Goal: Task Accomplishment & Management: Manage account settings

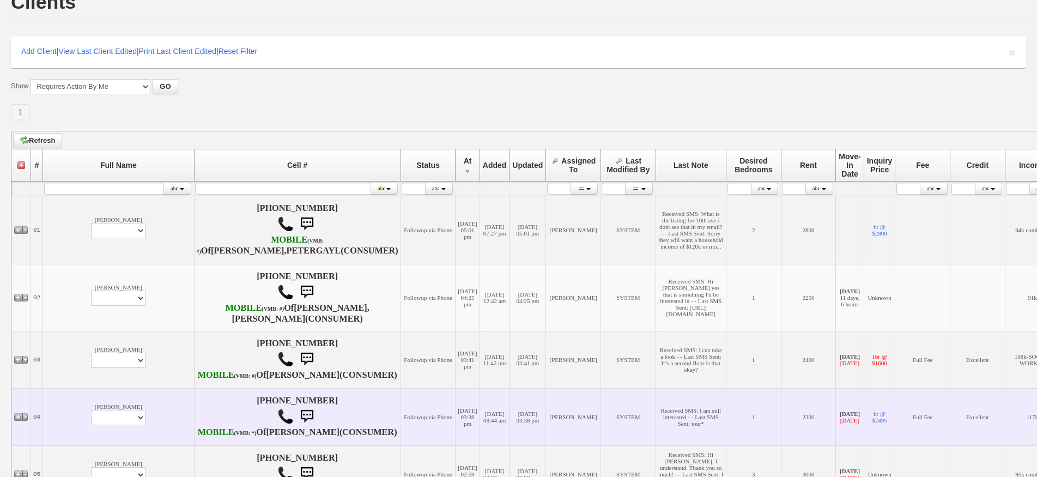
scroll to position [164, 0]
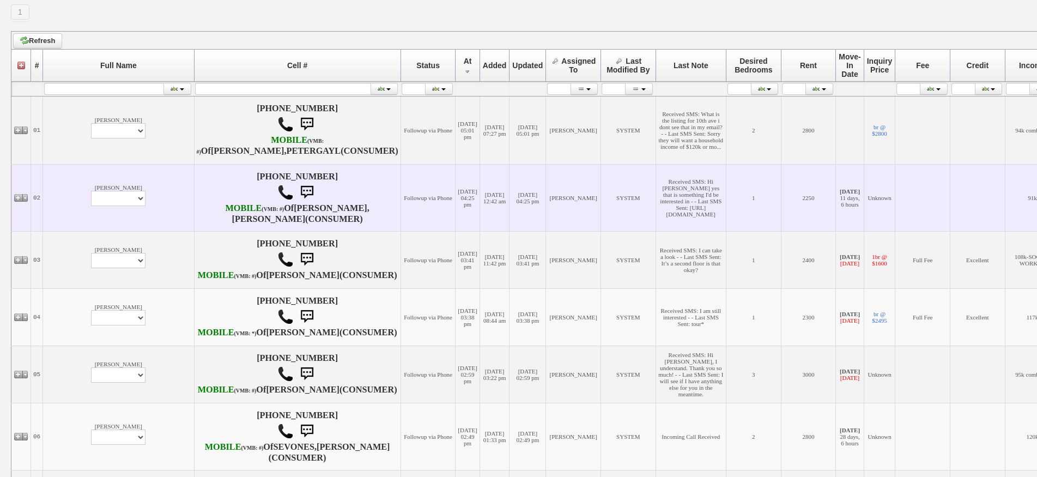
click at [73, 182] on td "Lara Iroko Profile Edit Print Email Externally (Will Not Be Tracked In CRM) Clo…" at bounding box center [118, 197] width 151 height 67
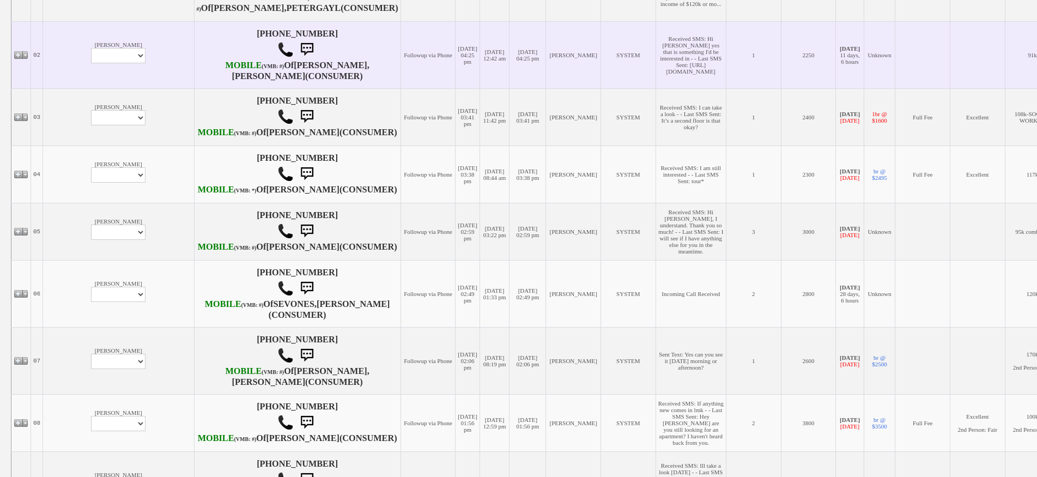
scroll to position [327, 0]
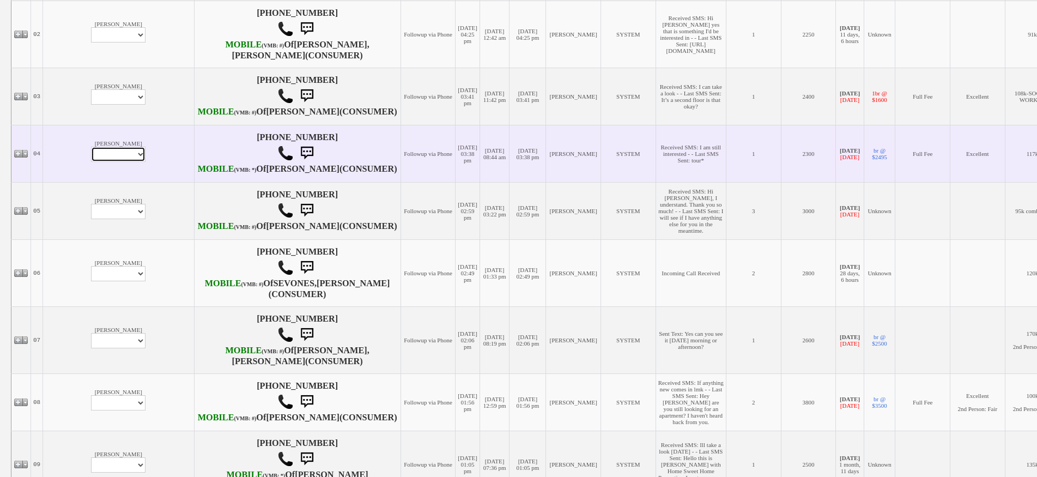
click at [91, 162] on select "Profile Edit Print Email Externally (Will Not Be Tracked In CRM) Closed Deals" at bounding box center [118, 154] width 55 height 15
select select "ChangeURL,/crm/custom/edit_client_form.php?redirect=%2Fcrm%2Fclients.php&id=433…"
click at [91, 162] on select "Profile Edit Print Email Externally (Will Not Be Tracked In CRM) Closed Deals" at bounding box center [118, 154] width 55 height 15
select select
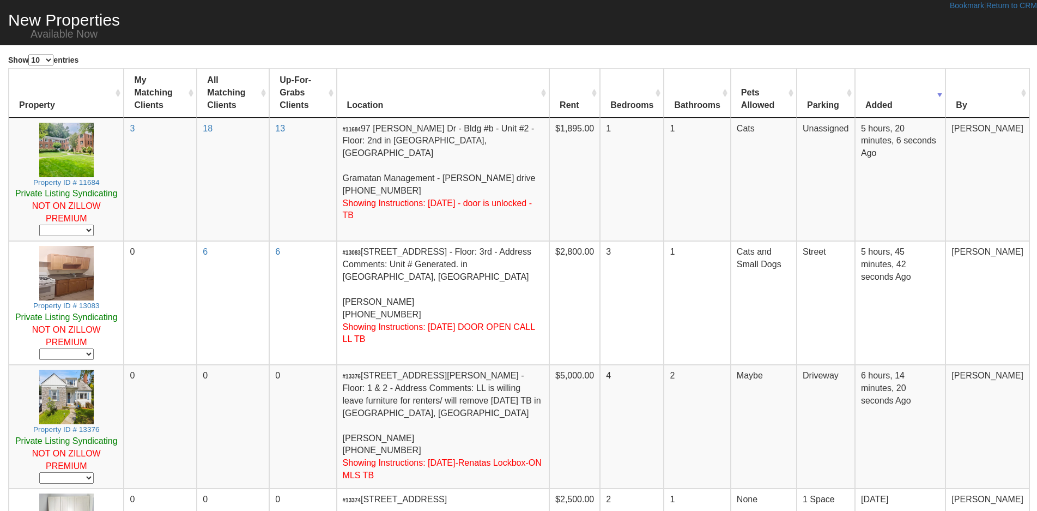
click at [266, 186] on td "18" at bounding box center [233, 180] width 73 height 124
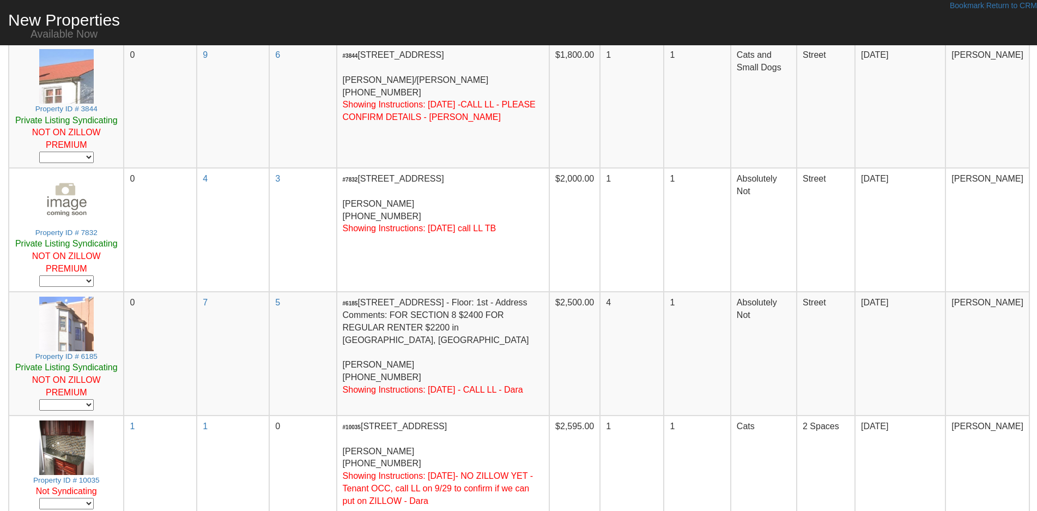
scroll to position [799, 0]
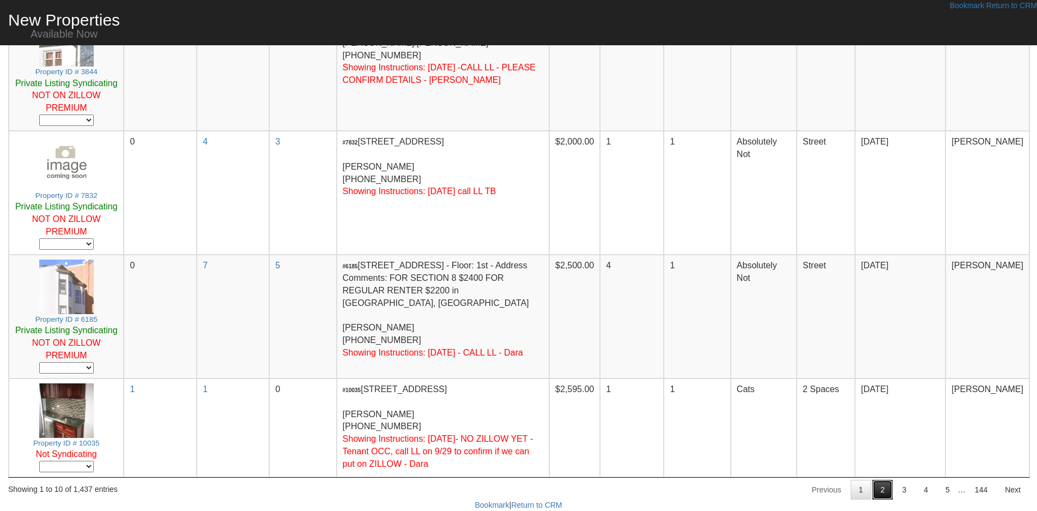
click at [883, 481] on link "2" at bounding box center [883, 490] width 21 height 20
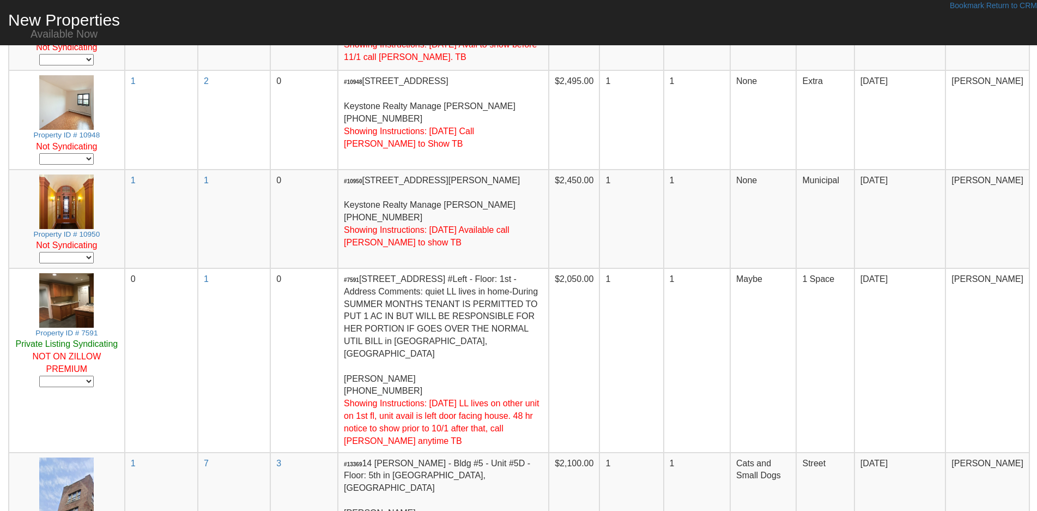
scroll to position [763, 0]
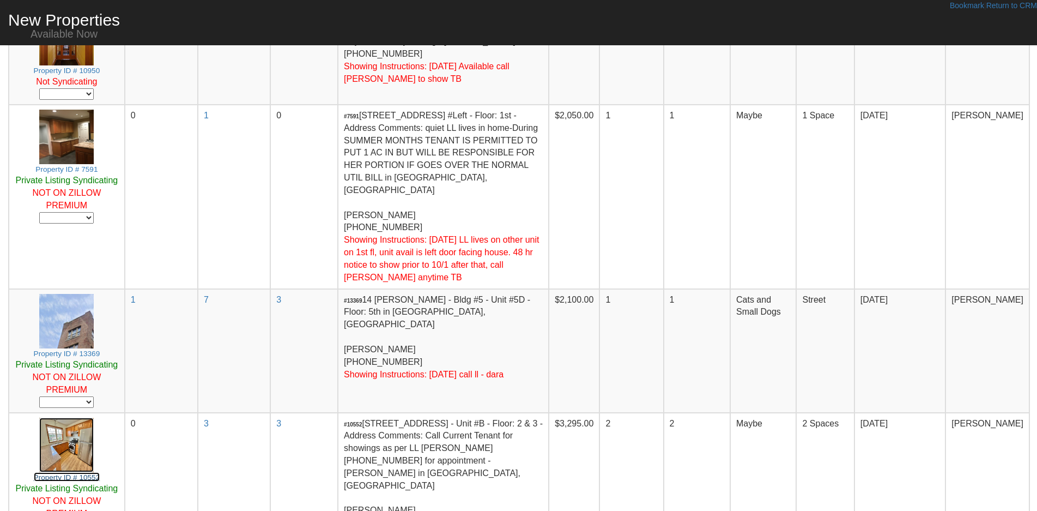
click at [72, 418] on img at bounding box center [66, 445] width 55 height 55
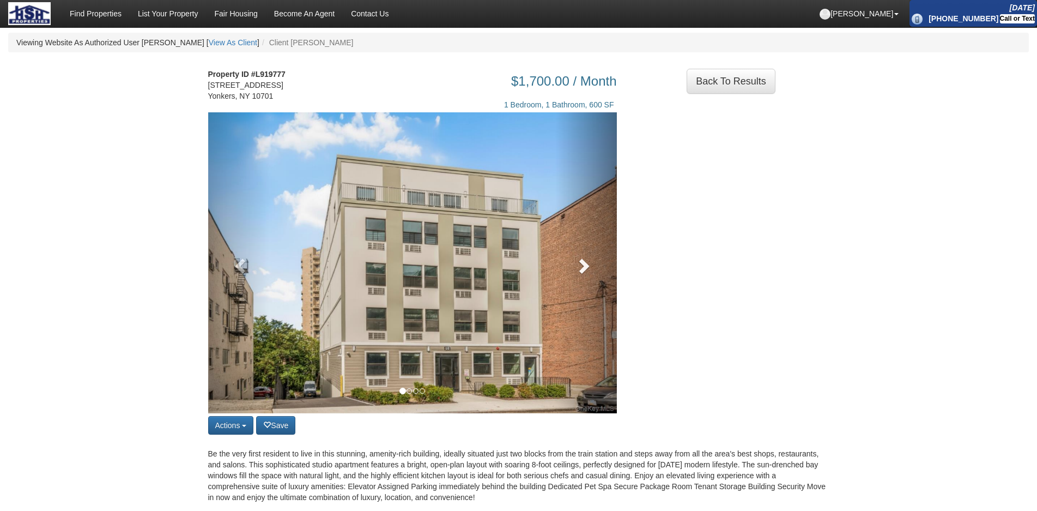
click at [594, 305] on link at bounding box center [587, 262] width 62 height 301
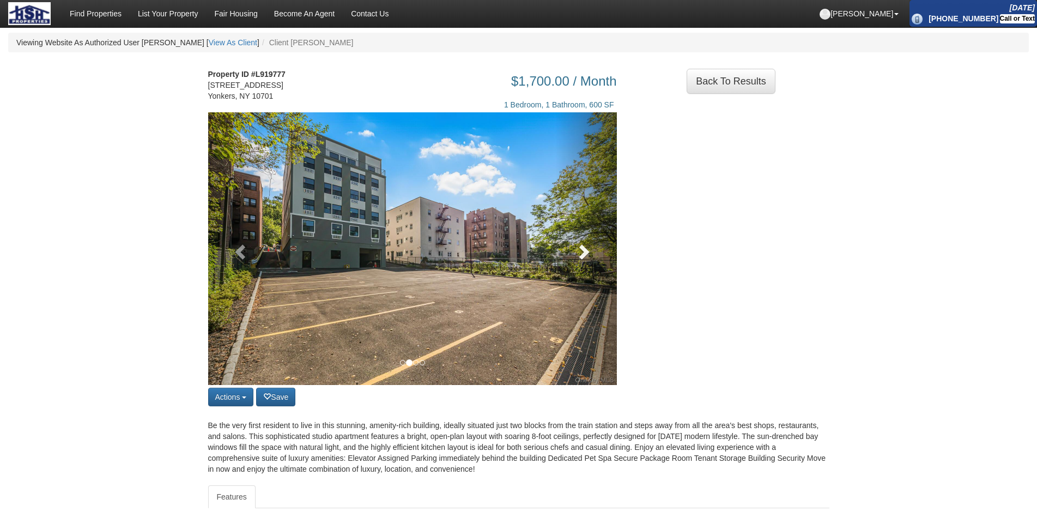
click at [594, 305] on link at bounding box center [587, 248] width 62 height 273
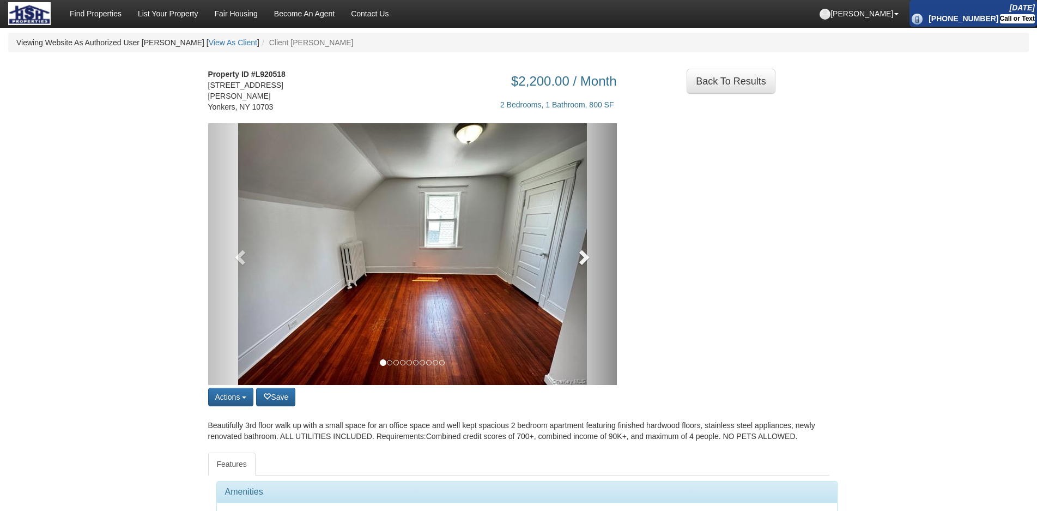
click at [586, 233] on link at bounding box center [587, 254] width 62 height 262
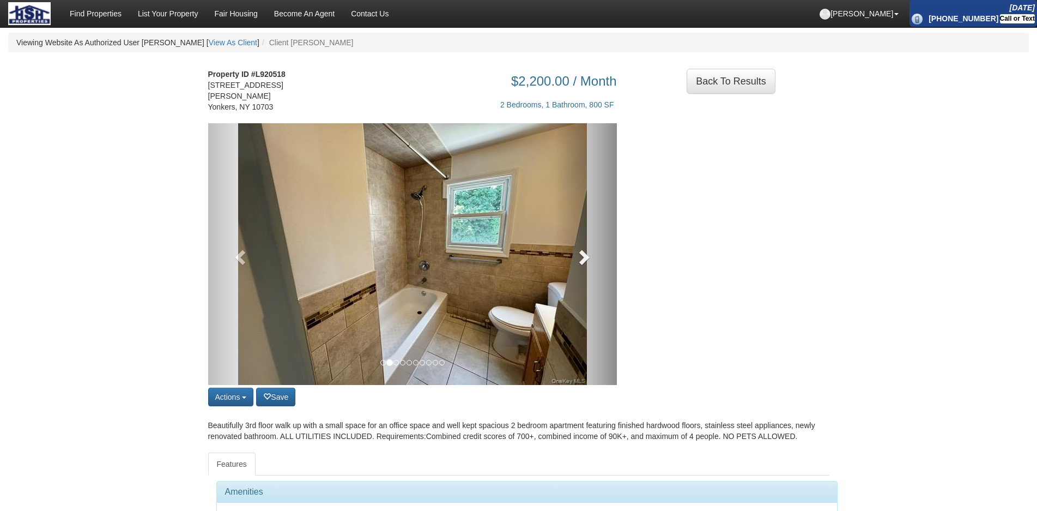
click at [586, 233] on link at bounding box center [587, 254] width 62 height 262
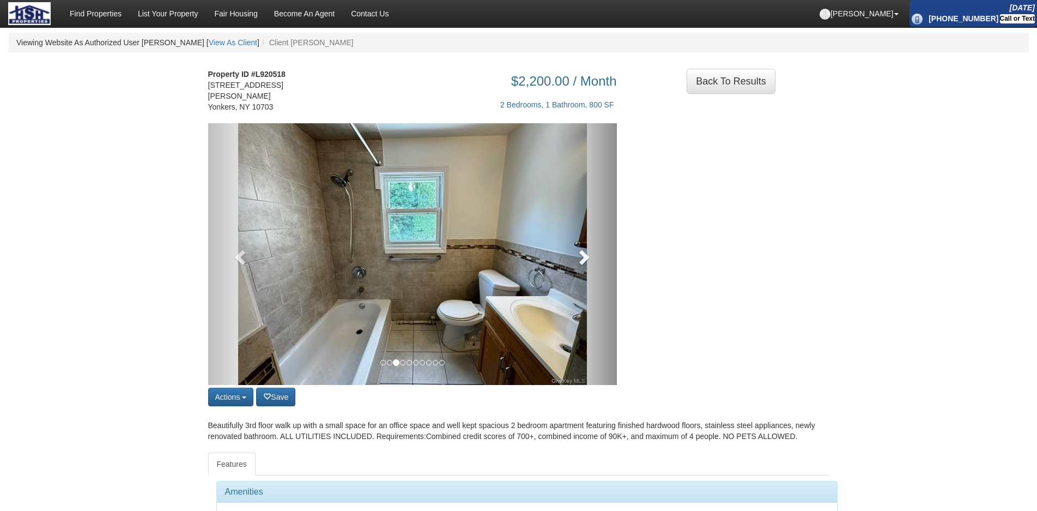
click at [586, 233] on link at bounding box center [587, 254] width 62 height 262
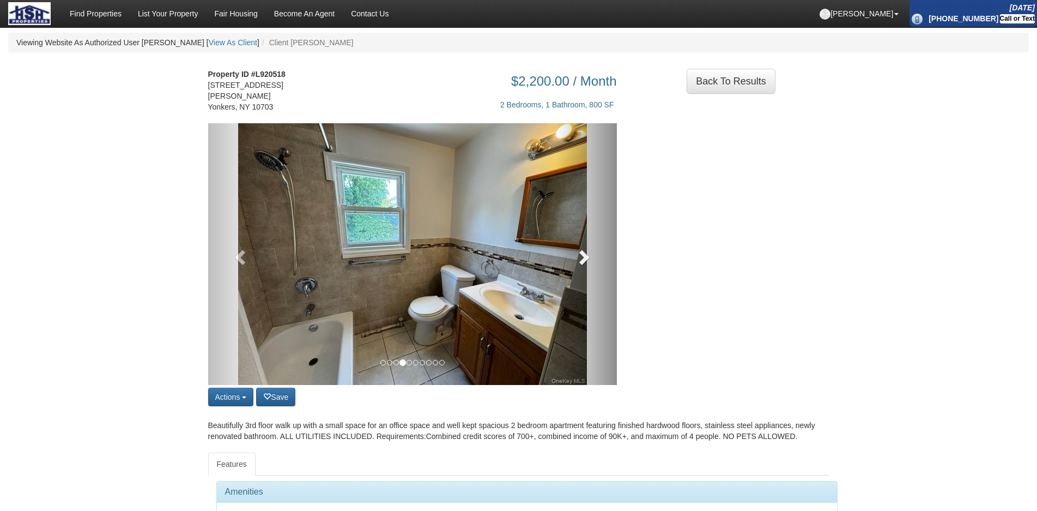
click at [586, 233] on link at bounding box center [587, 254] width 62 height 262
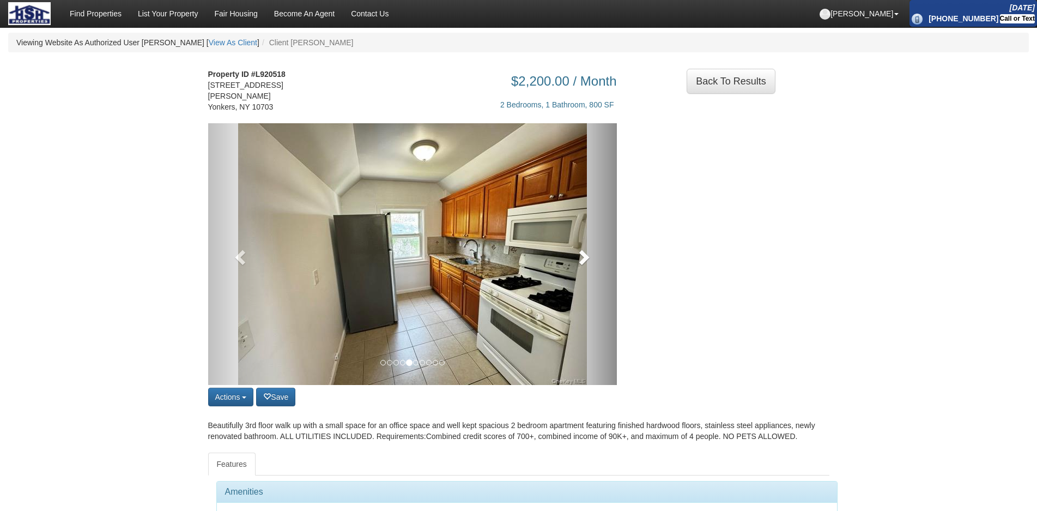
click at [584, 249] on span at bounding box center [583, 257] width 16 height 16
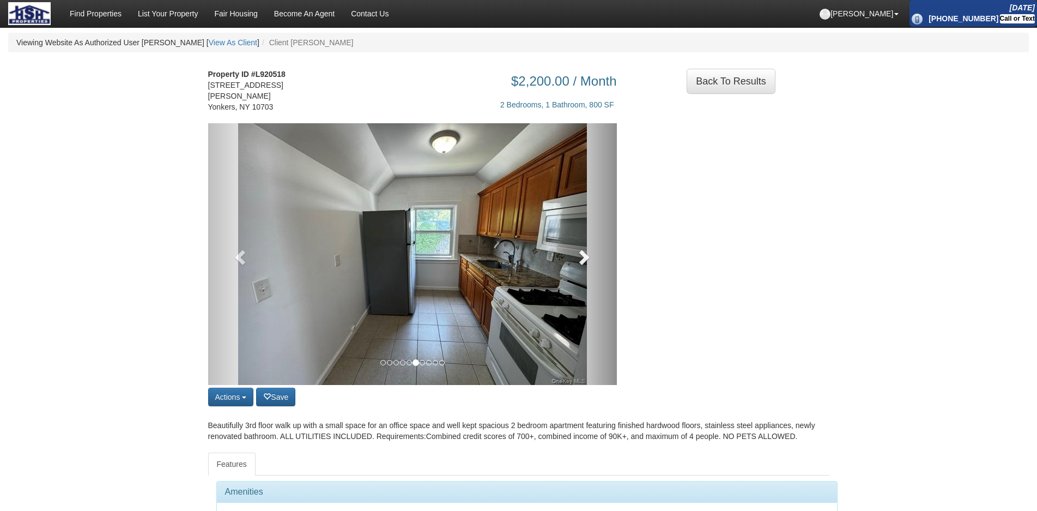
click at [584, 249] on span at bounding box center [583, 257] width 16 height 16
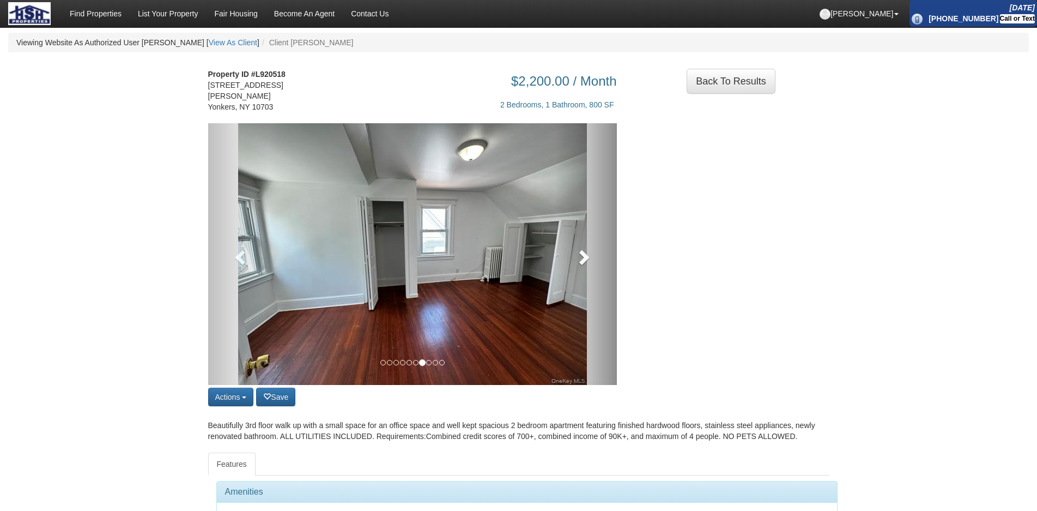
click at [584, 249] on span at bounding box center [583, 257] width 16 height 16
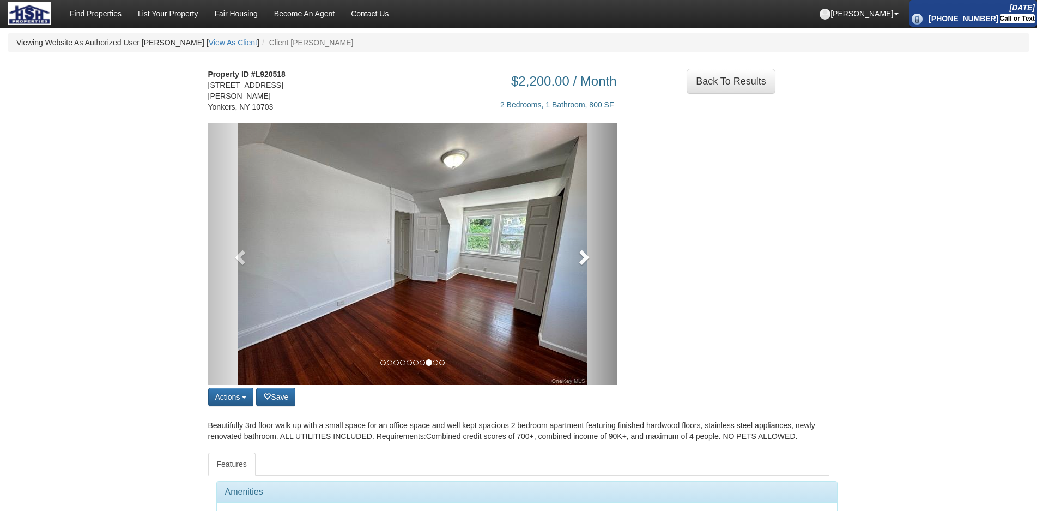
click at [584, 249] on span at bounding box center [583, 257] width 16 height 16
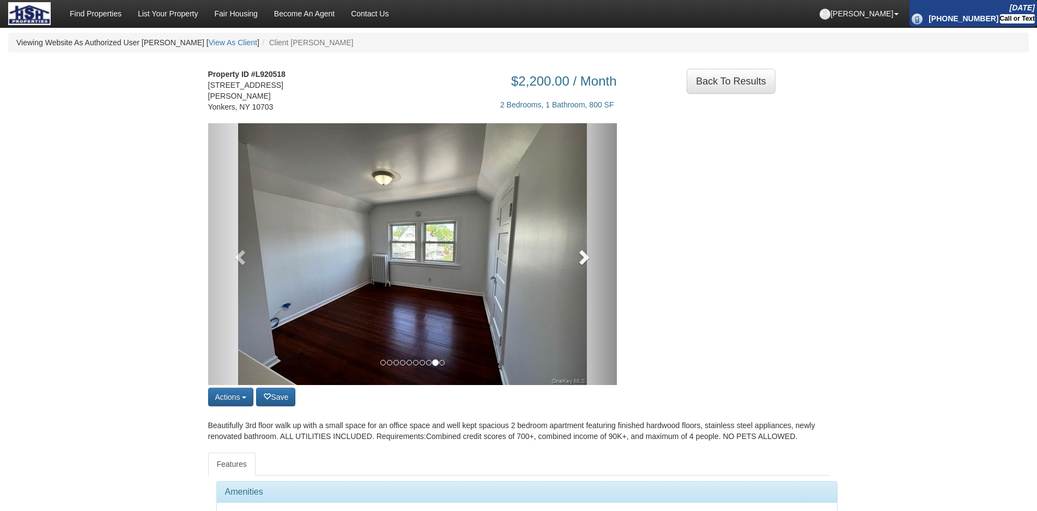
click at [584, 249] on span at bounding box center [583, 257] width 16 height 16
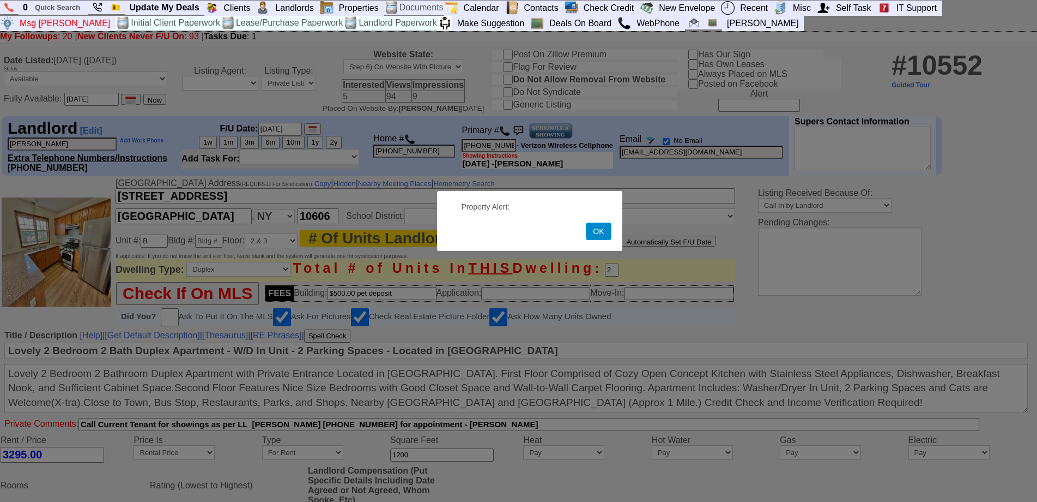
click at [600, 234] on button "OK" at bounding box center [598, 230] width 25 height 17
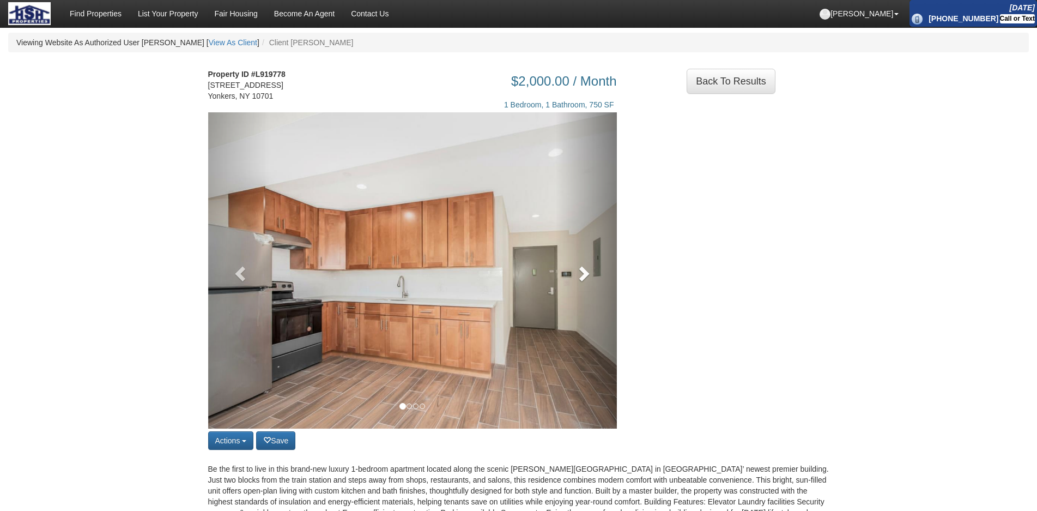
click at [613, 313] on link at bounding box center [587, 270] width 62 height 316
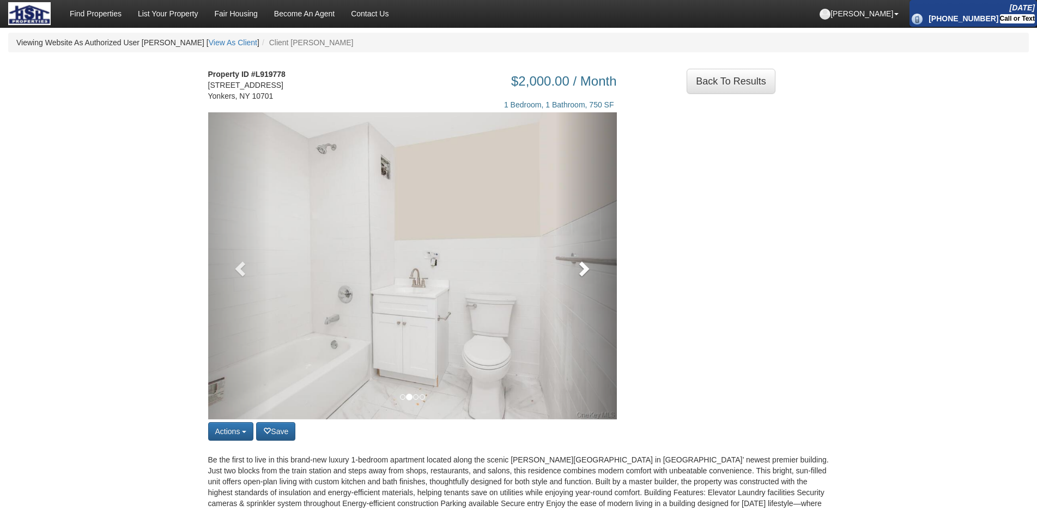
click at [611, 309] on link at bounding box center [587, 265] width 62 height 307
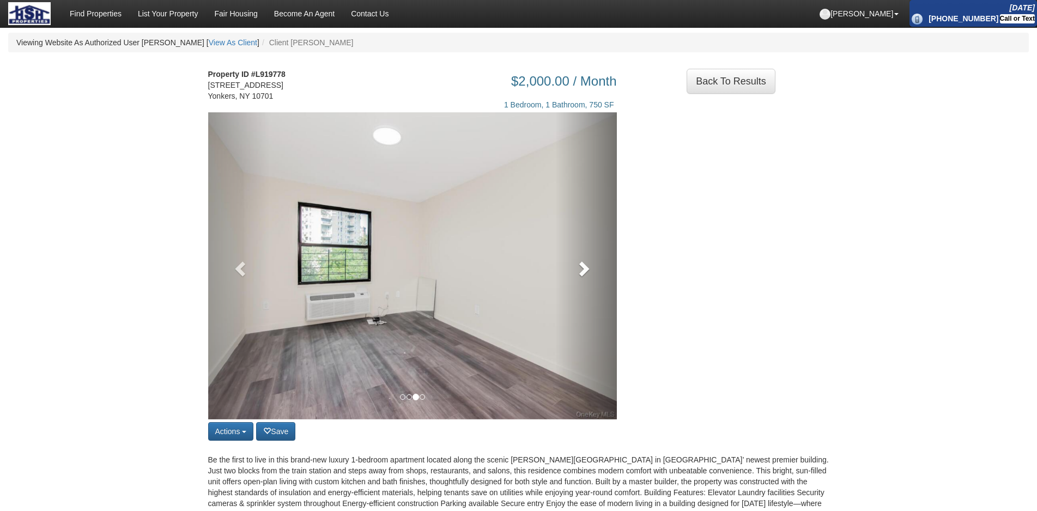
click at [604, 303] on link at bounding box center [587, 265] width 62 height 307
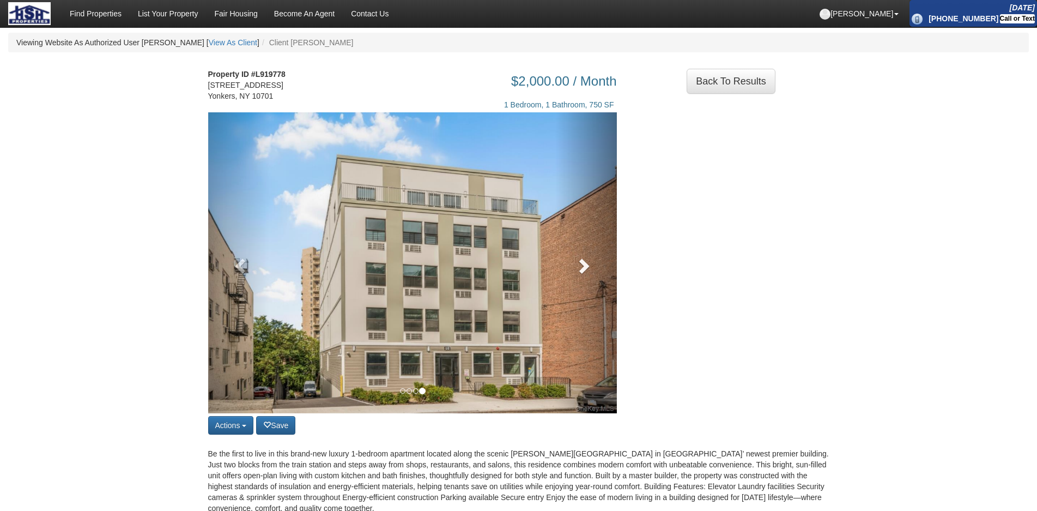
click at [604, 303] on link at bounding box center [587, 262] width 62 height 301
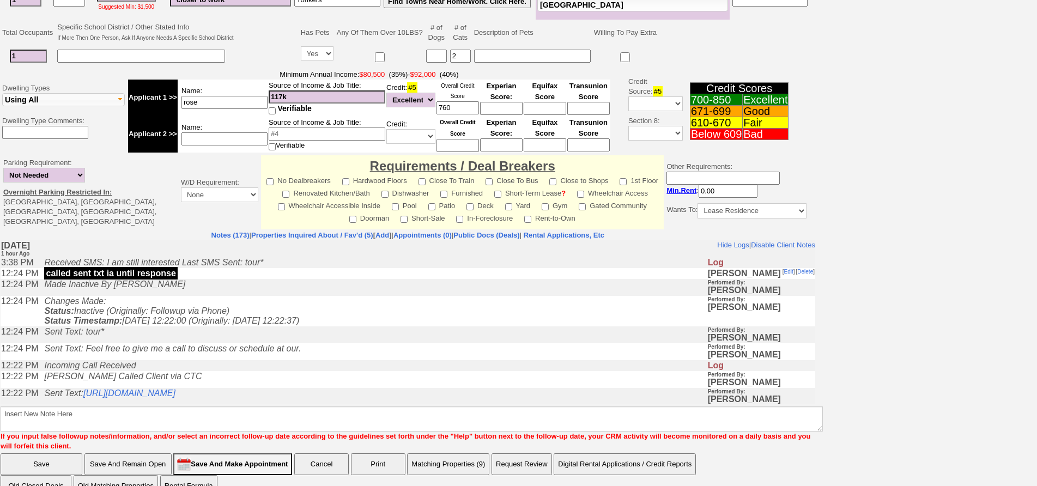
scroll to position [271, 0]
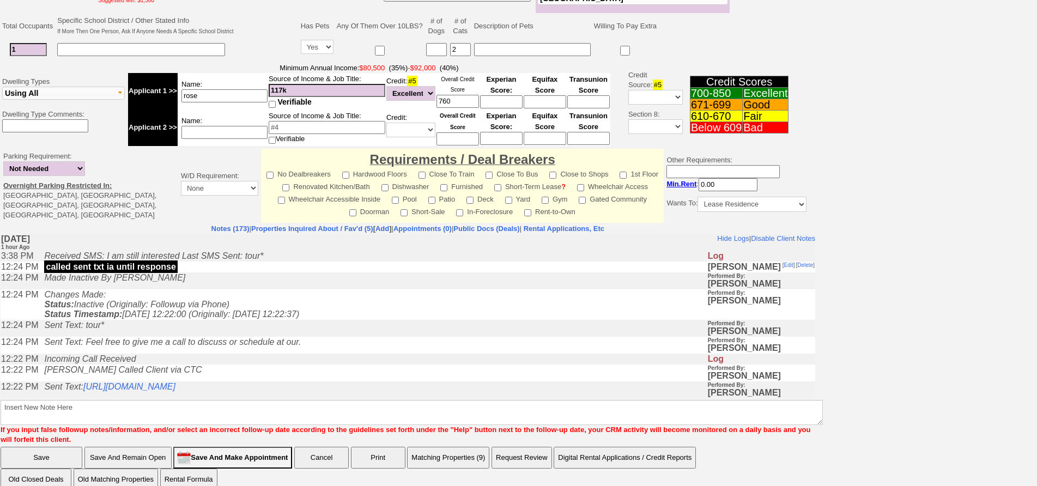
click at [323, 365] on td "Incoming Call Received" at bounding box center [373, 359] width 668 height 11
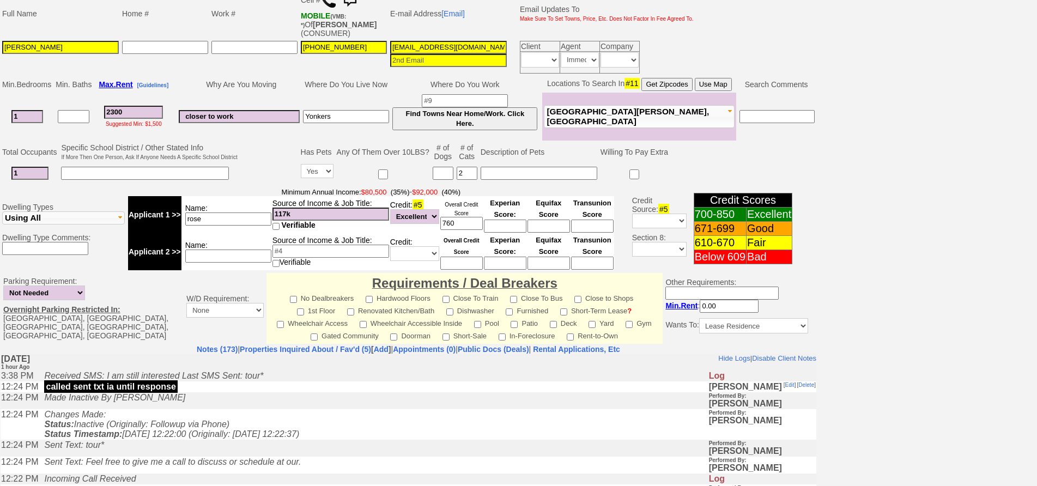
scroll to position [0, 0]
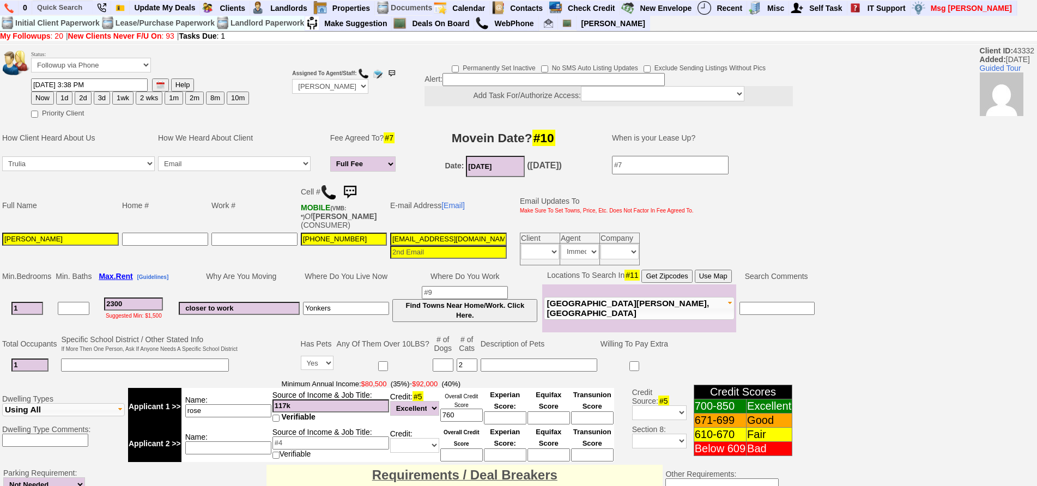
click at [356, 185] on img at bounding box center [350, 193] width 22 height 22
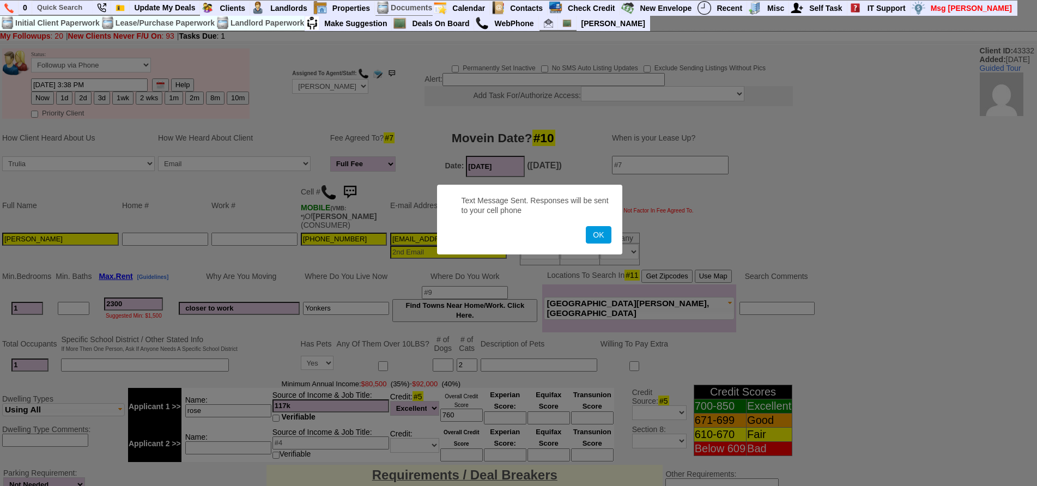
click at [586, 226] on button "OK" at bounding box center [598, 234] width 25 height 17
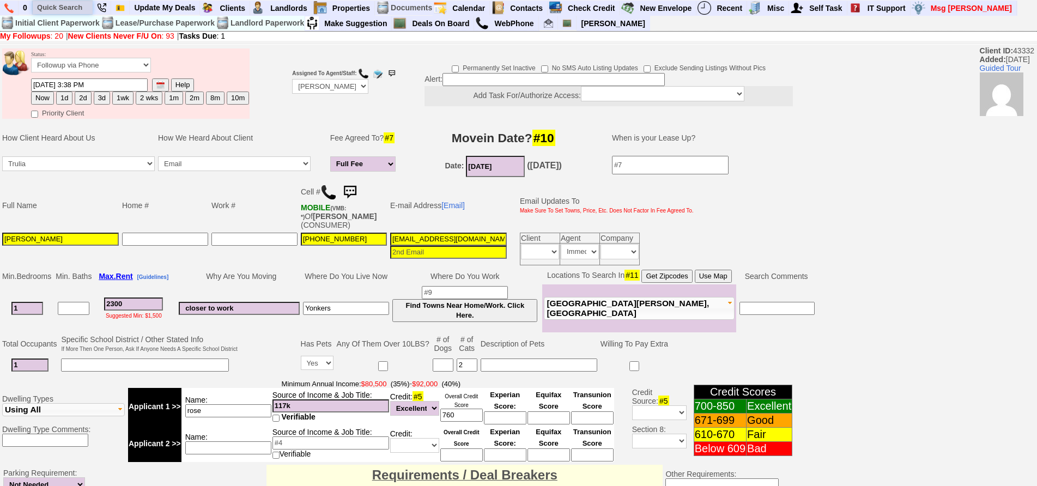
click at [64, 9] on input "text" at bounding box center [63, 8] width 60 height 14
paste input "917-771-4435"
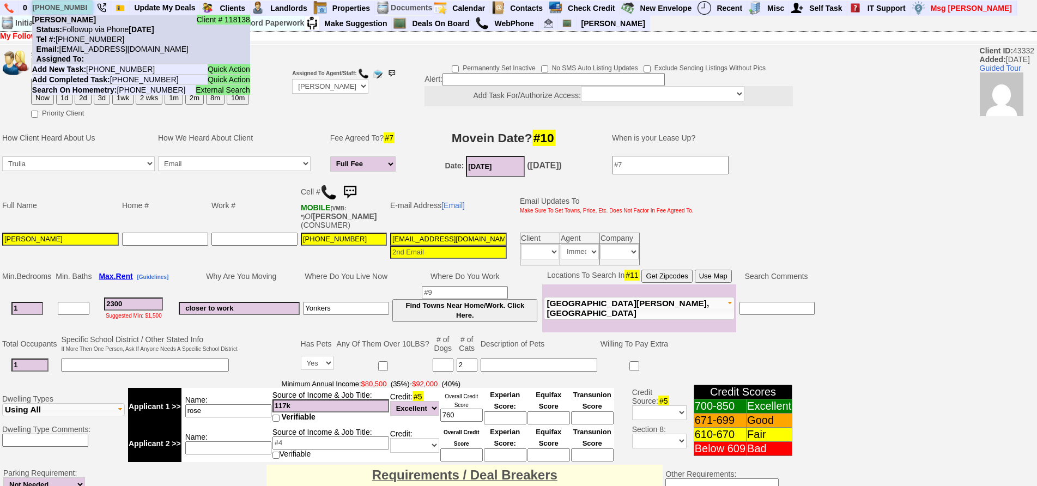
type input "917-771-4435"
click at [90, 24] on li "Client # 118138 Cathy wright Status: Followup via Phone Friday, October 3rd, 20…" at bounding box center [141, 40] width 218 height 50
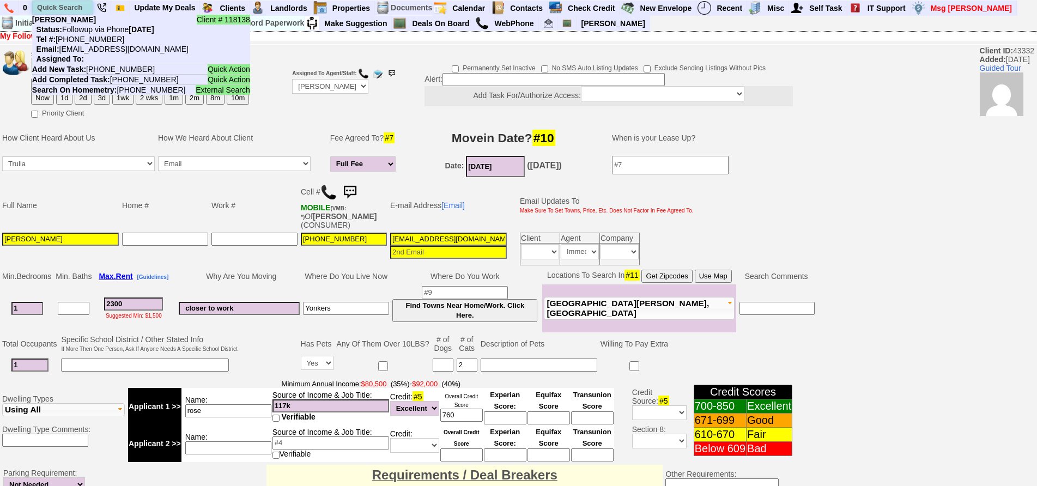
click at [69, 10] on input "text" at bounding box center [63, 8] width 60 height 14
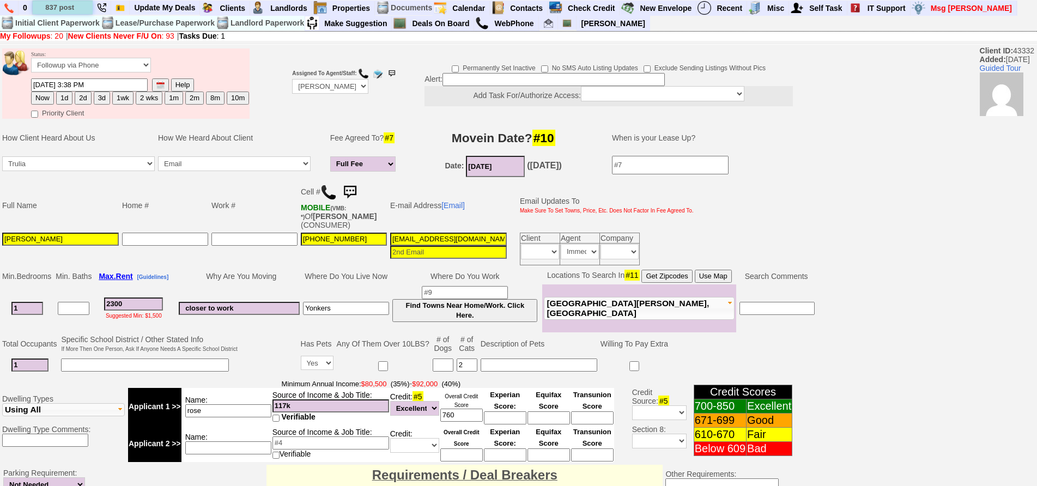
click at [81, 8] on input "837 post" at bounding box center [63, 8] width 60 height 14
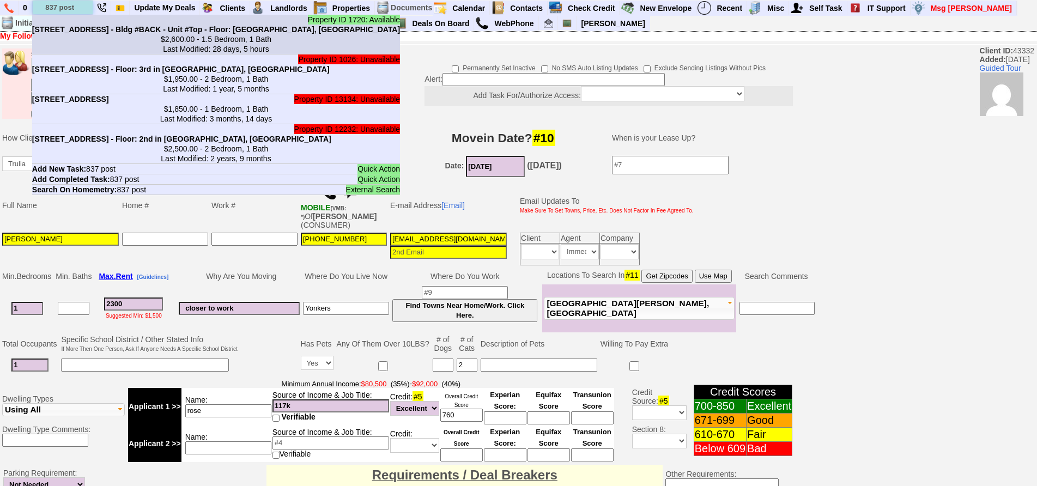
type input "837 post"
click at [96, 33] on b "837 Post Rd - Bldg #BACK - Unit #Top - Floor: 3rd in Scarsdale, NY" at bounding box center [216, 29] width 368 height 9
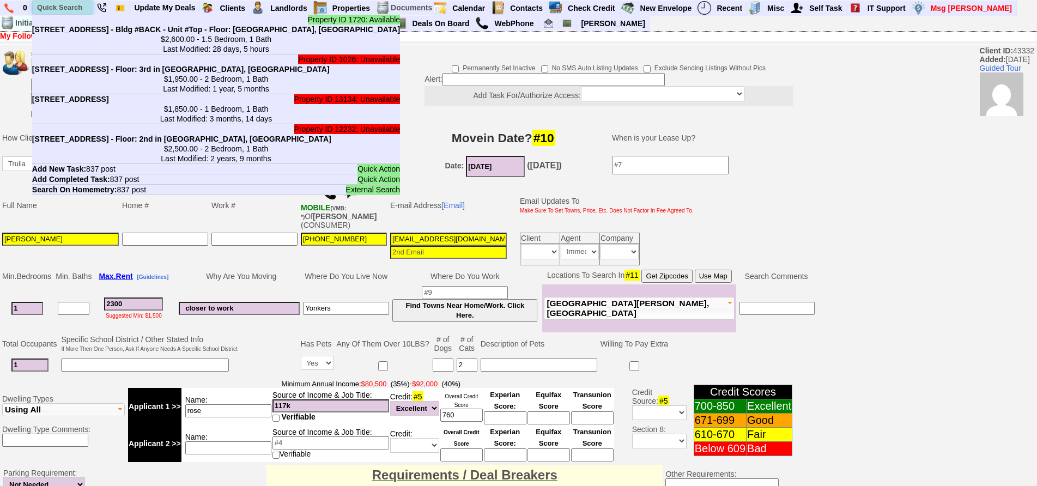
click at [54, 3] on input "text" at bounding box center [63, 8] width 60 height 14
paste input "347-785-6970"
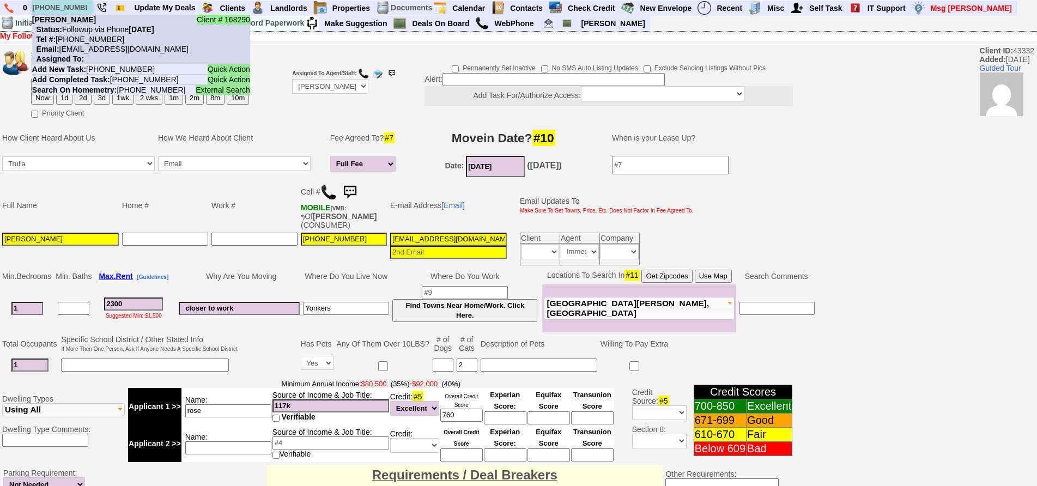
type input "347-785-6970"
click at [94, 36] on nobr "Tel #: 347-785-6970" at bounding box center [78, 39] width 92 height 9
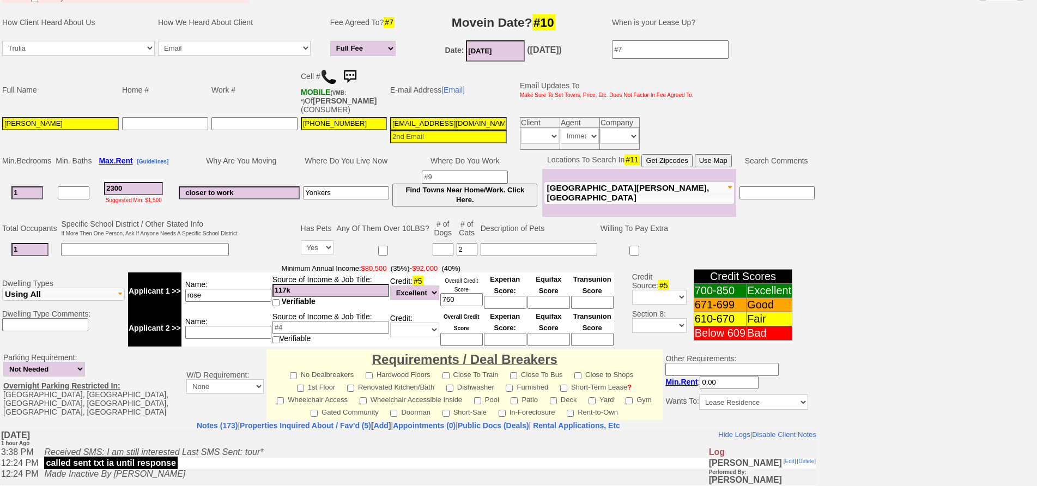
scroll to position [323, 0]
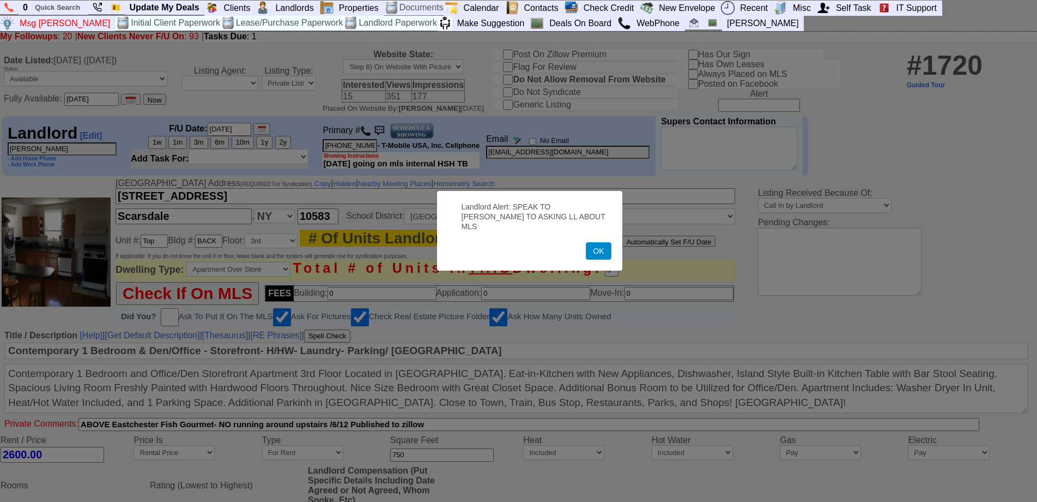
click at [600, 244] on button "OK" at bounding box center [598, 250] width 25 height 17
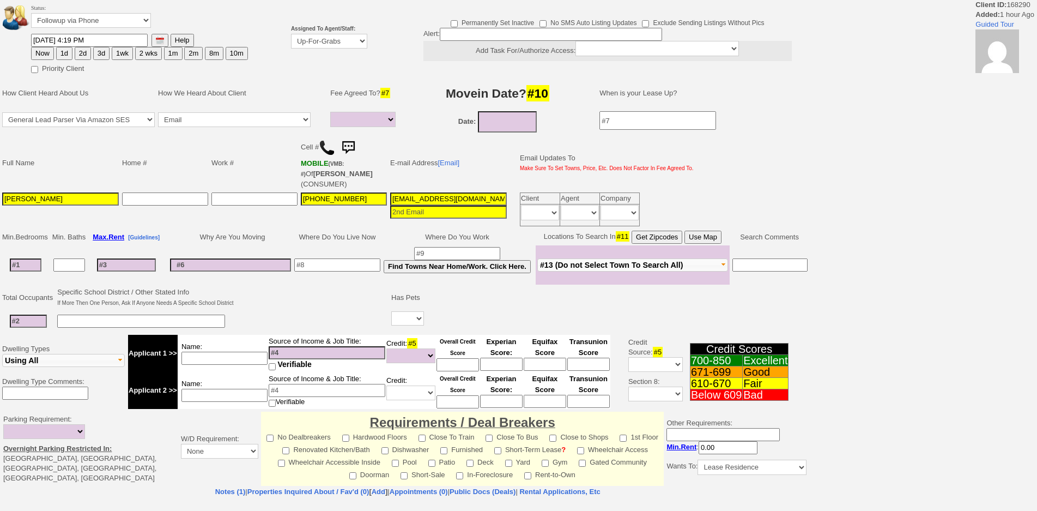
select select
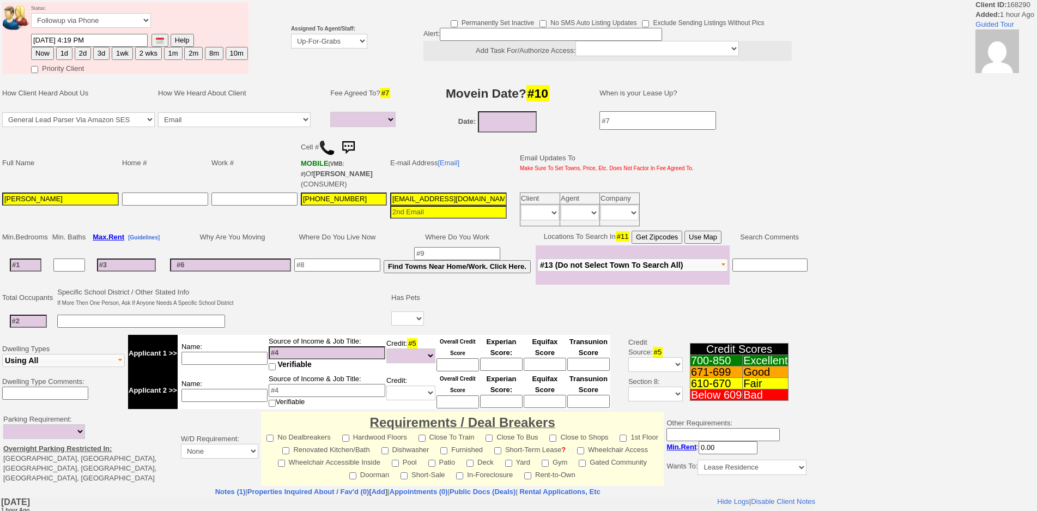
click at [96, 56] on tbody "Status: Followup via Phone Followup via Email Followup When Section 8 Property …" at bounding box center [125, 38] width 246 height 72
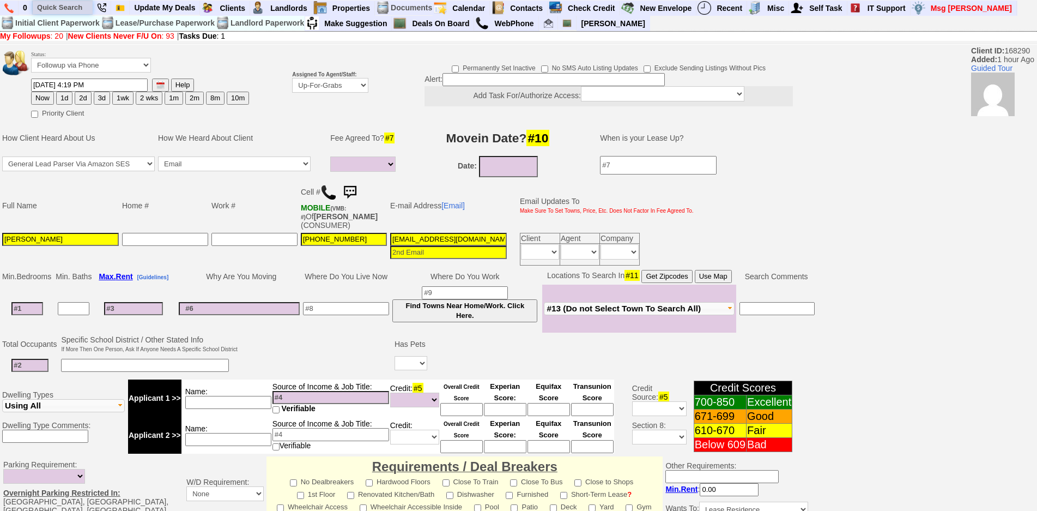
click at [87, 3] on input "text" at bounding box center [63, 8] width 60 height 14
paste input "[PHONE_NUMBER]"
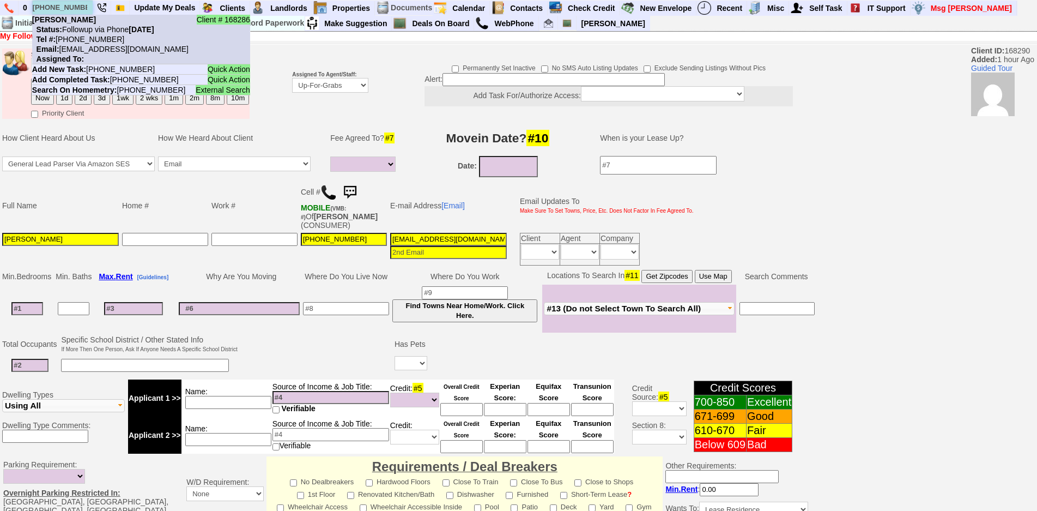
type input "845-591-3737"
click at [93, 27] on nobr "Status: Followup via Phone Friday, October 3rd, 2025" at bounding box center [93, 29] width 122 height 9
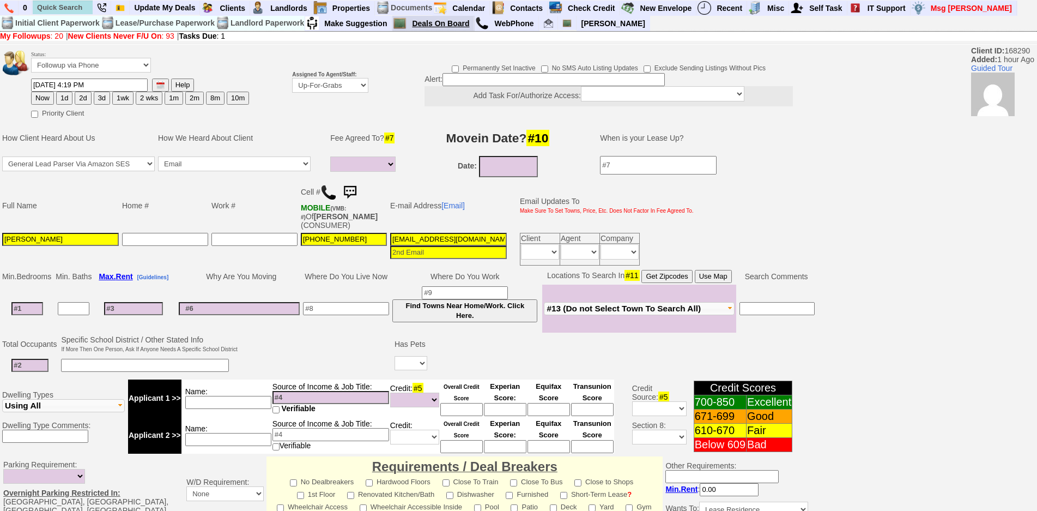
click at [442, 28] on link "Deals On Board" at bounding box center [441, 23] width 67 height 14
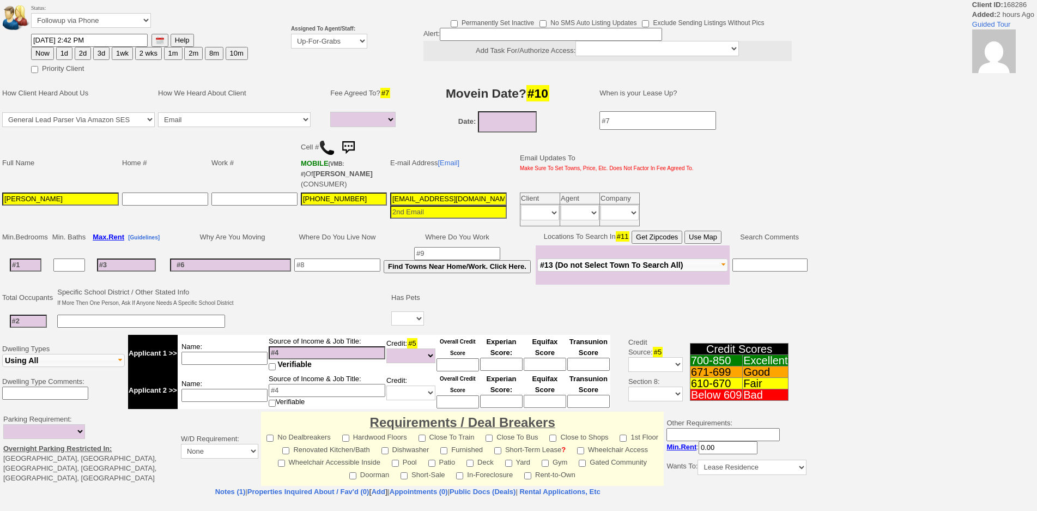
select select
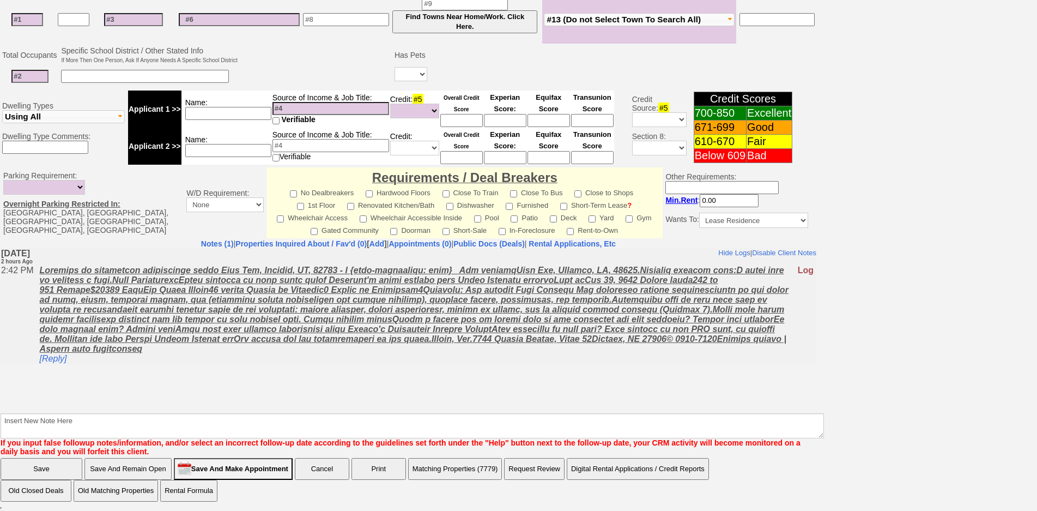
scroll to position [289, 0]
click at [403, 363] on td "[Reply]" at bounding box center [415, 313] width 763 height 99
click at [238, 387] on body "Hide Logs | Disable Client Notes Include Logs (1) | Disable Client Notes Friday…" at bounding box center [409, 330] width 816 height 164
click at [264, 377] on body "Hide Logs | Disable Client Notes Include Logs (1) | Disable Client Notes Friday…" at bounding box center [409, 330] width 816 height 164
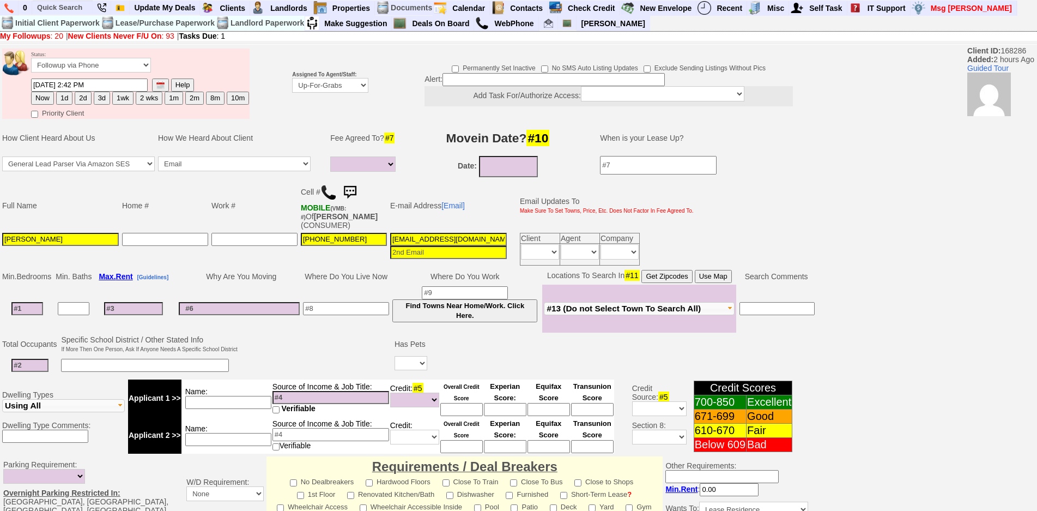
scroll to position [55, 0]
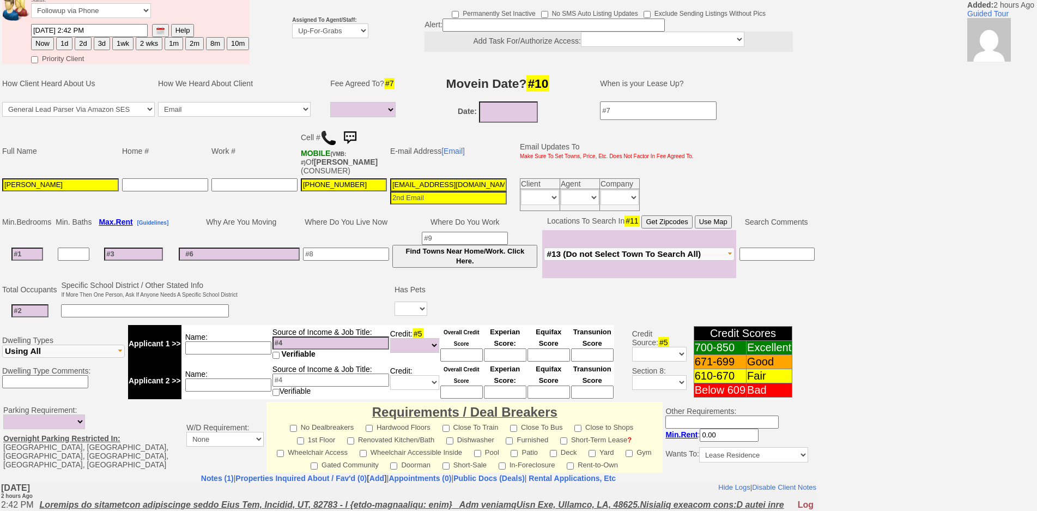
drag, startPoint x: 326, startPoint y: 43, endPoint x: 333, endPoint y: 34, distance: 11.7
click at [328, 40] on td "Assigned To Agent/Staff: Up-For-Grabs ***** STAFF ***** Bob Bruno 914-419-3579 …" at bounding box center [331, 29] width 80 height 74
click at [333, 34] on select "Up-For-Grabs ***** STAFF ***** Bob Bruno 914-419-3579 Cristy Liberto 914-486-10…" at bounding box center [330, 30] width 76 height 15
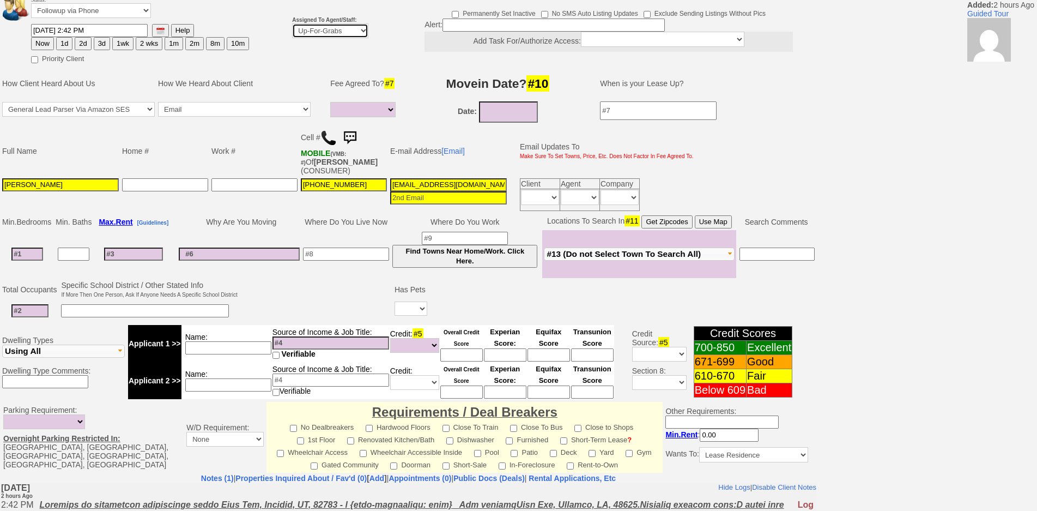
select select "148"
click at [292, 23] on select "Up-For-Grabs ***** STAFF ***** Bob Bruno 914-419-3579 Cristy Liberto 914-486-10…" at bounding box center [330, 30] width 76 height 15
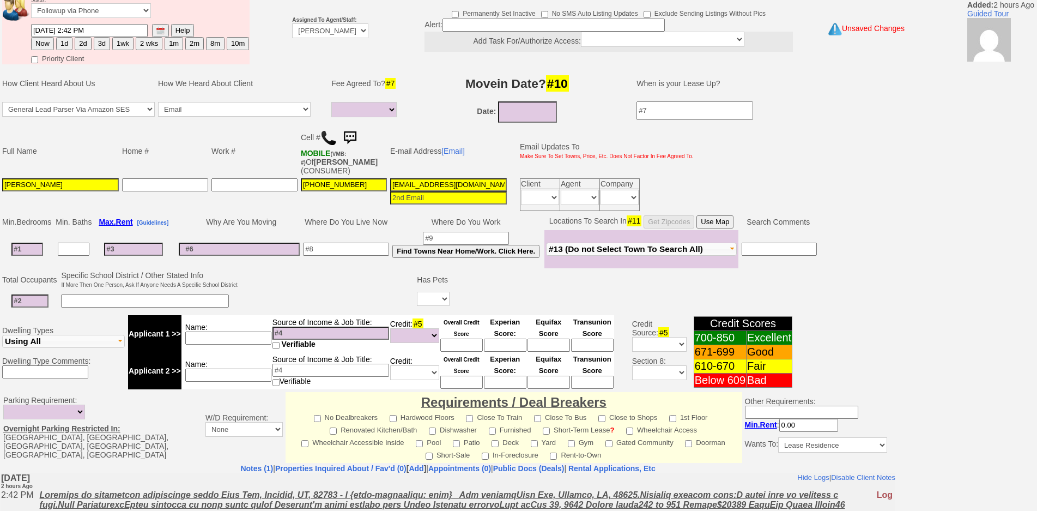
click at [66, 41] on button "1d" at bounding box center [64, 43] width 16 height 13
type input "10/04/2025 05:22 PM"
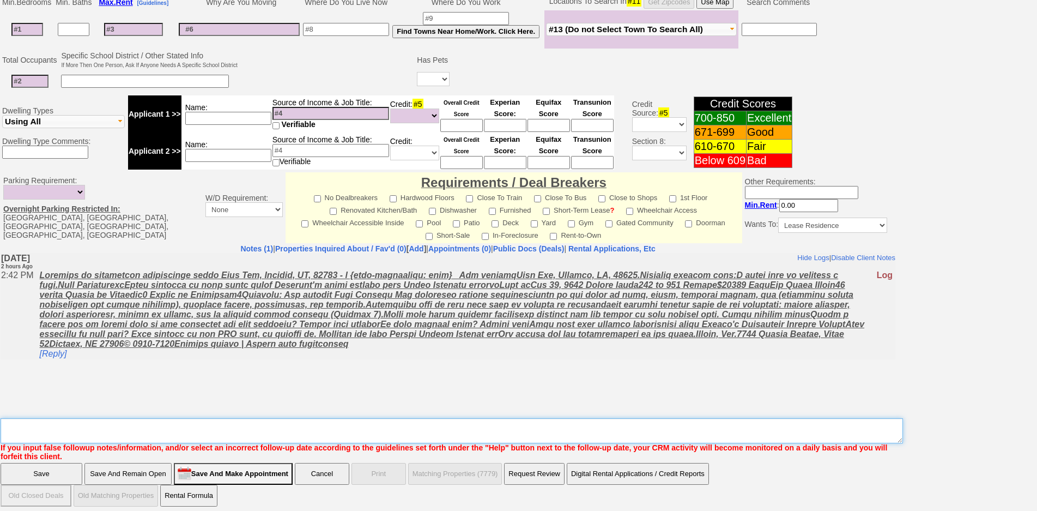
click at [401, 426] on textarea "Insert New Note Here" at bounding box center [452, 430] width 903 height 25
type textarea "f"
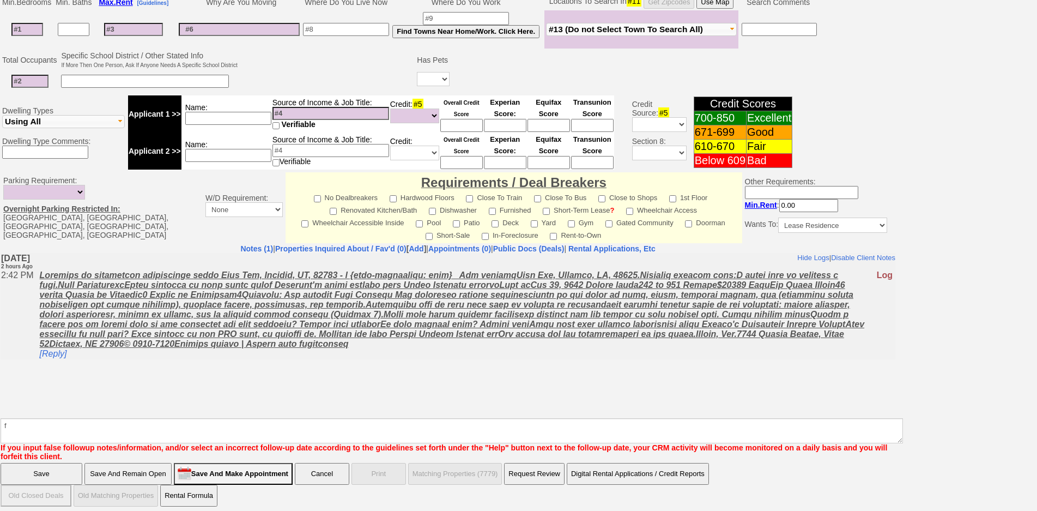
click input "Save" at bounding box center [42, 474] width 82 height 22
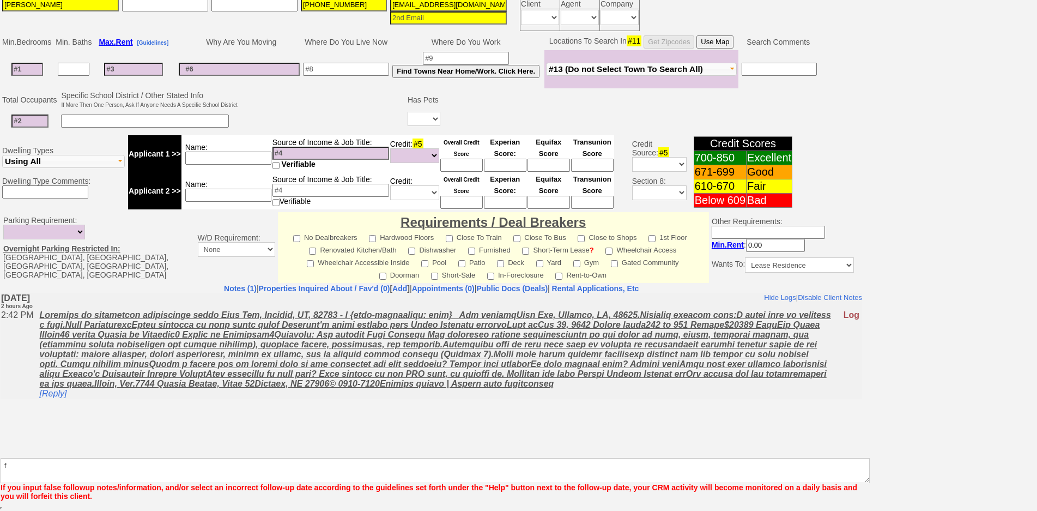
scroll to position [235, 0]
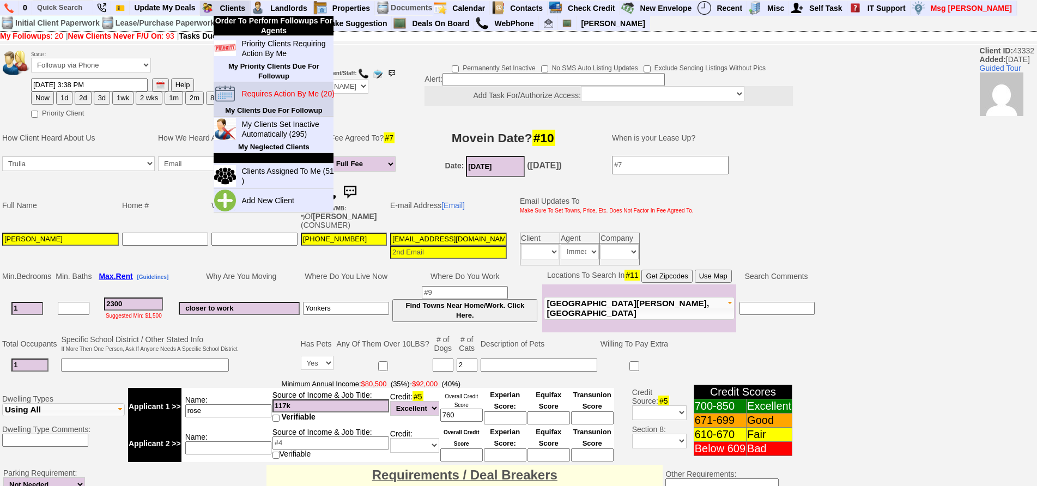
click at [270, 95] on blink "Requires Action By Me (20)" at bounding box center [288, 93] width 93 height 9
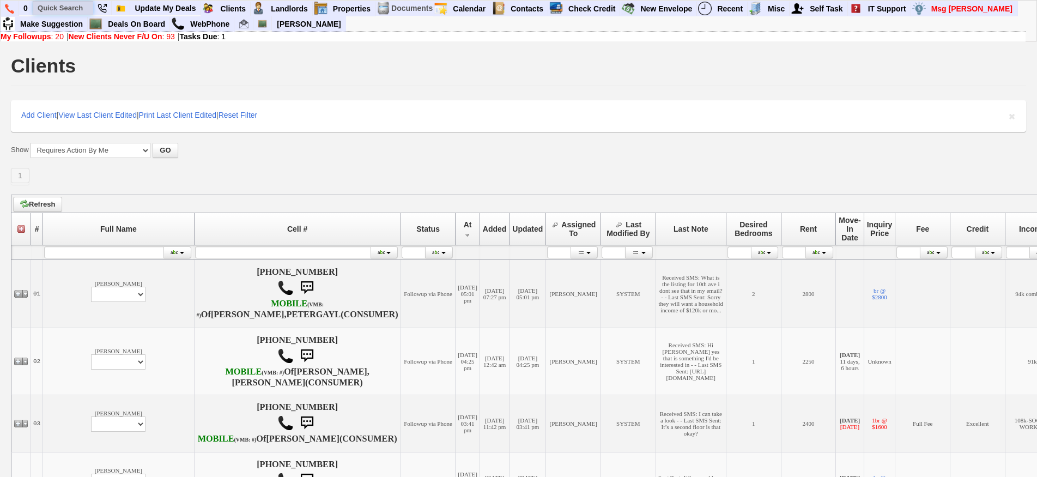
click at [43, 9] on input "text" at bounding box center [63, 8] width 60 height 14
paste input "925) 489-2020"
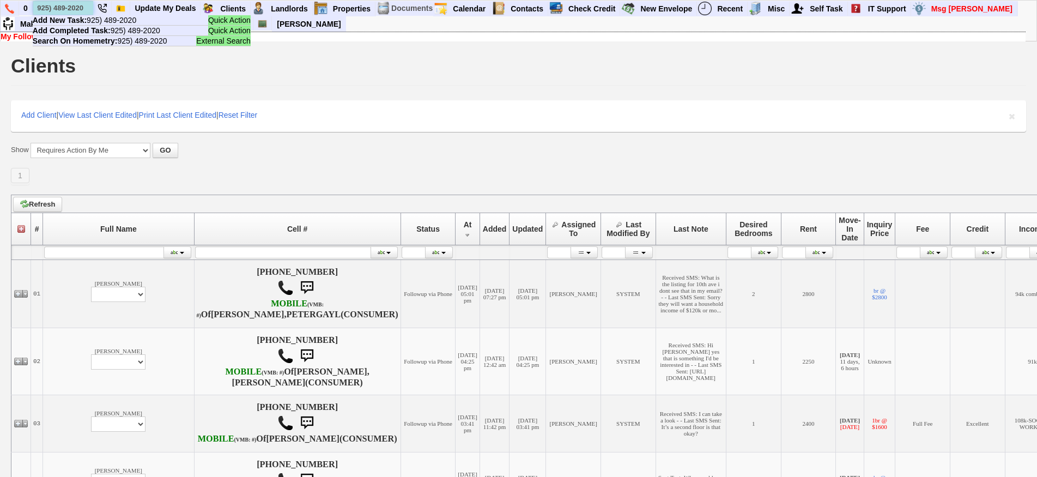
click at [76, 4] on input "925) 489-2020" at bounding box center [63, 8] width 60 height 14
paste input "14) 227-0185"
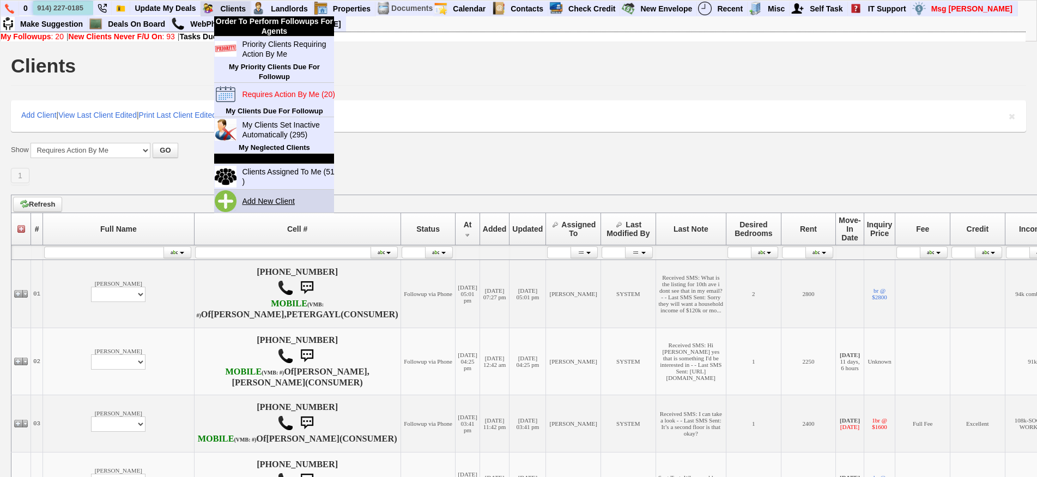
type input "914) 227-0185"
click at [278, 206] on link "Add New Client" at bounding box center [273, 201] width 70 height 14
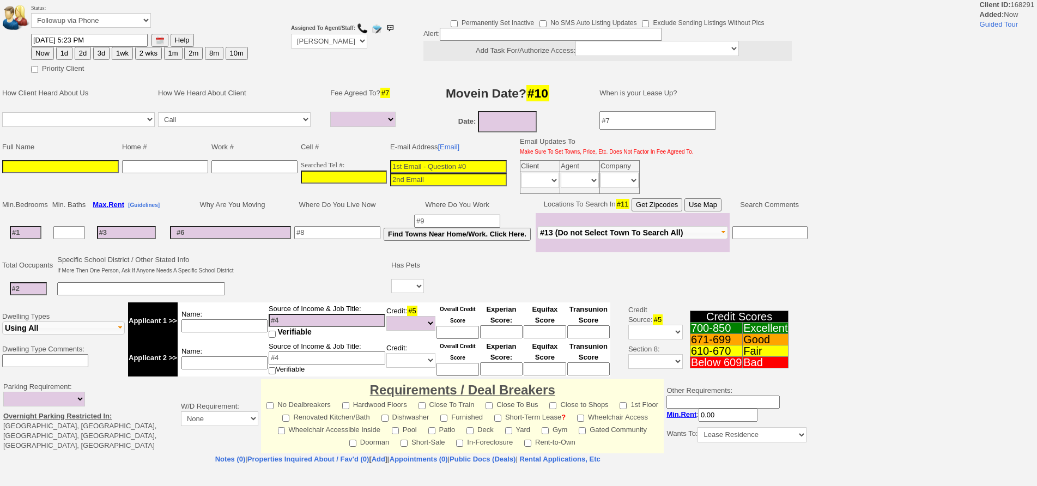
select select
click at [354, 178] on input "___-___-____" at bounding box center [344, 177] width 86 height 13
paste input "914-227-0185"
type input "914-227-0185"
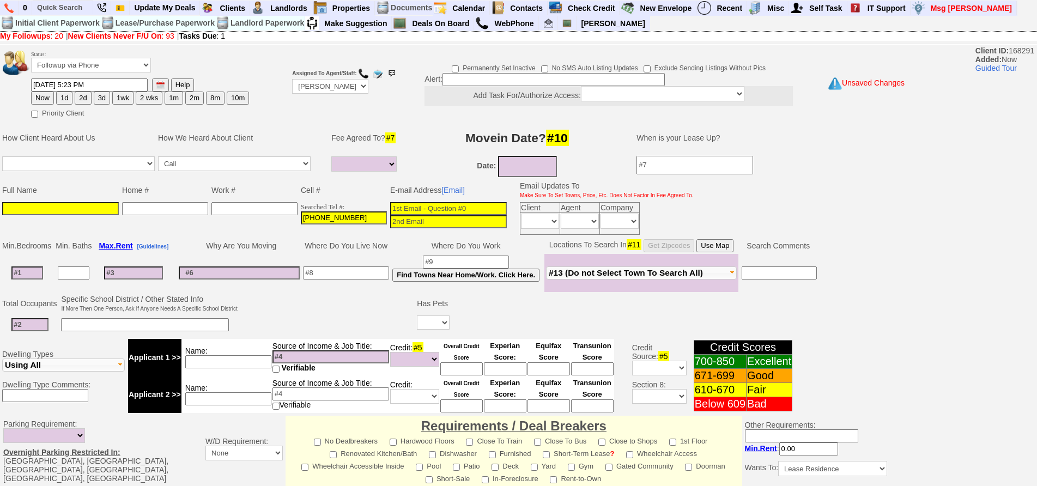
click at [433, 210] on input at bounding box center [448, 208] width 117 height 13
paste input "madelinecordova@54yahoo.com"
type input "madelinecordova@54yahoo.com"
click at [105, 210] on input at bounding box center [60, 208] width 117 height 13
type input "Madeline Cordova"
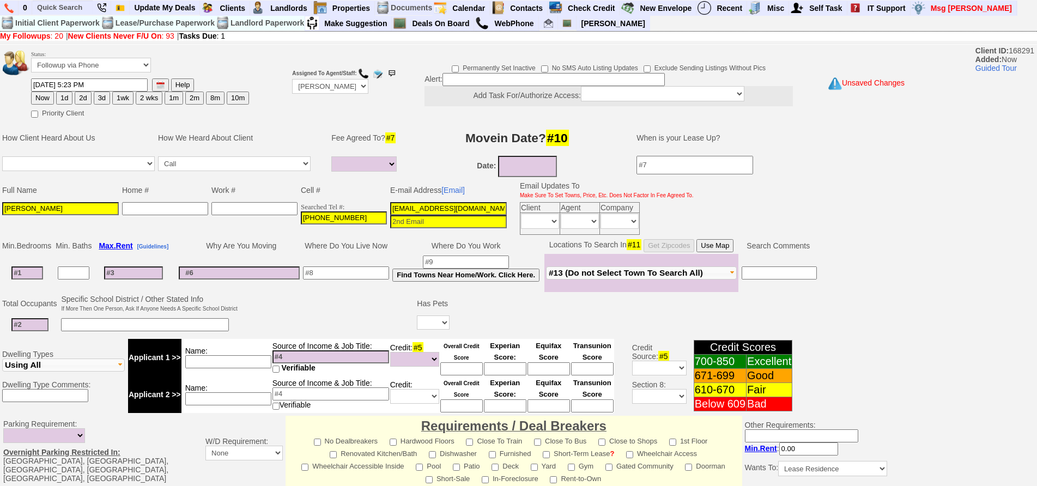
click at [68, 92] on button "1d" at bounding box center [64, 98] width 16 height 13
type input "10/04/2025 05:23 PM"
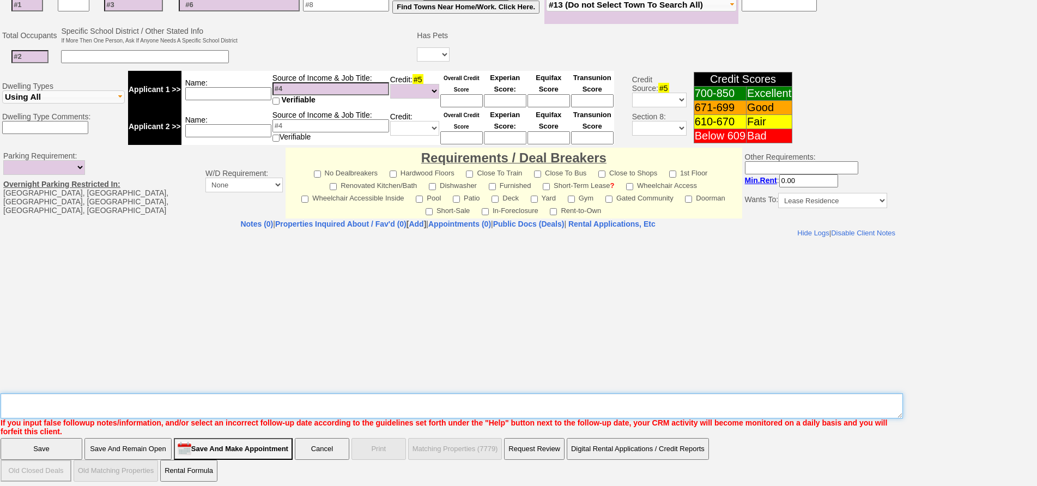
click at [439, 398] on textarea "Insert New Note Here" at bounding box center [452, 406] width 903 height 25
type textarea "f"
click at [439, 398] on textarea "Insert New Note Here" at bounding box center [452, 406] width 903 height 25
type textarea "64 hillside fu"
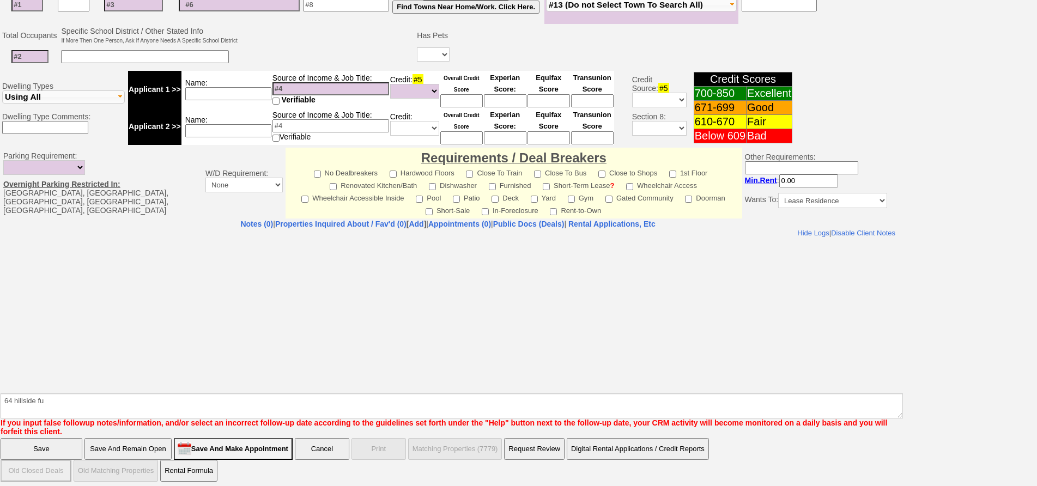
click input "Save" at bounding box center [42, 449] width 82 height 22
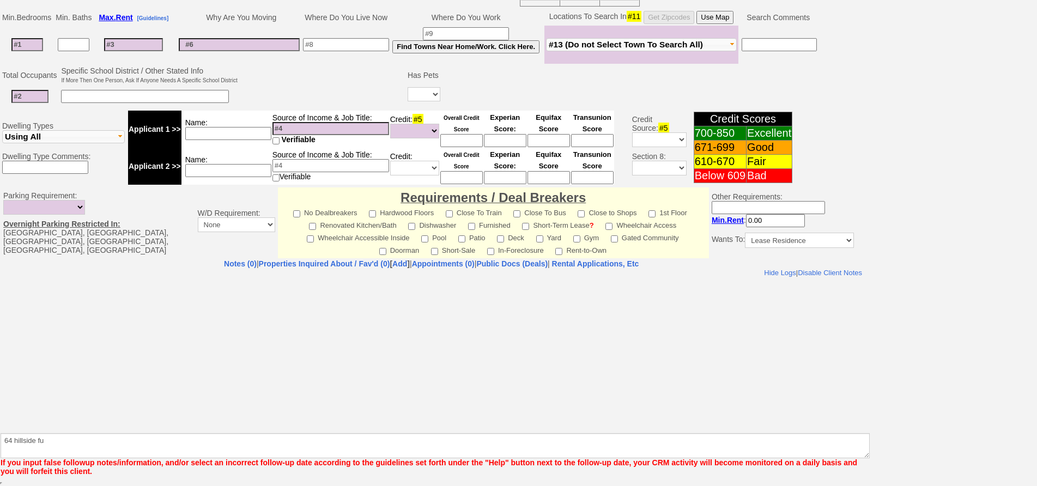
scroll to position [229, 0]
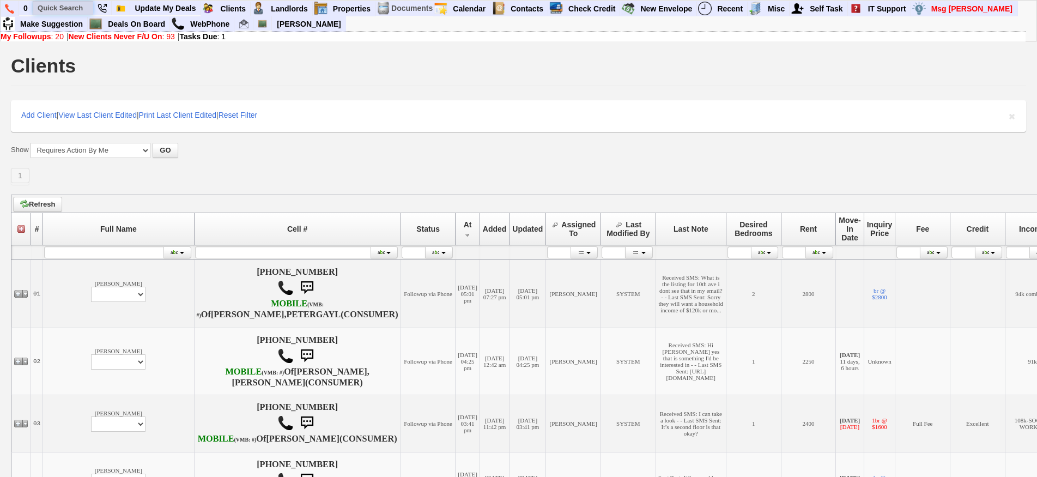
click at [65, 3] on input "text" at bounding box center [63, 8] width 60 height 14
type input "64 hillside ave"
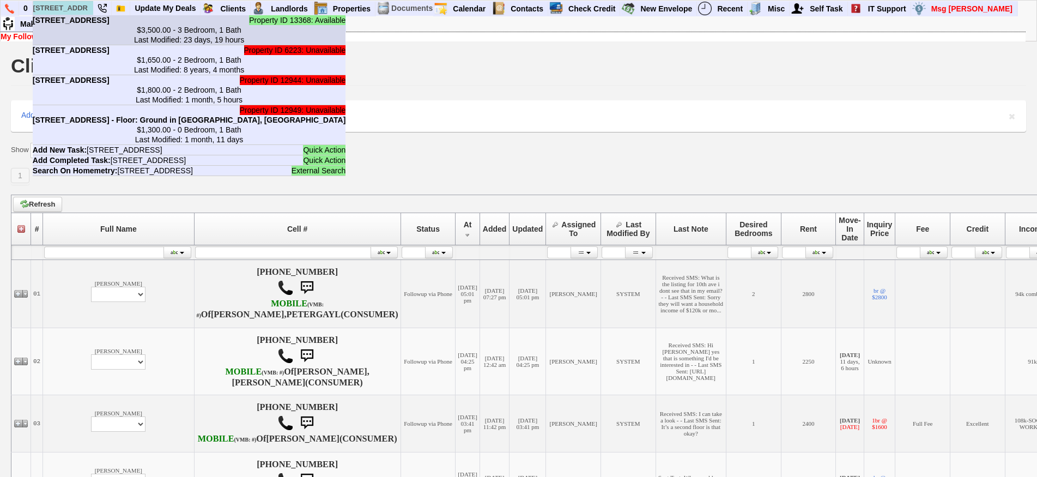
click at [82, 25] on b "64 Hillside Ave - Unit #1 - Floor: 1st in Yonkers, NY" at bounding box center [71, 20] width 77 height 9
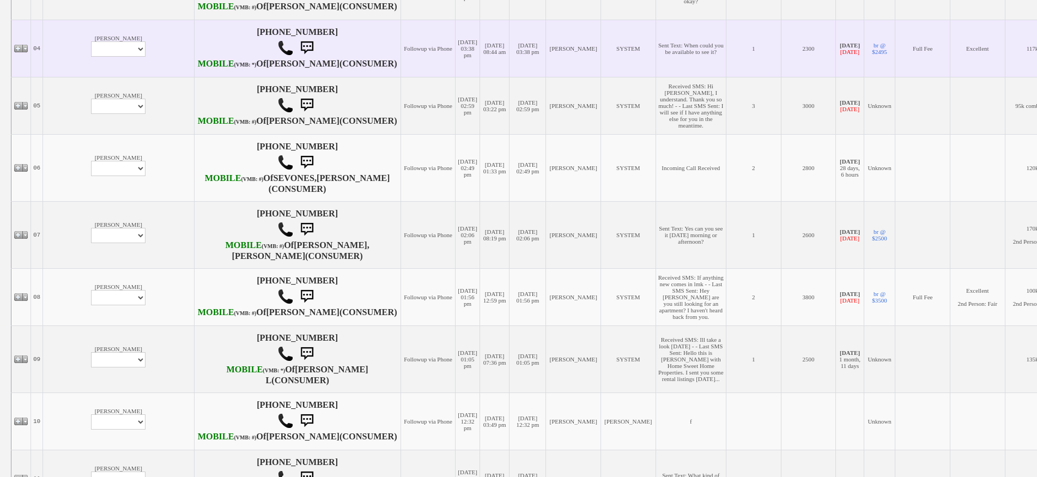
scroll to position [436, 0]
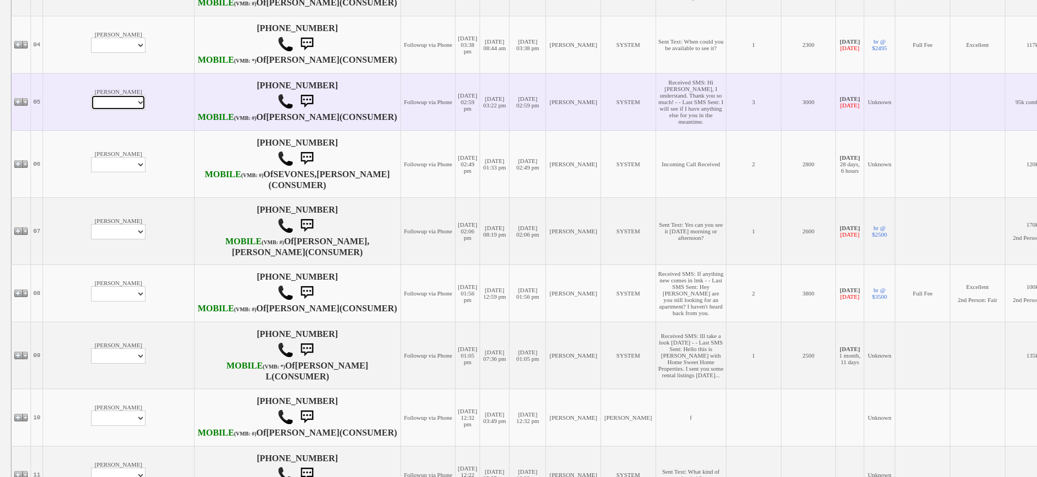
click at [91, 110] on select "Profile Edit Print Email Externally (Will Not Be Tracked In CRM) Closed Deals" at bounding box center [118, 102] width 55 height 15
select select "ChangeURL,/crm/custom/edit_client_form.php?redirect=%2Fcrm%2Fclients.php&id=166…"
click at [91, 110] on select "Profile Edit Print Email Externally (Will Not Be Tracked In CRM) Closed Deals" at bounding box center [118, 102] width 55 height 15
select select
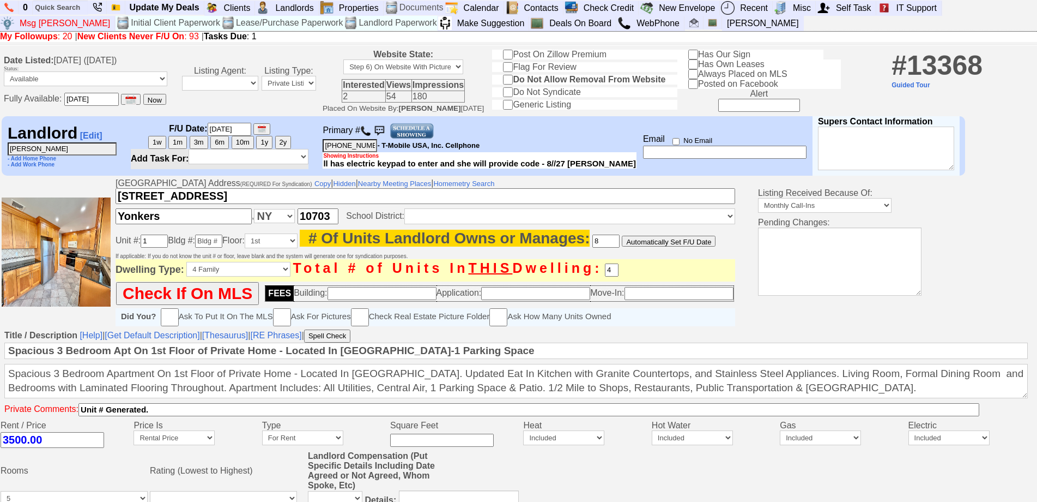
click at [13, 446] on input "3500.00" at bounding box center [53, 440] width 104 height 16
type input "3400.00"
drag, startPoint x: 462, startPoint y: 393, endPoint x: 382, endPoint y: 393, distance: 80.7
click at [381, 393] on textarea "Spacious 3 Bedroom Apartment On 1st Floor of Private Home - Located In Yonkers.…" at bounding box center [516, 381] width 1024 height 34
type textarea "Spacious 3 Bedroom Apartment On 1st Floor of Private Home - Located In Yonkers.…"
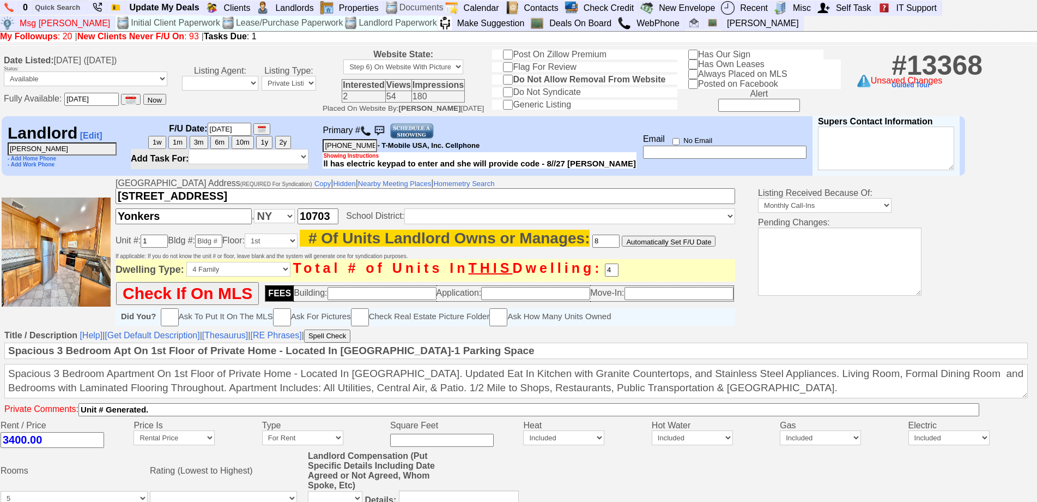
click at [328, 342] on button "Spell Check" at bounding box center [327, 335] width 46 height 13
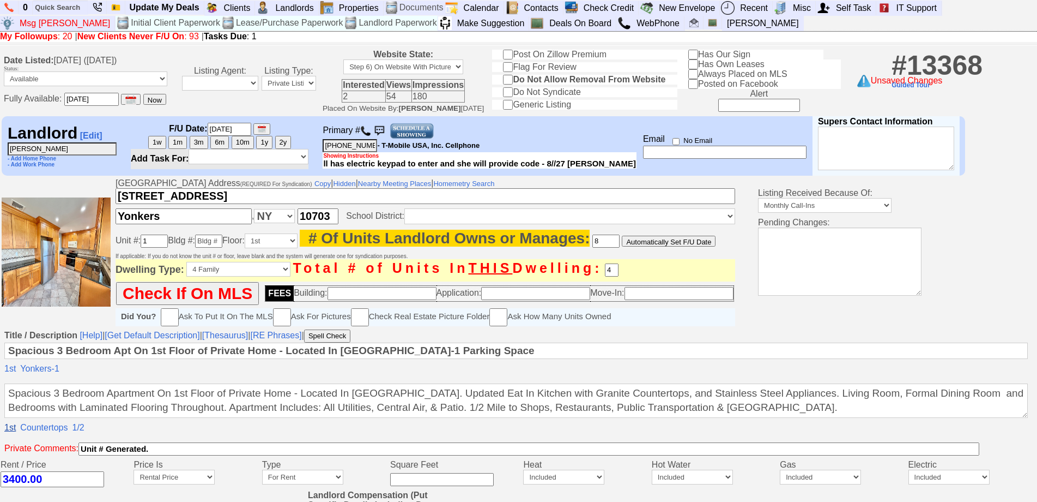
click at [10, 432] on link "1st" at bounding box center [9, 428] width 11 height 10
click at [15, 426] on link "Ignore word" at bounding box center [27, 423] width 44 height 11
click at [17, 432] on link "Countertops" at bounding box center [27, 428] width 47 height 10
click at [25, 424] on link "Ignore word" at bounding box center [30, 423] width 51 height 11
click at [9, 432] on link "1/2" at bounding box center [10, 428] width 12 height 10
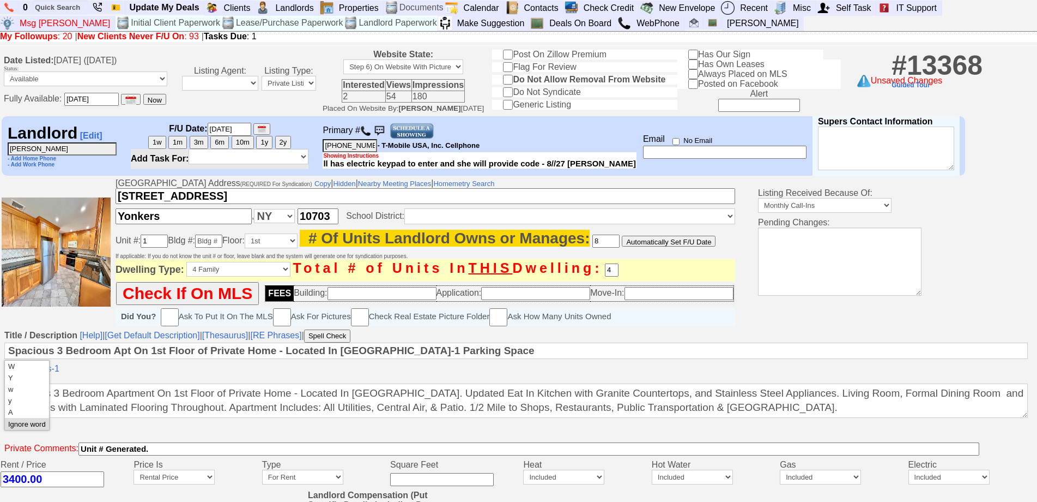
click at [38, 427] on link "Ignore word" at bounding box center [27, 423] width 44 height 11
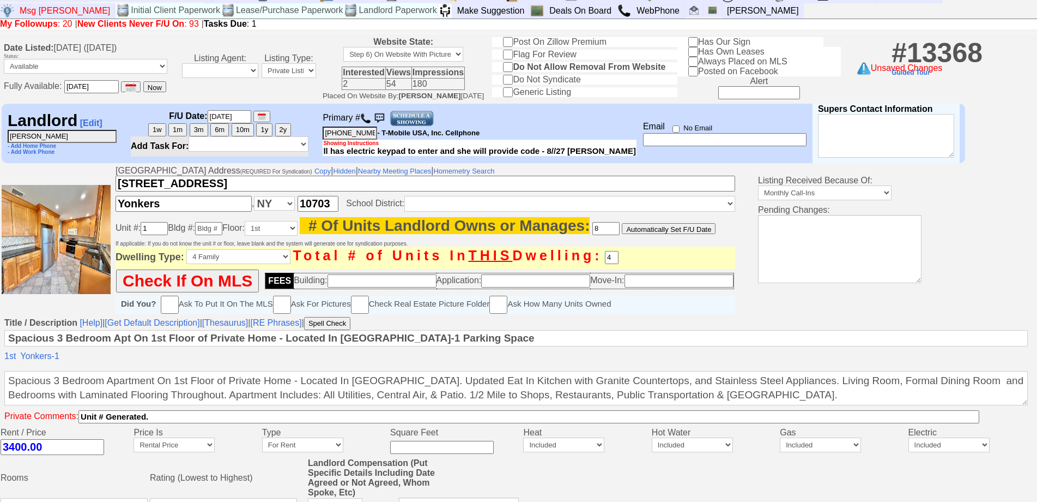
scroll to position [426, 0]
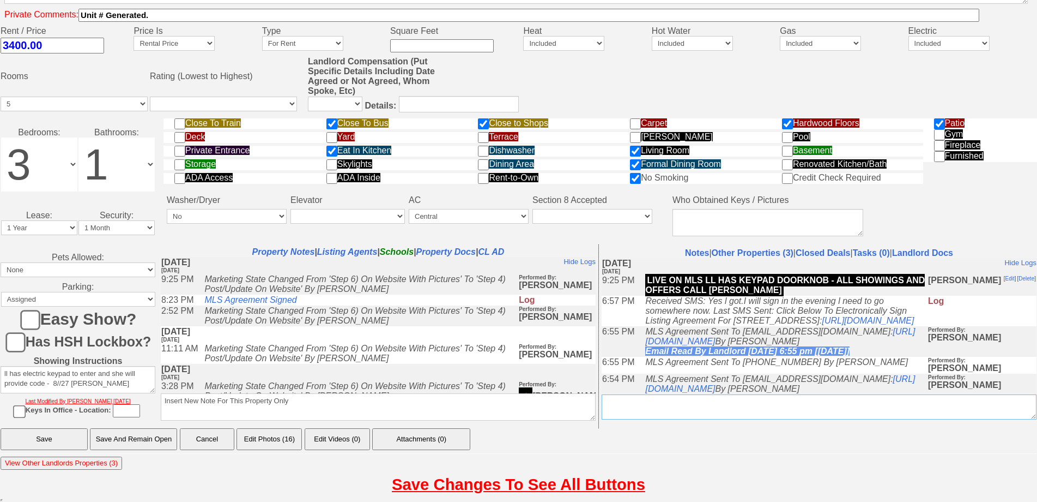
click at [633, 407] on textarea "Insert New Conversation Note Here" at bounding box center [819, 406] width 435 height 25
click at [408, 404] on textarea "Insert New Note For This Property Only" at bounding box center [378, 406] width 435 height 27
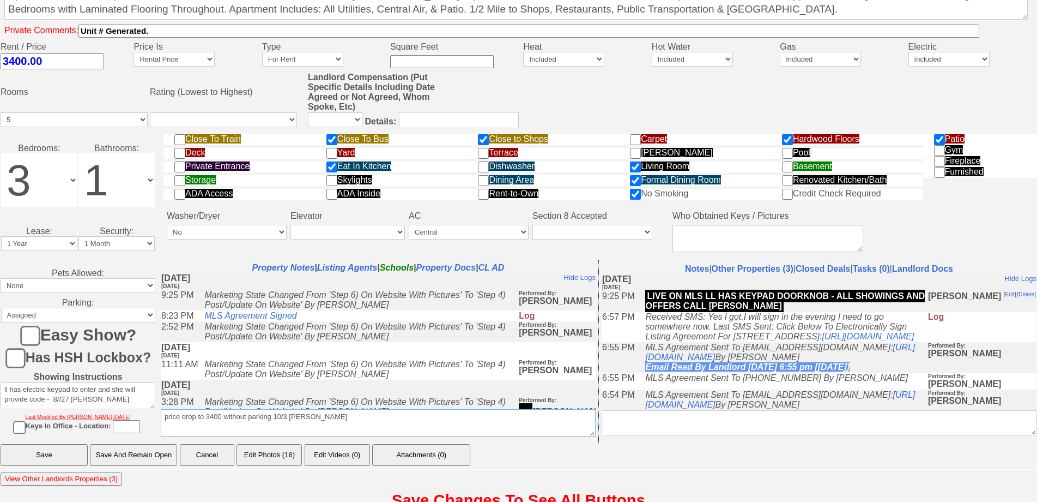
type textarea "price drop to 3400 without parking 10/3 jorge"
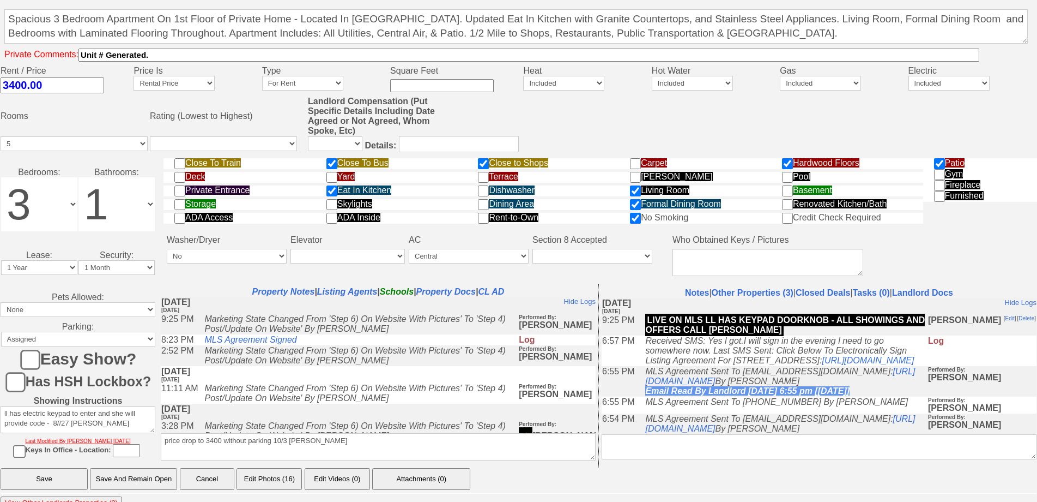
scroll to position [371, 0]
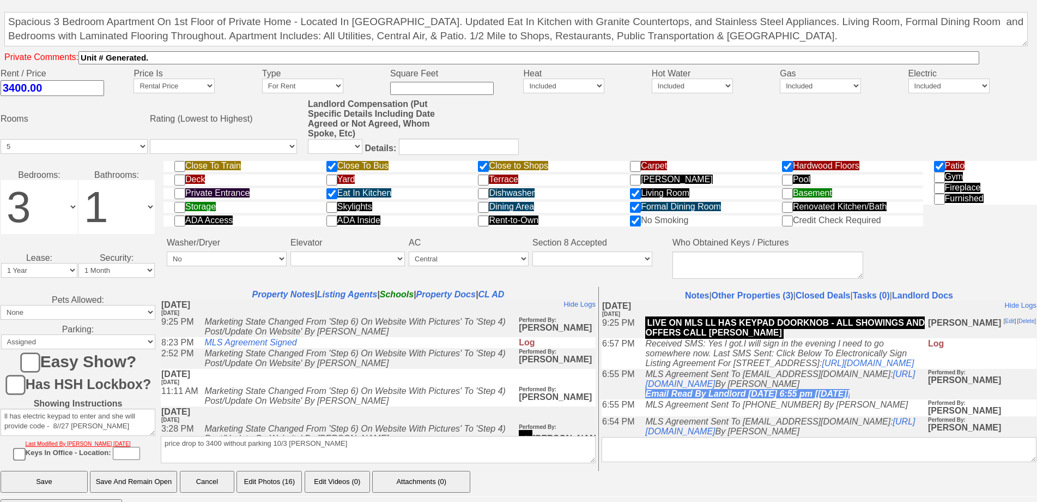
click at [409, 391] on td "Marketing State Changed From 'Step 6) On Website With Pictures' To 'Step 4) Pos…" at bounding box center [358, 395] width 319 height 21
drag, startPoint x: 373, startPoint y: 451, endPoint x: 43, endPoint y: 421, distance: 331.7
click at [43, 421] on tr "Pets Allowed: None Cats Small Dogs Cats and Small Dogs Pets Allowed Maybe Extra…" at bounding box center [519, 379] width 1036 height 184
click at [687, 455] on textarea "Insert New Conversation Note Here" at bounding box center [819, 449] width 435 height 25
paste textarea "price drop to 3400 without parking 10/3 jorge"
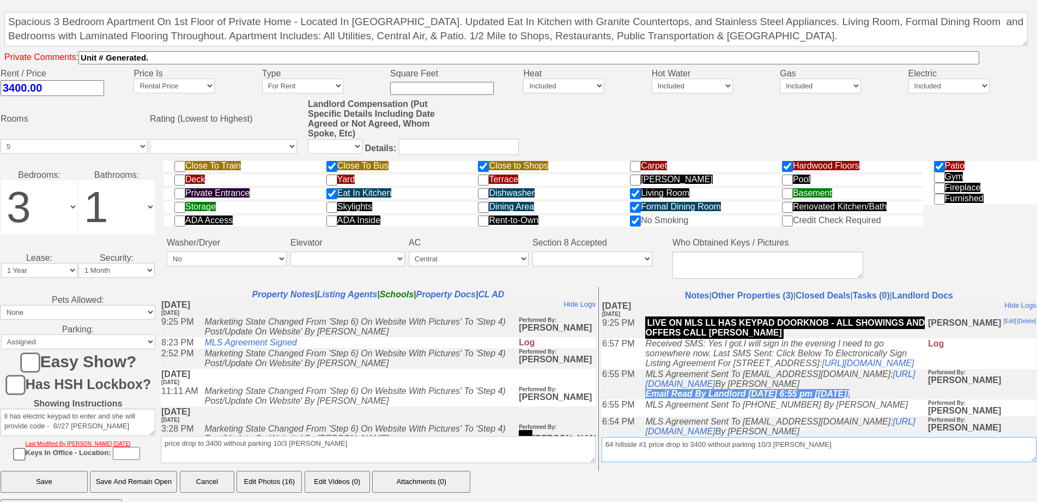
type textarea "64 hillside #1 price drop to 3400 without parking 10/3 jorge"
click at [75, 484] on input "Save" at bounding box center [44, 481] width 87 height 22
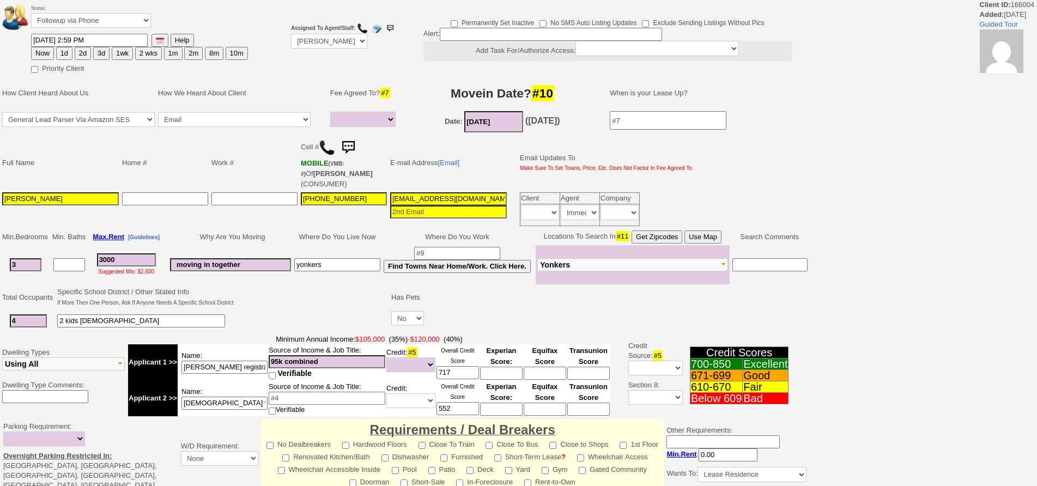
select select
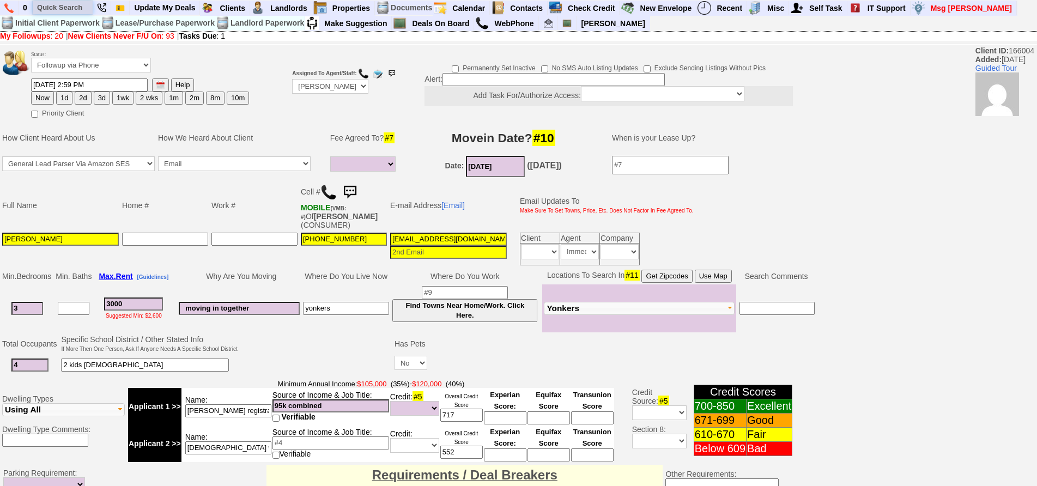
click at [69, 8] on input "text" at bounding box center [63, 8] width 60 height 14
click at [88, 6] on input "sherwood ave" at bounding box center [63, 8] width 60 height 14
click at [86, 8] on input "sherwood ave" at bounding box center [63, 8] width 60 height 14
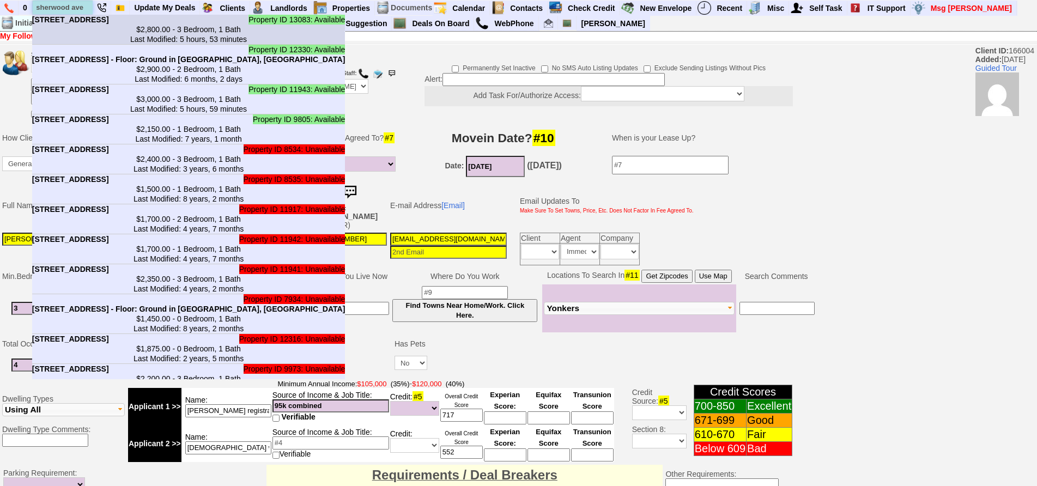
type input "sherwood ave"
click at [94, 38] on center "$2,800.00 - 3 Bedroom, 1 Bath Last Modified: 5 hours, 53 minutes" at bounding box center [188, 35] width 313 height 20
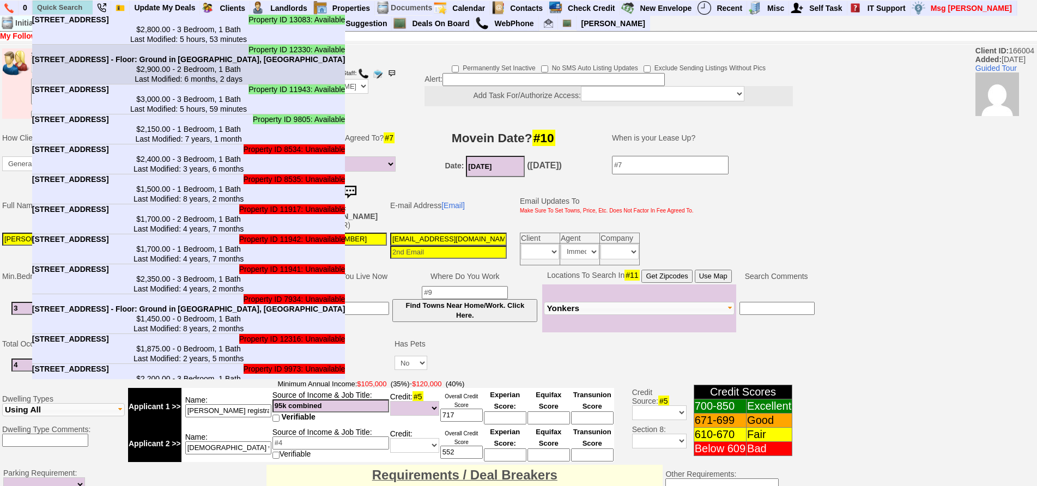
click at [94, 64] on b "15 Sherwood Ave - Floor: Ground in Yonkers, NY" at bounding box center [188, 59] width 313 height 9
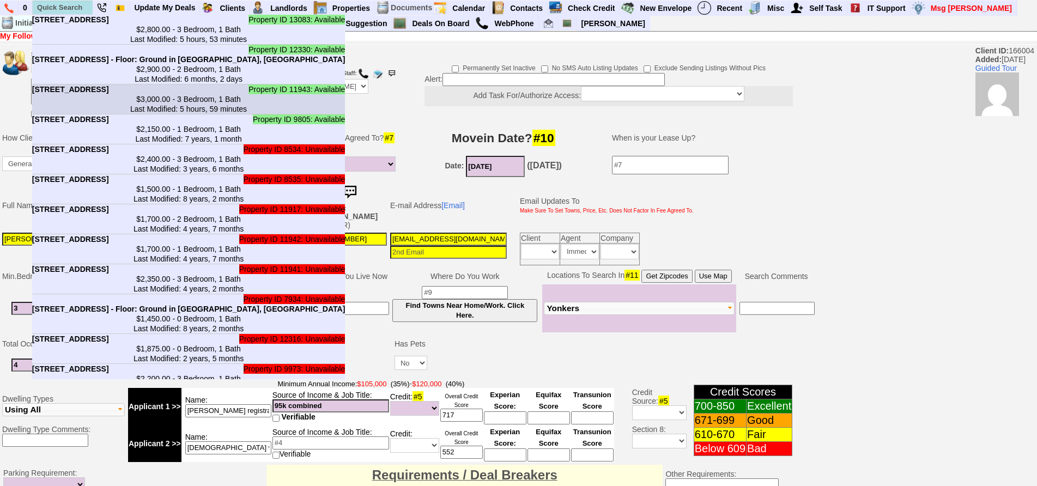
click at [105, 114] on center "$3,000.00 - 3 Bedroom, 1 Bath Last Modified: 5 hours, 59 minutes" at bounding box center [188, 104] width 313 height 20
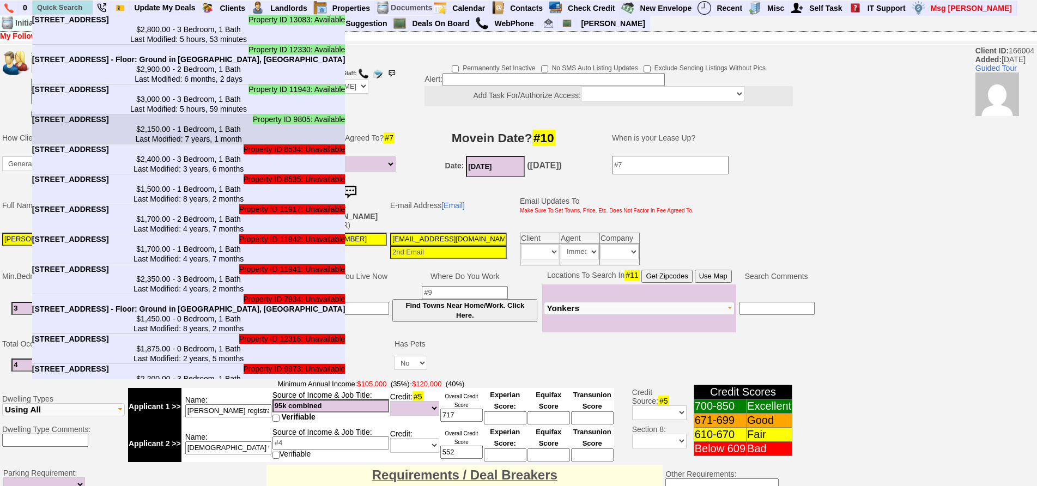
click at [100, 144] on center "$2,150.00 - 1 Bedroom, 1 Bath Last Modified: 7 years, 1 month" at bounding box center [188, 134] width 313 height 20
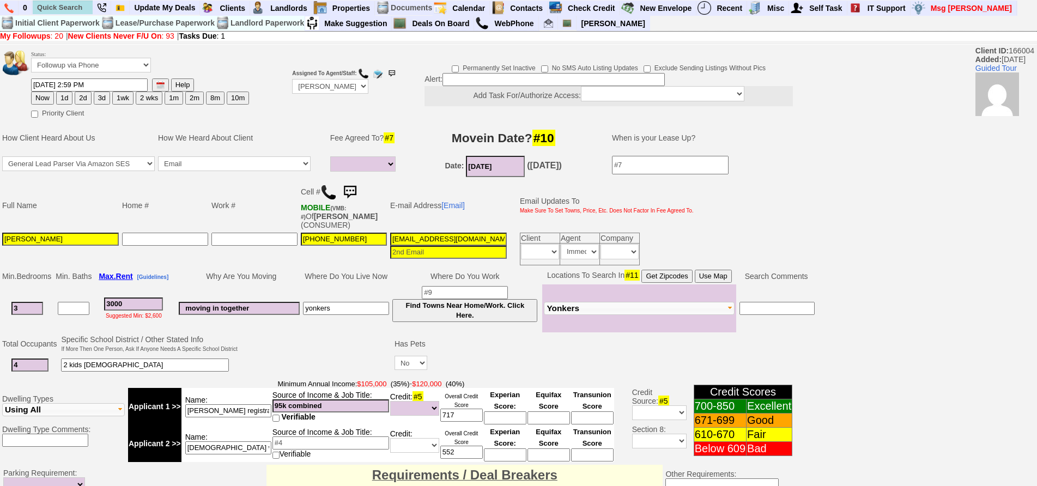
click at [352, 191] on img at bounding box center [350, 193] width 22 height 22
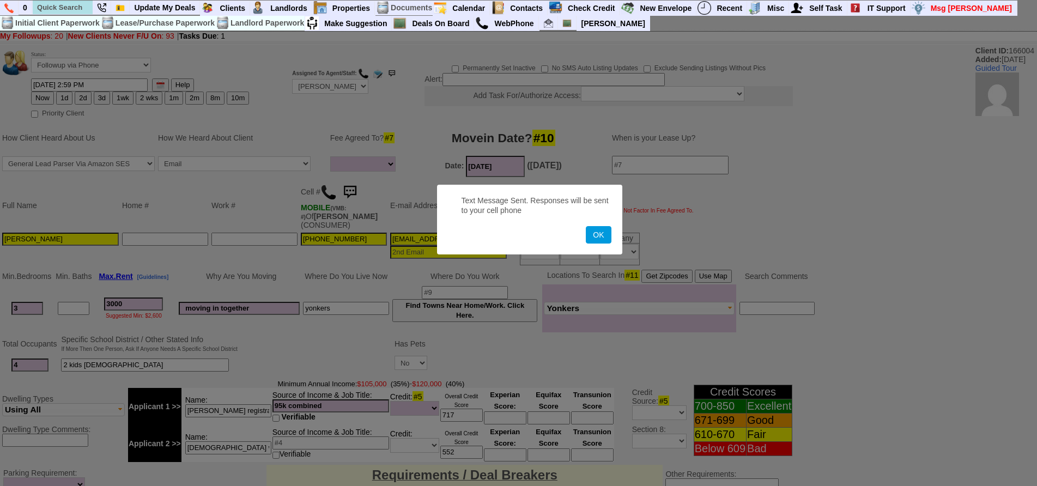
click at [586, 226] on button "OK" at bounding box center [598, 234] width 25 height 17
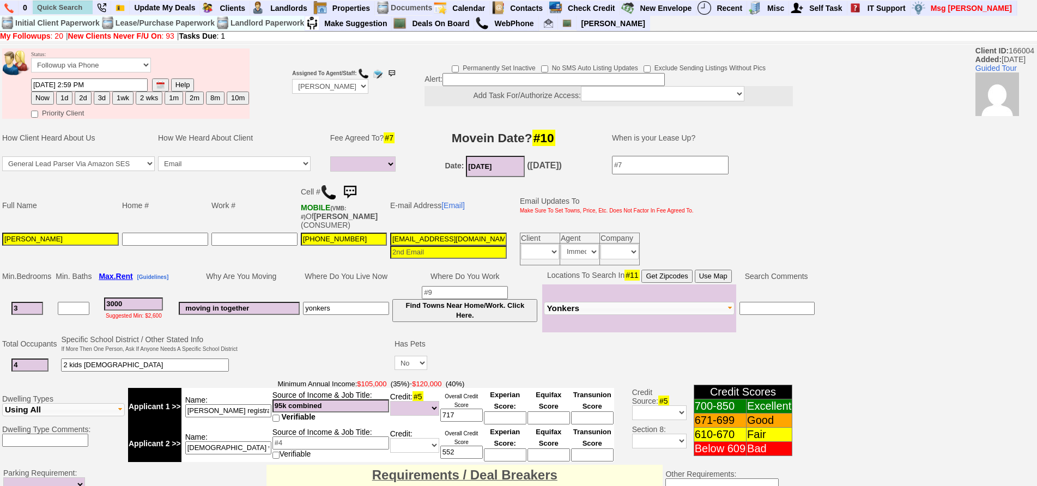
click at [118, 98] on button "1wk" at bounding box center [122, 98] width 21 height 13
type input "10/10/2025 05:28 PM"
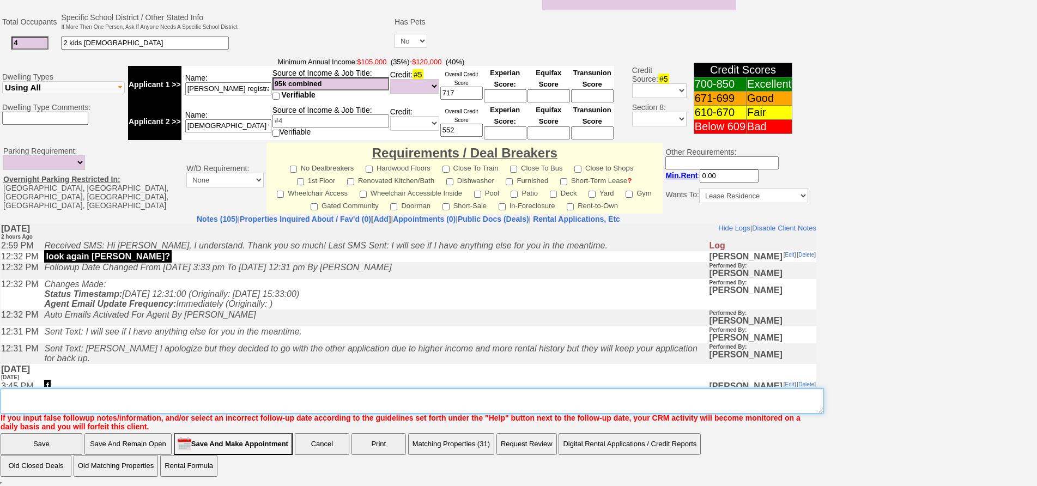
click at [230, 393] on textarea "Insert New Note Here" at bounding box center [413, 401] width 824 height 25
type textarea "f"
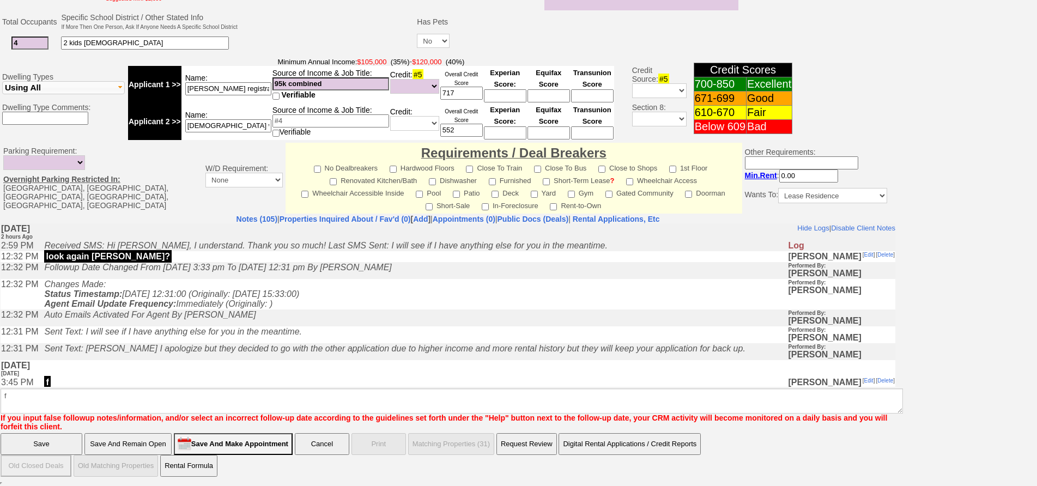
click input "Save" at bounding box center [42, 444] width 82 height 22
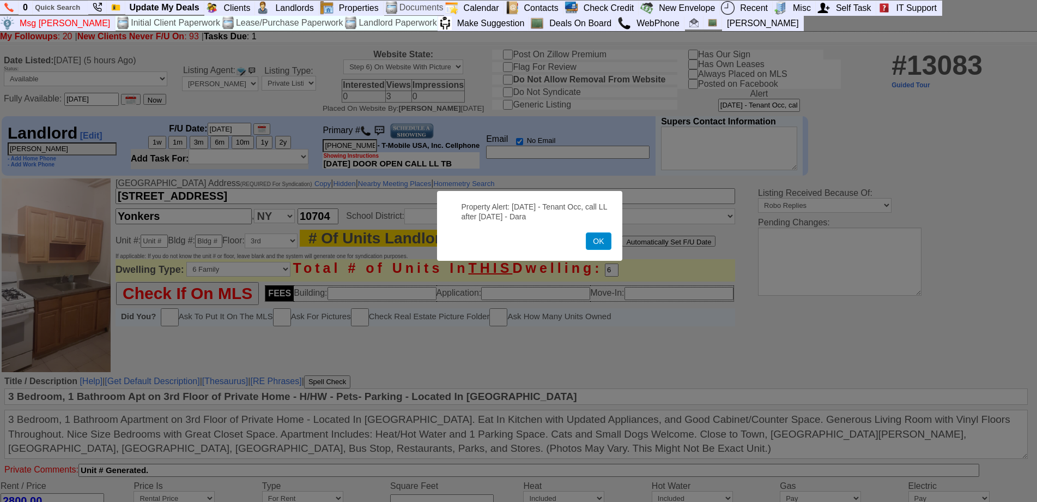
click at [599, 243] on button "OK" at bounding box center [598, 240] width 25 height 17
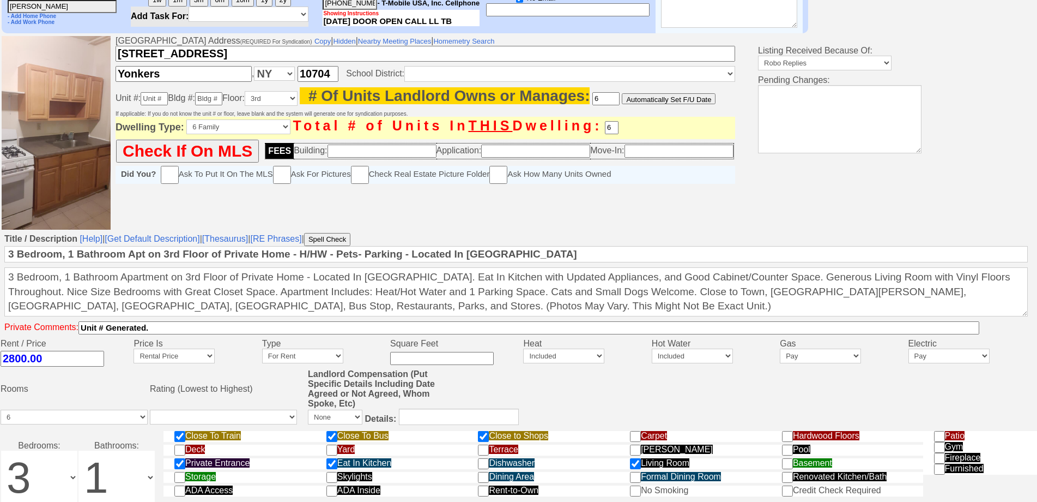
scroll to position [122, 0]
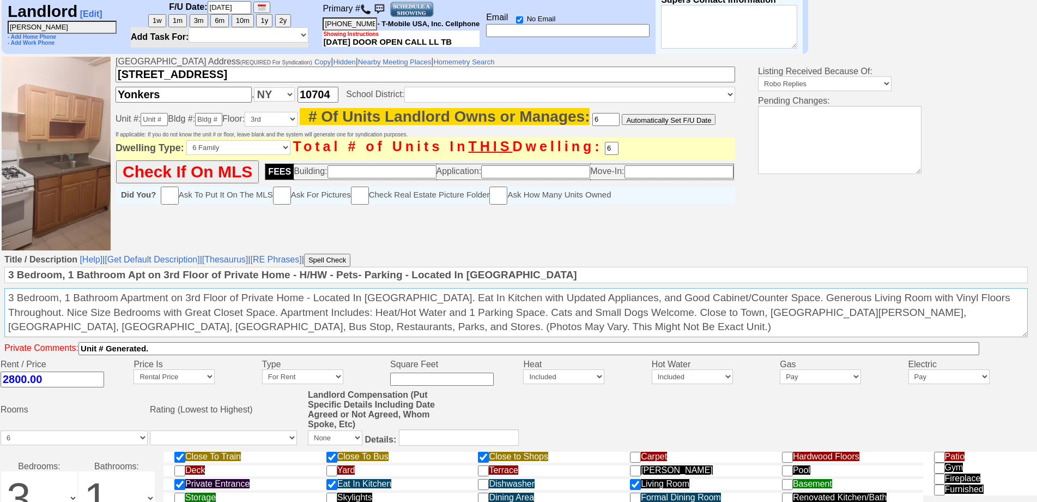
drag, startPoint x: 487, startPoint y: 316, endPoint x: 390, endPoint y: 324, distance: 96.8
click at [390, 324] on textarea "3 Bedroom, 1 Bathroom Apartment on 3rd Floor of Private Home - Located In Yonke…" at bounding box center [516, 312] width 1024 height 49
drag, startPoint x: 391, startPoint y: 317, endPoint x: 487, endPoint y: 324, distance: 96.2
click at [487, 324] on textarea "3 Bedroom, 1 Bathroom Apartment on 3rd Floor of Private Home - Located In Yonke…" at bounding box center [516, 312] width 1024 height 49
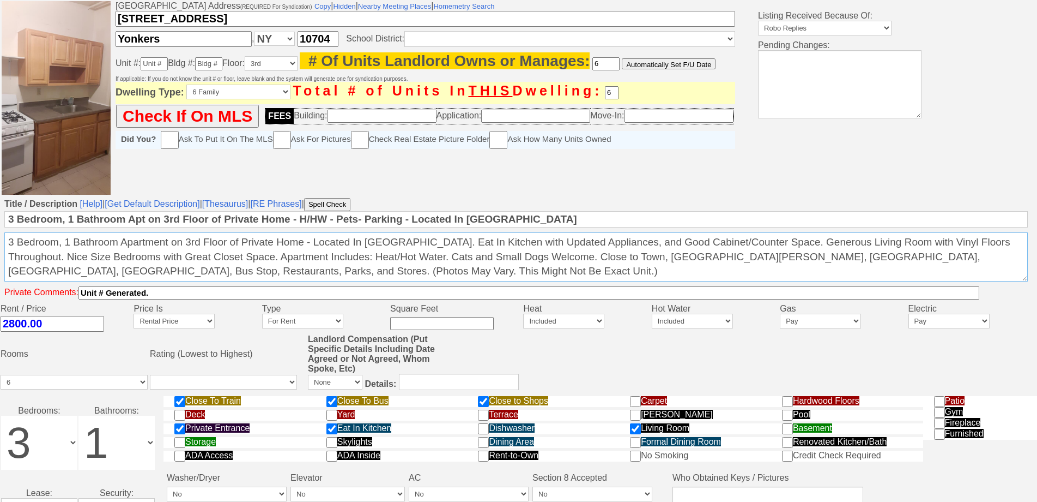
scroll to position [444, 0]
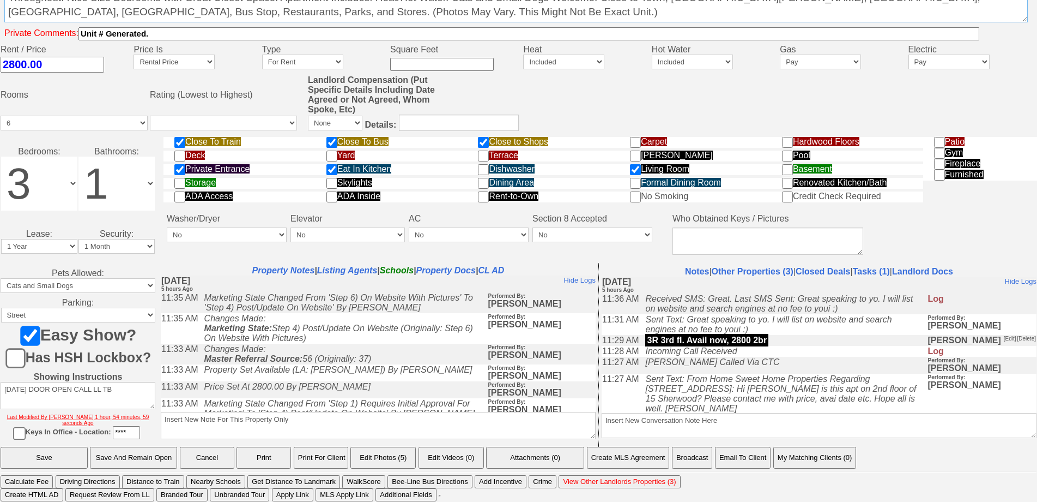
type textarea "3 Bedroom, 1 Bathroom Apartment on 3rd Floor of Private Home - Located In Yonke…"
click at [332, 416] on textarea "Insert New Note For This Property Only" at bounding box center [378, 425] width 435 height 27
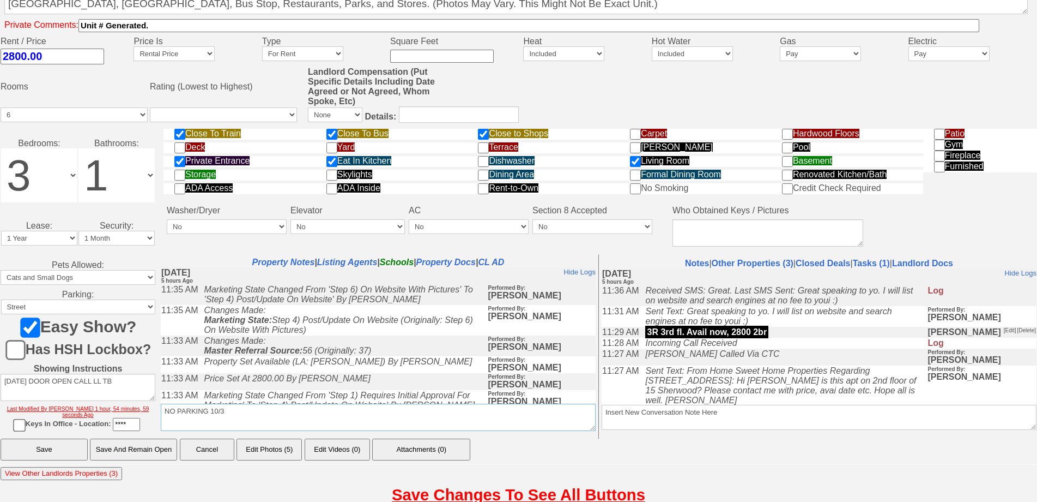
drag, startPoint x: 332, startPoint y: 416, endPoint x: 111, endPoint y: 381, distance: 224.1
click at [111, 381] on tr "Pets Allowed: None Cats Small Dogs Cats and Small Dogs Pets Allowed Maybe Extra…" at bounding box center [519, 347] width 1036 height 184
type textarea "NO PARKING 10/3"
click at [130, 460] on input "Save And Remain Open" at bounding box center [133, 449] width 87 height 22
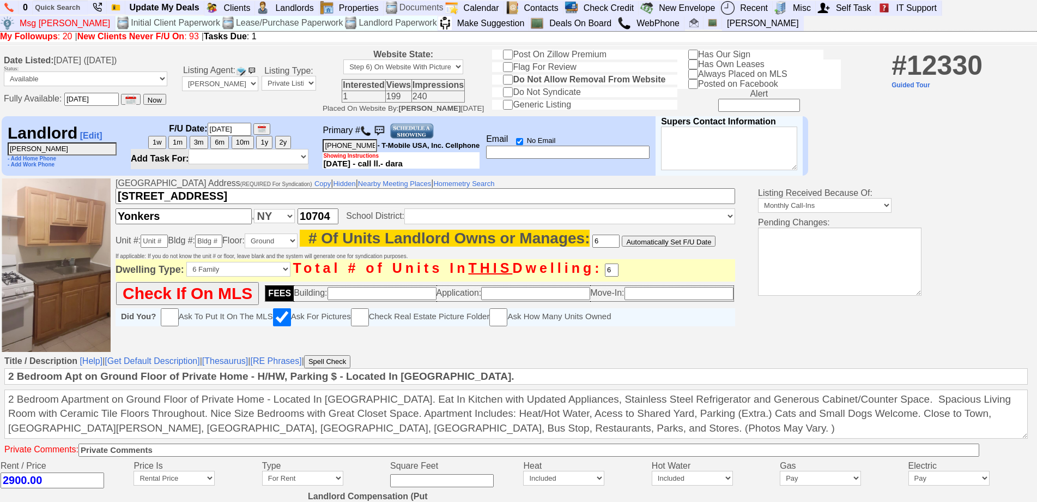
click at [244, 143] on button "10m" at bounding box center [243, 142] width 22 height 13
type input "[DATE]"
click at [113, 84] on select "Available Unavailable - Do Not Select If Deal Pending Form Incomplete" at bounding box center [86, 78] width 164 height 15
select select "Unavailable"
click at [4, 74] on select "Available Unavailable - Do Not Select If Deal Pending Form Incomplete" at bounding box center [86, 78] width 164 height 15
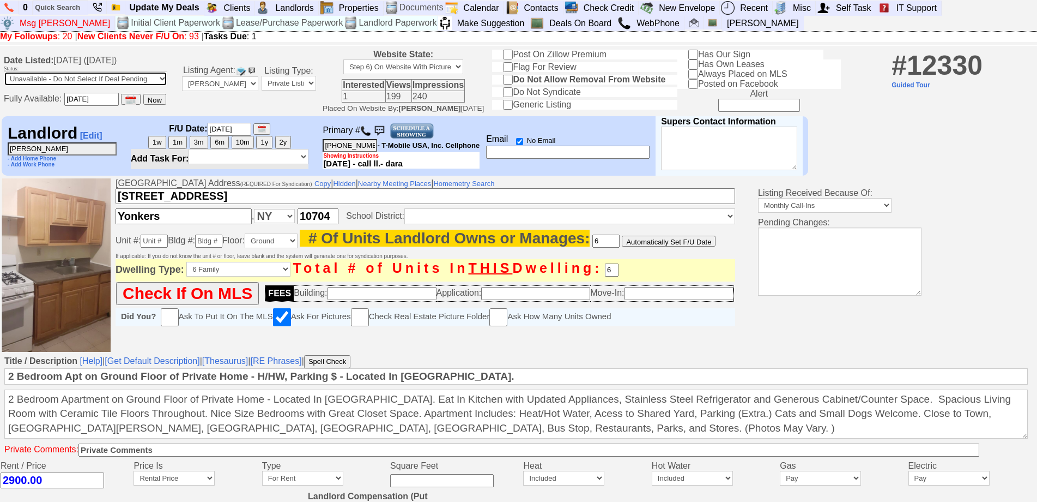
type input "[DATE]"
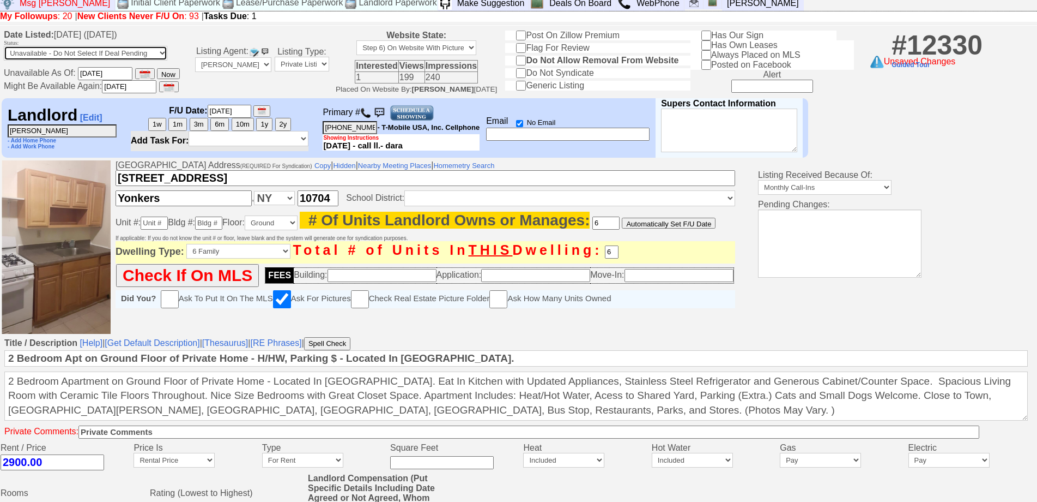
scroll to position [444, 0]
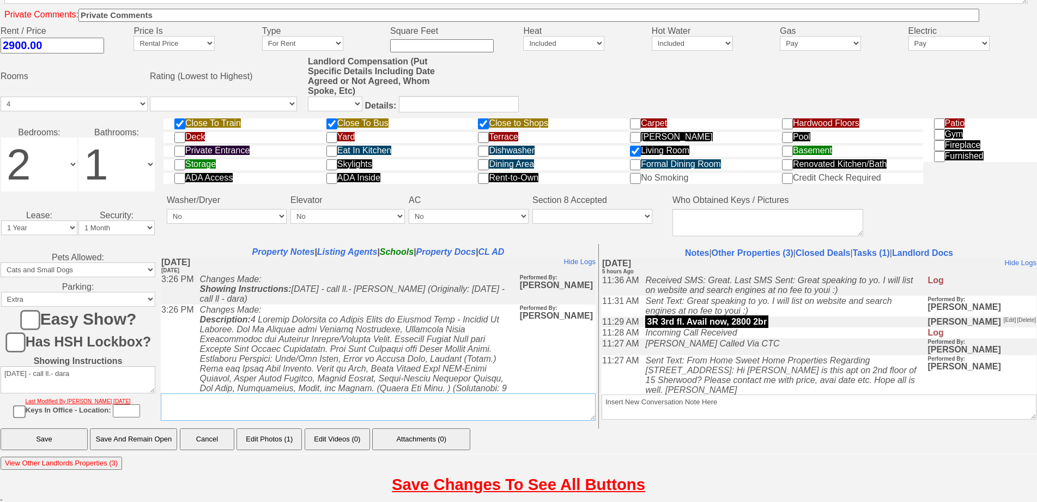
click at [261, 412] on textarea "Insert New Note For This Property Only" at bounding box center [378, 406] width 435 height 27
type textarea "UNIT NOT AVAIL 10/3"
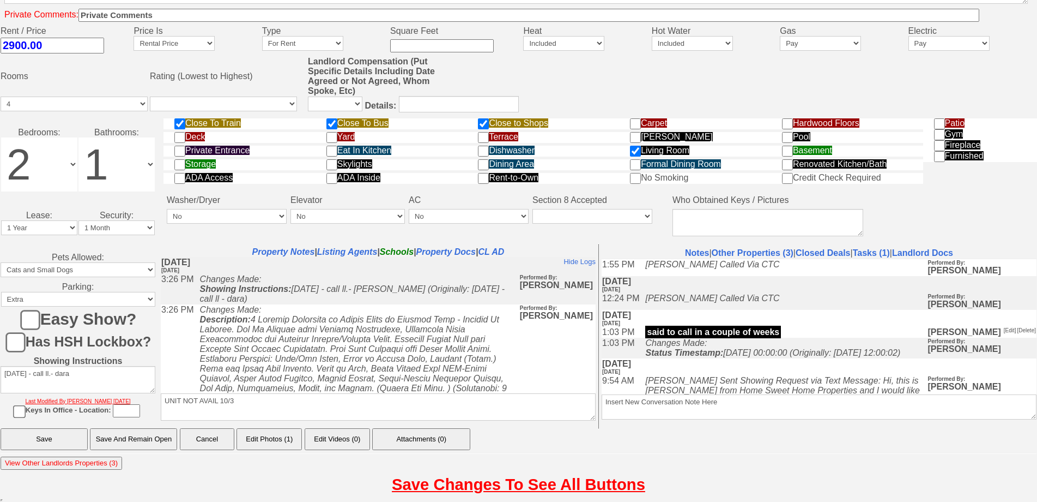
click at [135, 440] on input "Save And Remain Open" at bounding box center [133, 439] width 87 height 22
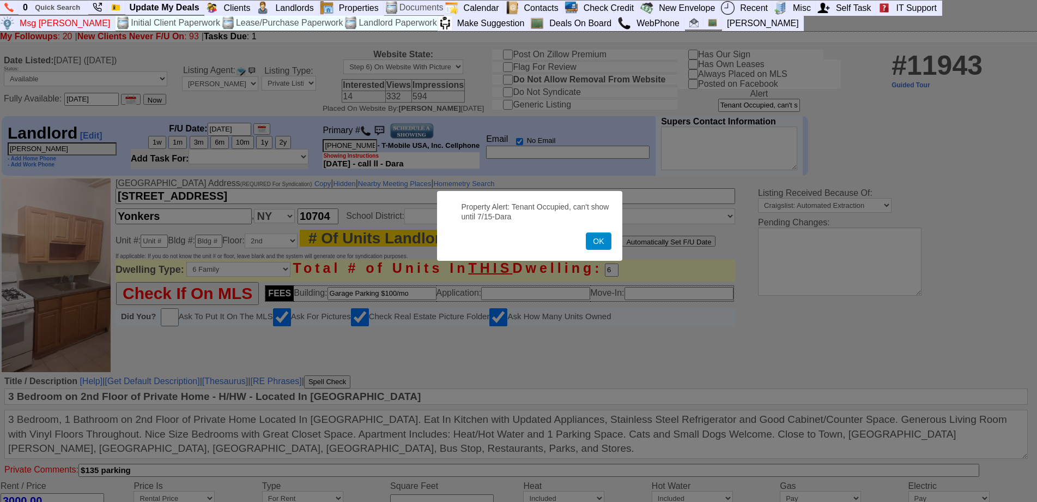
click at [604, 244] on button "OK" at bounding box center [598, 240] width 25 height 17
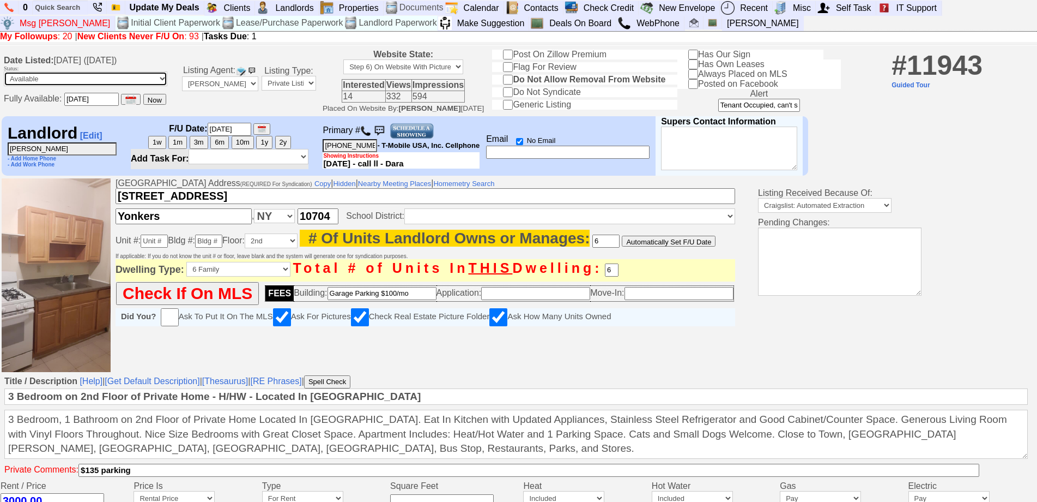
click at [112, 79] on select "Available Unavailable - Do Not Select If Deal Pending Form Incomplete" at bounding box center [86, 78] width 164 height 15
select select "Unavailable"
click at [4, 74] on select "Available Unavailable - Do Not Select If Deal Pending Form Incomplete" at bounding box center [86, 78] width 164 height 15
type input "[DATE]"
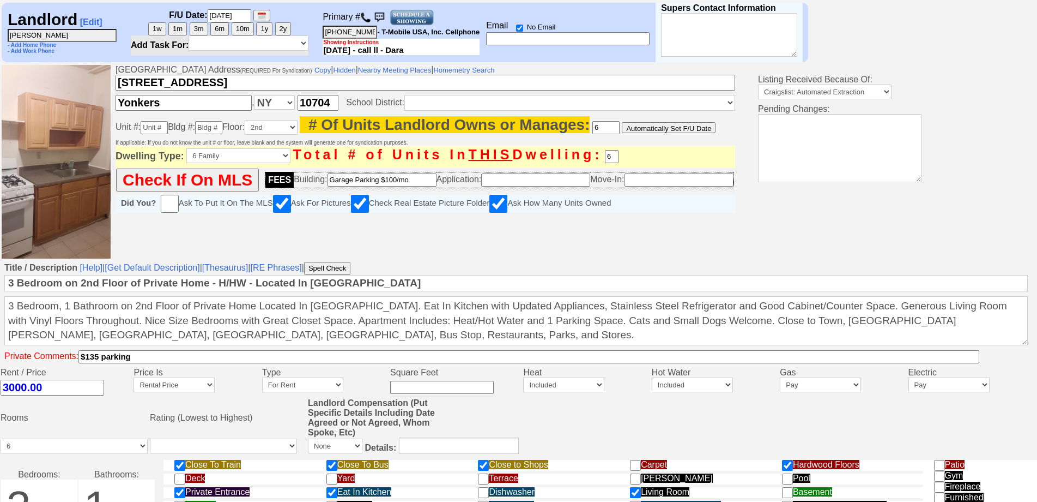
scroll to position [464, 0]
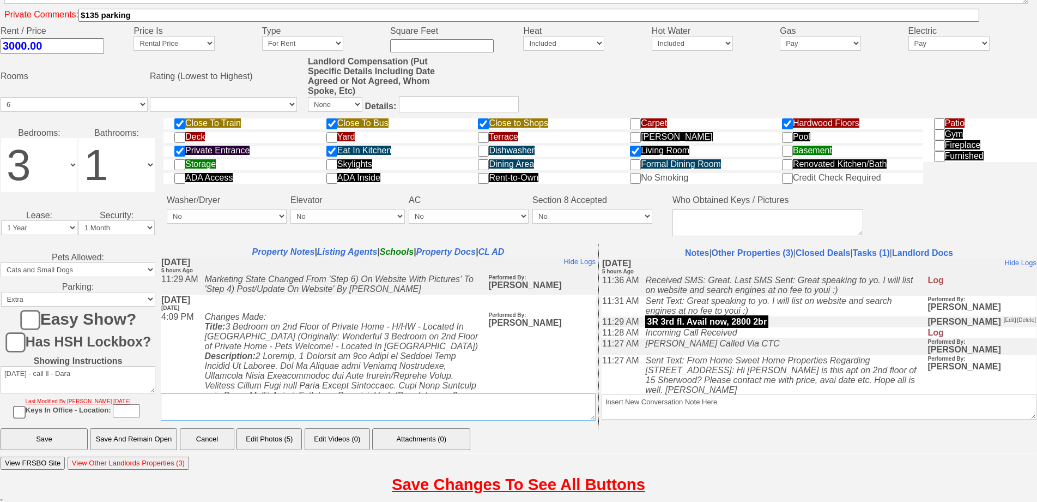
click at [372, 406] on textarea "Insert New Note For This Property Only" at bounding box center [378, 406] width 435 height 27
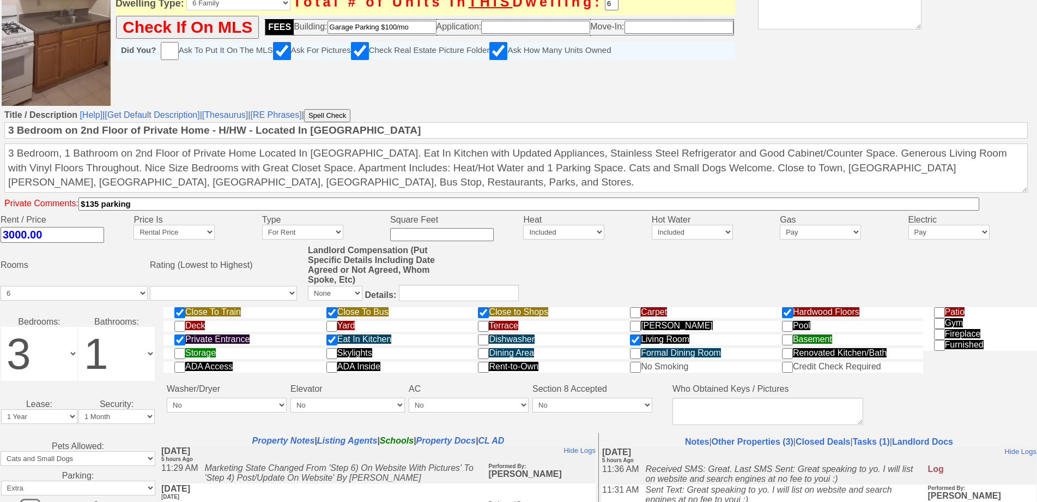
scroll to position [0, 0]
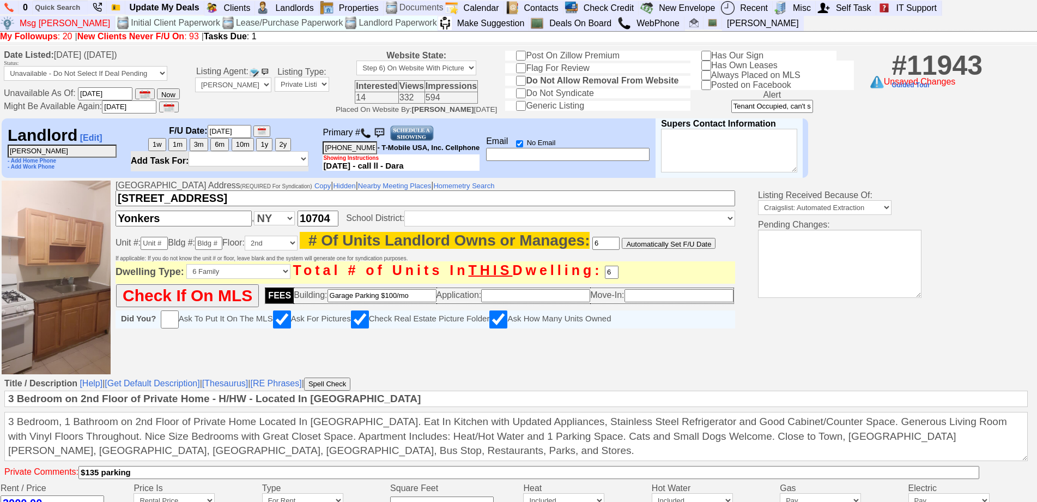
type textarea "UNIT NOT AVAILABLE"
click at [249, 147] on button "10m" at bounding box center [243, 144] width 22 height 13
type input "[DATE]"
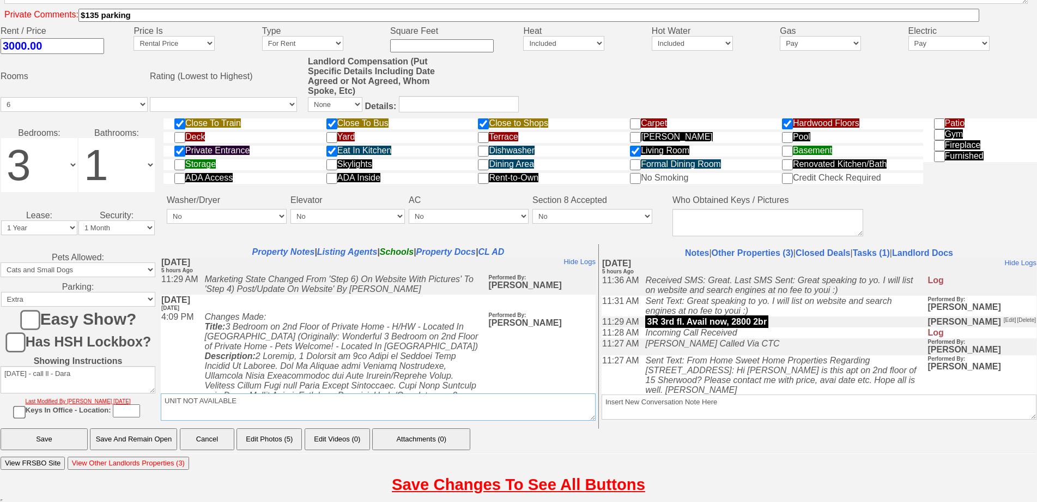
click at [249, 403] on textarea "Insert New Note For This Property Only" at bounding box center [378, 406] width 435 height 27
type textarea "UNIT NOT AVAILABLE 1-/3"
click at [136, 439] on input "Save And Remain Open" at bounding box center [133, 439] width 87 height 22
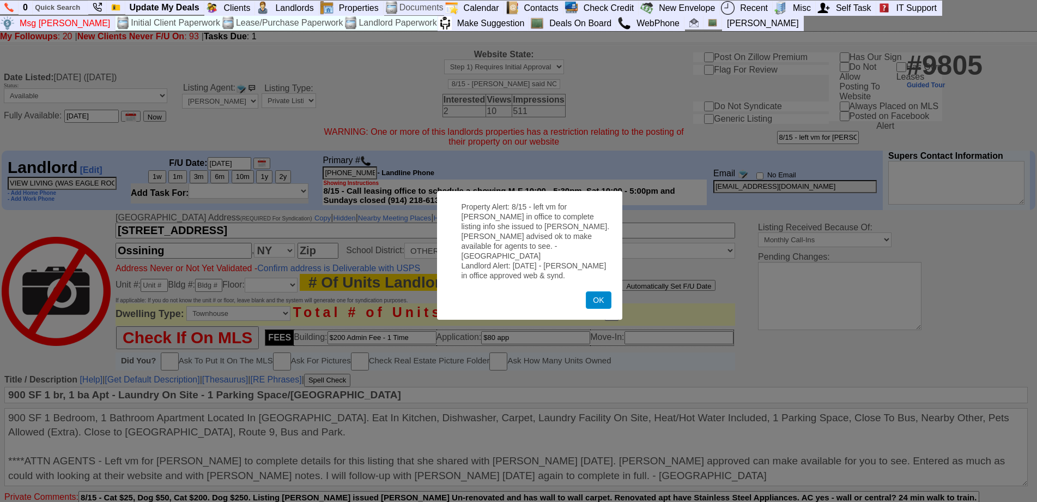
click at [595, 291] on button "OK" at bounding box center [598, 299] width 25 height 17
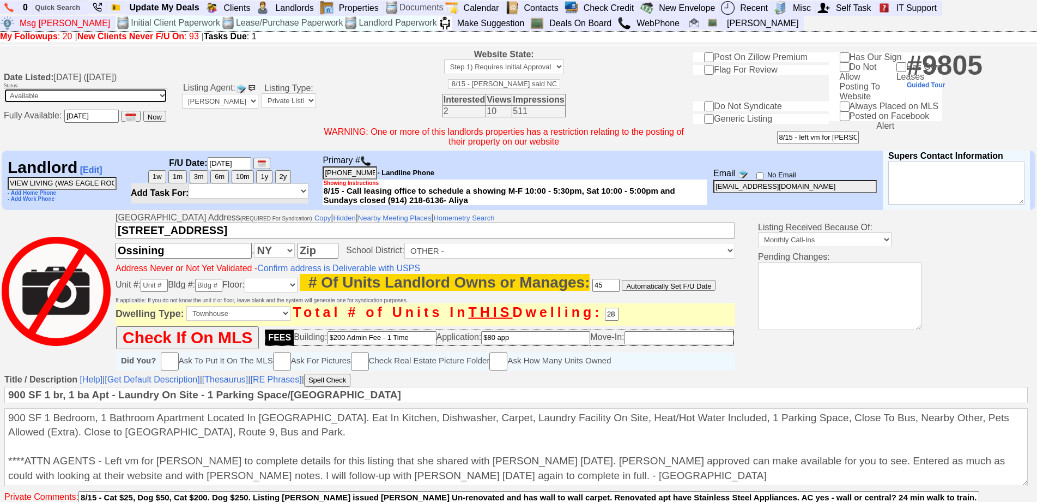
click at [154, 99] on select "Available Unavailable - Do Not Select If Deal Pending Form Incomplete" at bounding box center [86, 95] width 164 height 15
select select "Unavailable"
click at [4, 98] on select "Available Unavailable - Do Not Select If Deal Pending Form Incomplete" at bounding box center [86, 95] width 164 height 15
type input "10/31/2025"
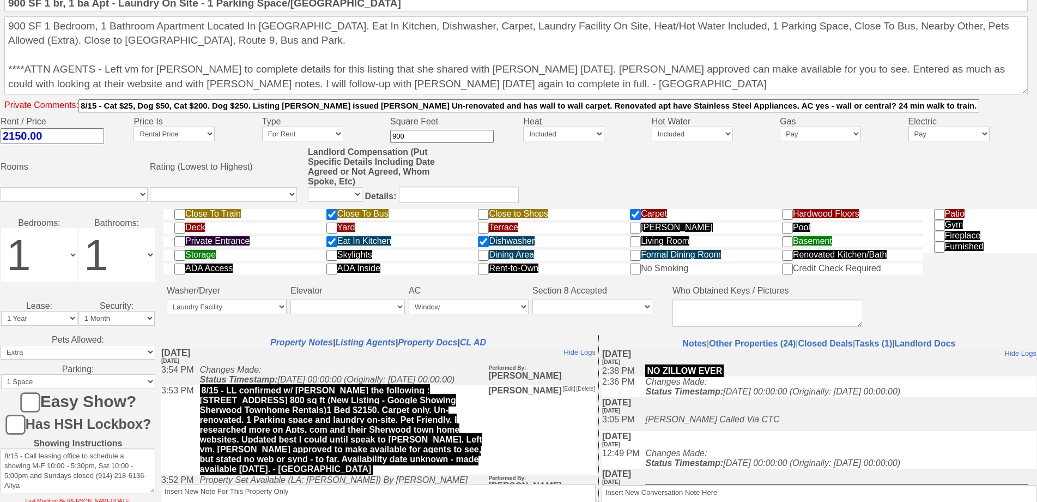
scroll to position [515, 0]
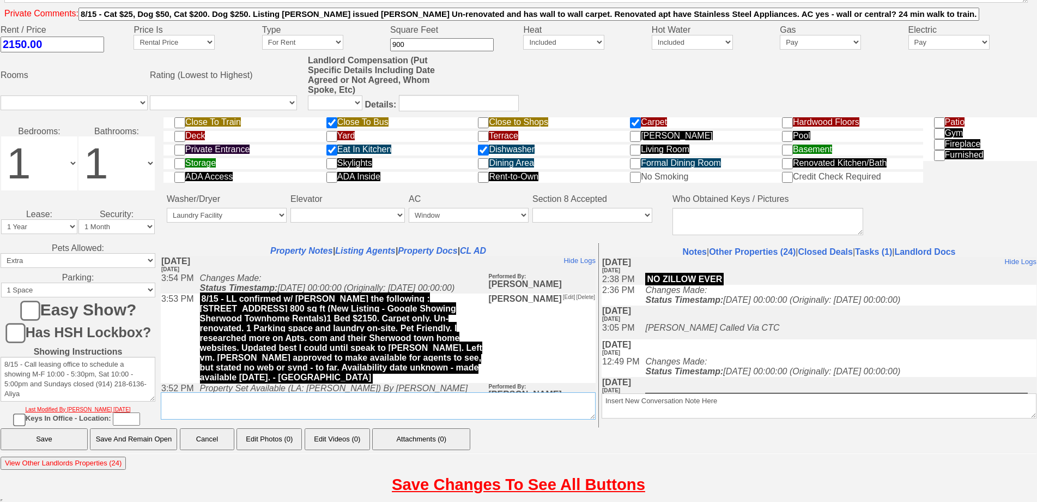
click at [254, 404] on textarea "Insert New Note For This Property Only" at bounding box center [378, 405] width 435 height 27
type textarea "8 YEAR OLD LISTING REMOVED 10/3 JORGE"
click at [683, 247] on link "Notes" at bounding box center [695, 251] width 24 height 9
click at [177, 438] on input "Save And Remain Open" at bounding box center [133, 439] width 87 height 22
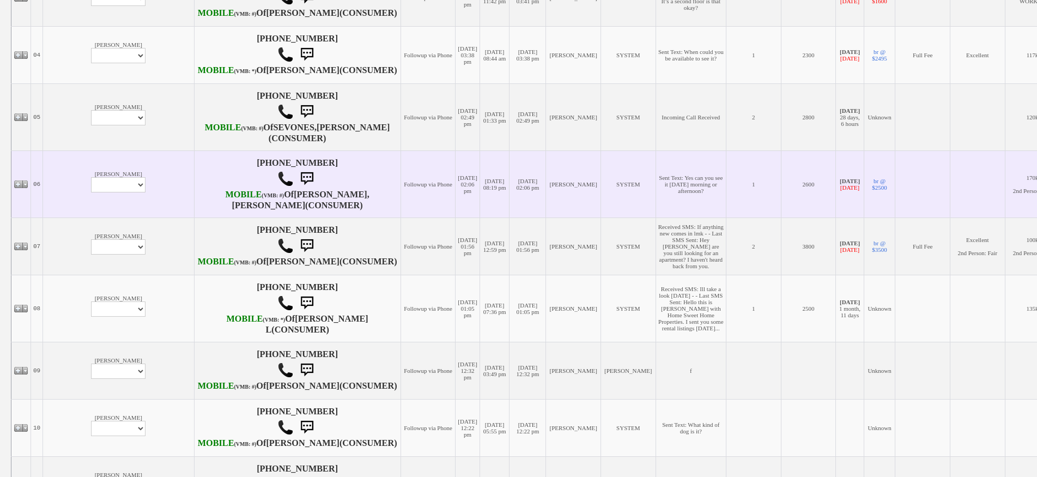
scroll to position [436, 0]
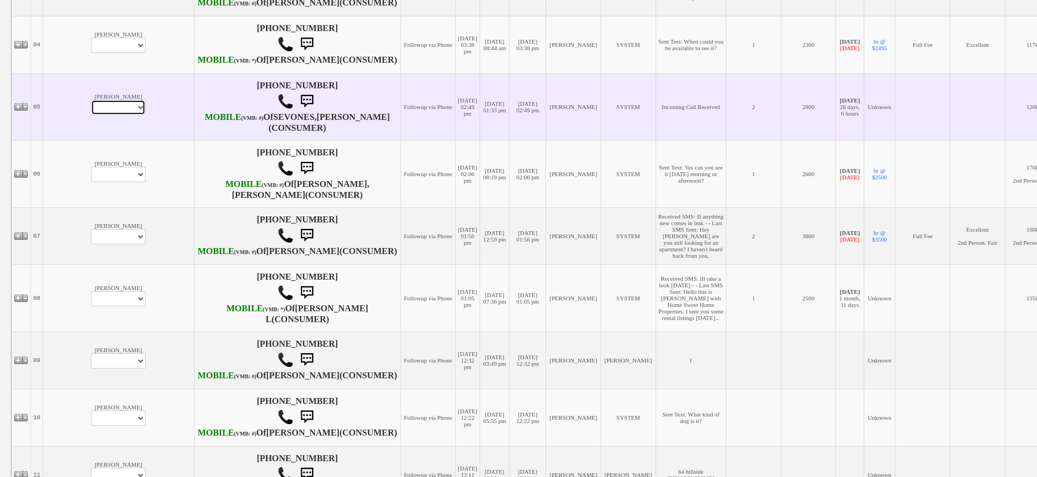
click at [91, 115] on select "Profile Edit Print Email Externally (Will Not Be Tracked In CRM) Closed Deals" at bounding box center [118, 107] width 55 height 15
select select "ChangeURL,/crm/custom/edit_client_form.php?redirect=%2Fcrm%2Fclients.php&id=168…"
click at [91, 115] on select "Profile Edit Print Email Externally (Will Not Be Tracked In CRM) Closed Deals" at bounding box center [118, 107] width 55 height 15
select select
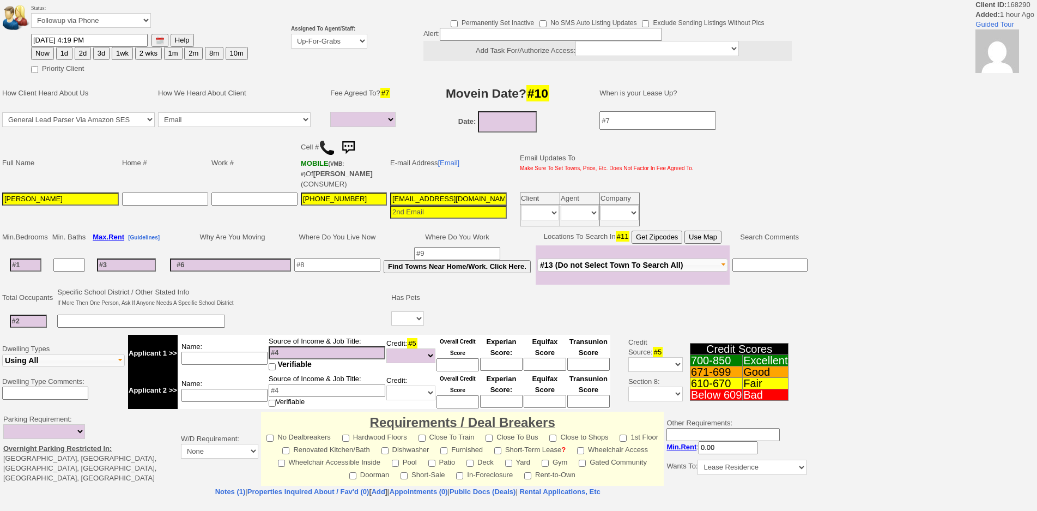
select select
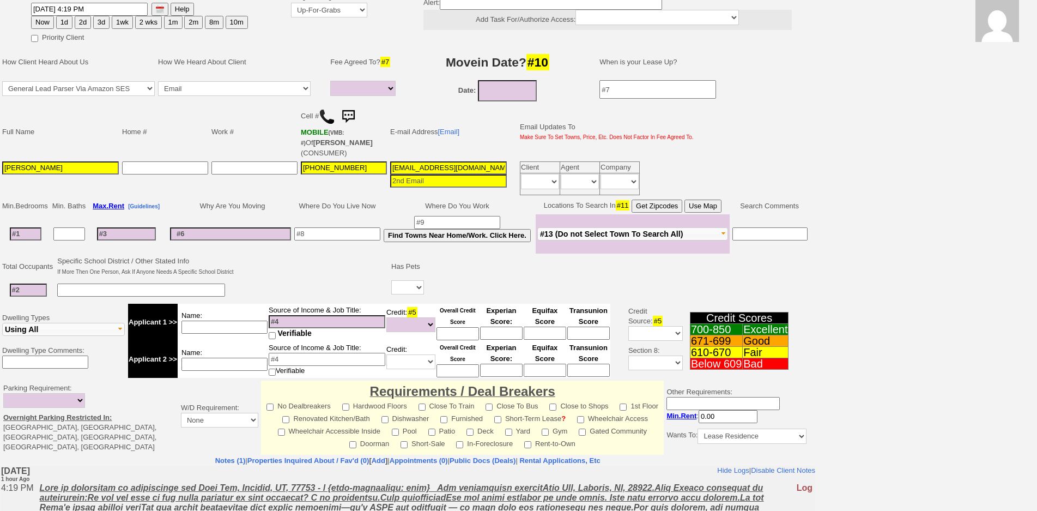
scroll to position [247, 0]
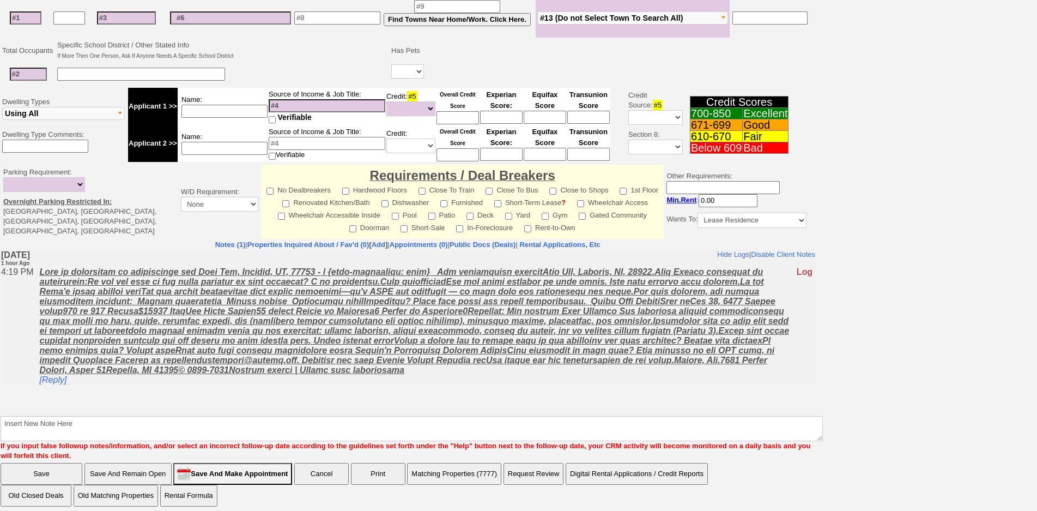
click at [344, 366] on u at bounding box center [415, 320] width 750 height 107
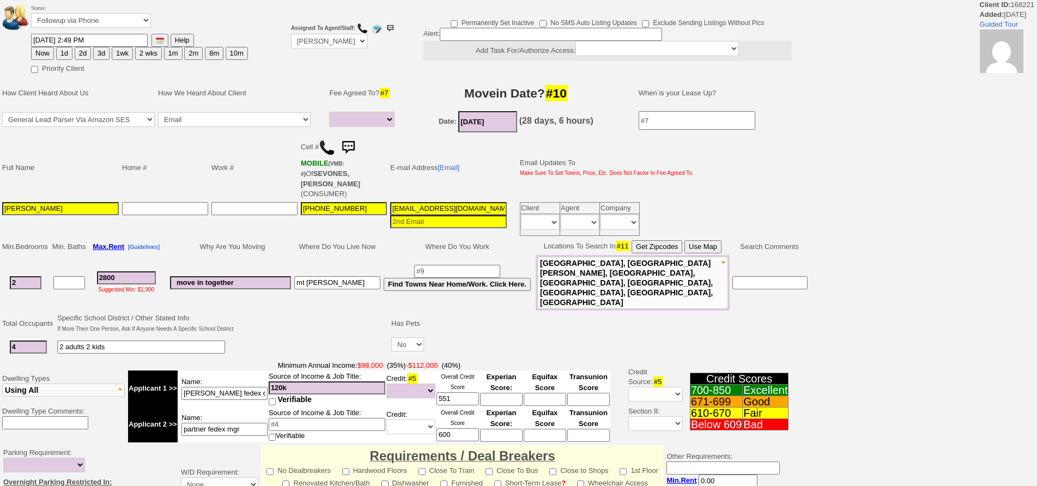
select select
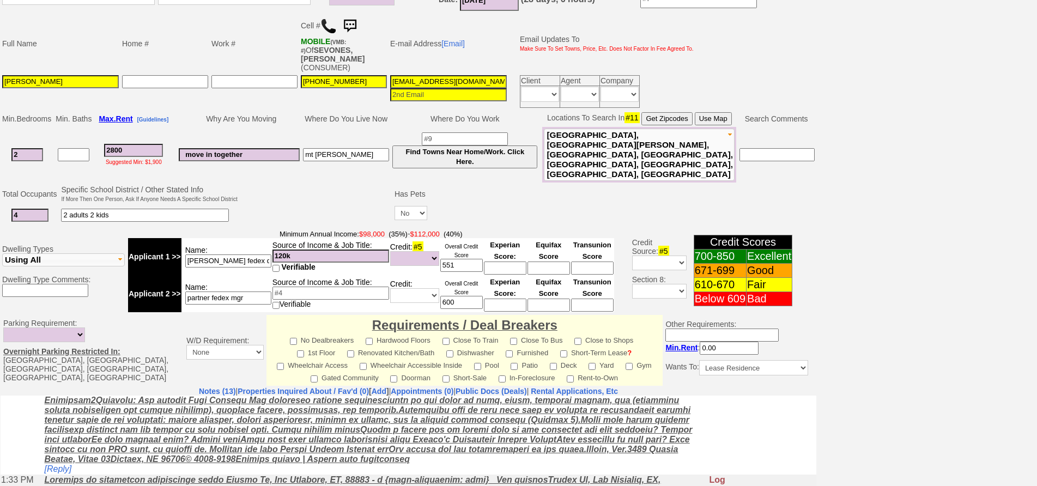
drag, startPoint x: 1046, startPoint y: 170, endPoint x: 808, endPoint y: 138, distance: 240.3
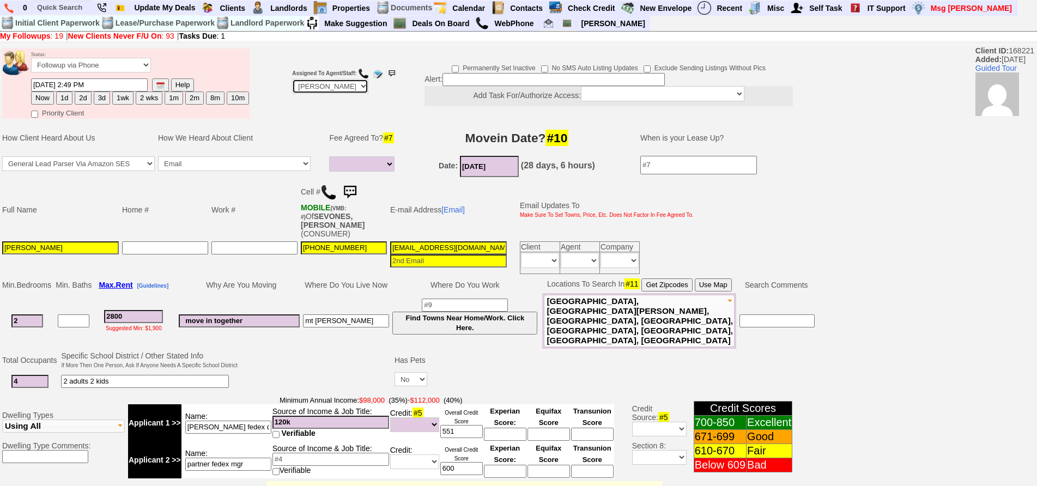
click at [312, 86] on select "Up-For-Grabs ***** STAFF ***** Bob Bruno 914-419-3579 Cristy Liberto 914-486-10…" at bounding box center [330, 86] width 76 height 15
select select "Up-For-Grabs"
click at [292, 79] on select "Up-For-Grabs ***** STAFF ***** Bob Bruno 914-419-3579 Cristy Liberto 914-486-10…" at bounding box center [330, 86] width 76 height 15
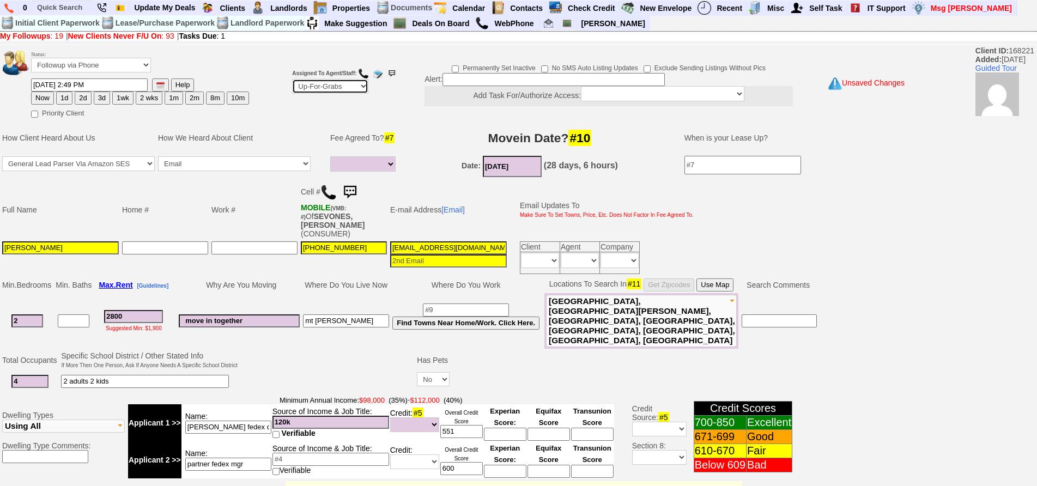
scroll to position [307, 0]
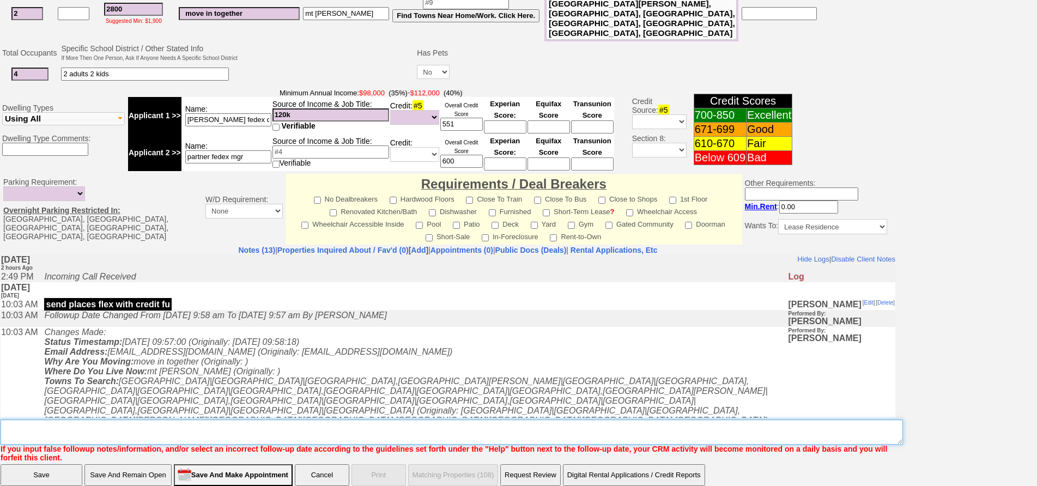
click at [552, 420] on textarea "Insert New Note Here" at bounding box center [452, 432] width 903 height 25
type textarea "nfm"
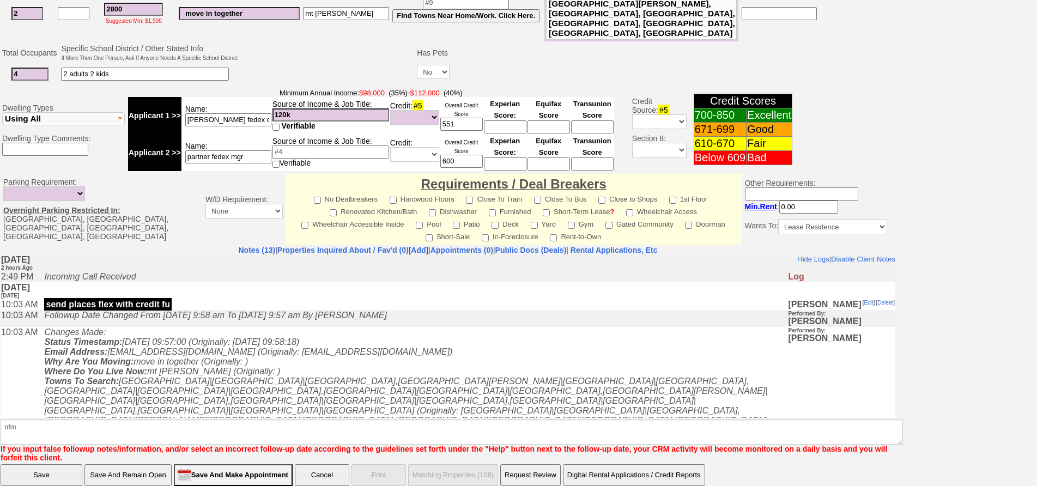
click input "Save" at bounding box center [42, 475] width 82 height 22
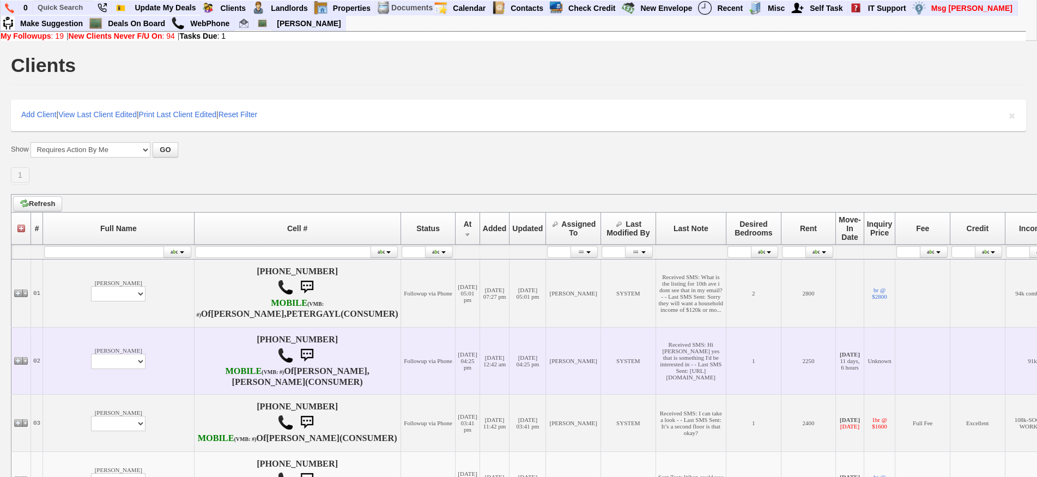
scroll to position [382, 0]
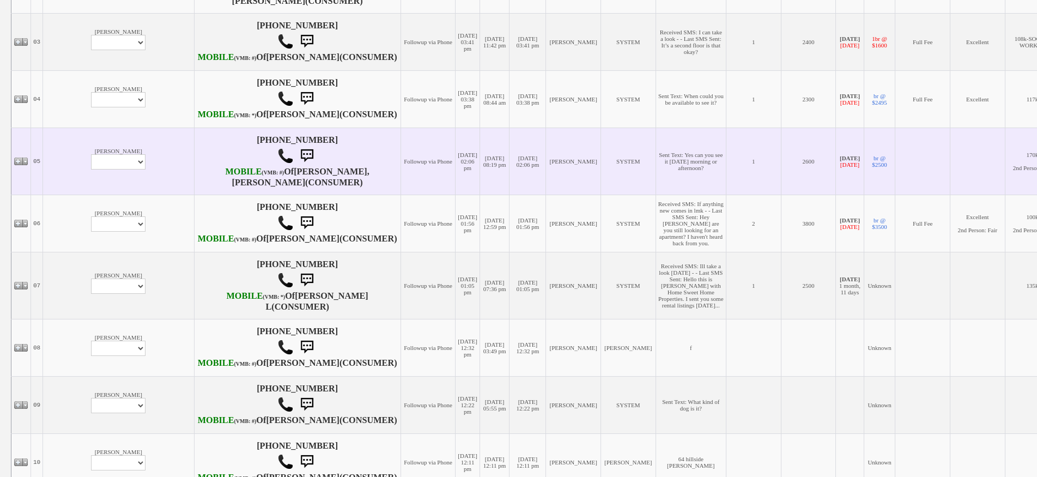
click at [75, 195] on td "Evans Owusu Profile Edit Print Email Externally (Will Not Be Tracked In CRM) Cl…" at bounding box center [118, 161] width 151 height 67
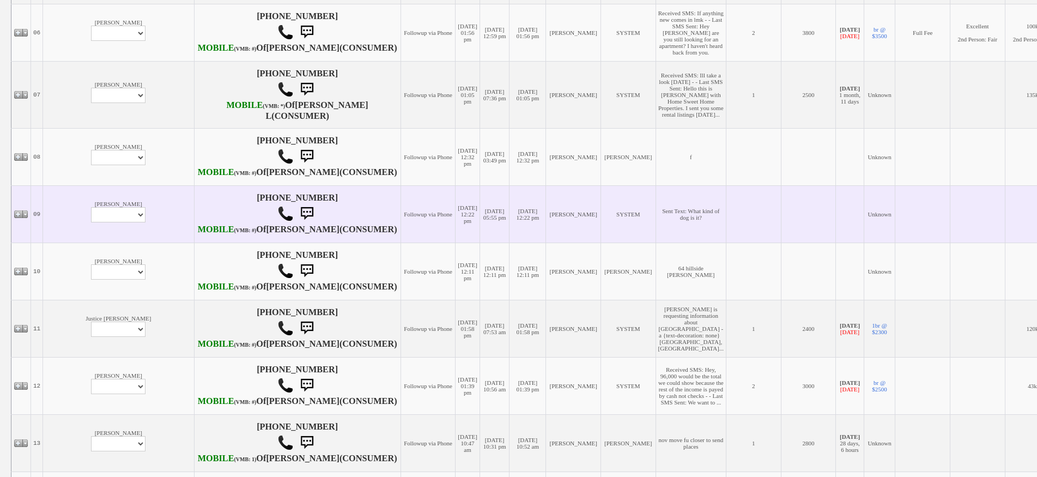
scroll to position [600, 0]
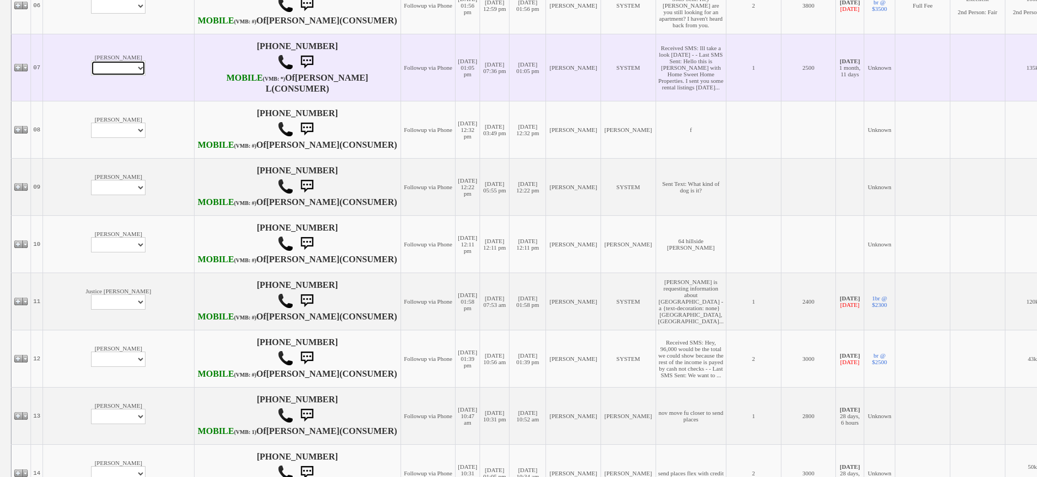
click at [91, 76] on select "Profile Edit Print Email Externally (Will Not Be Tracked In CRM) Closed Deals" at bounding box center [118, 68] width 55 height 15
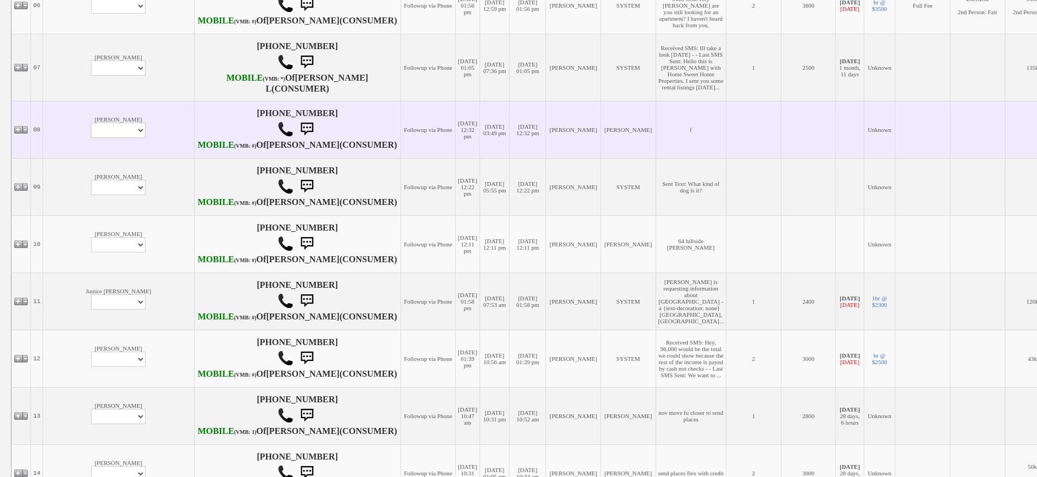
click at [510, 158] on td "10/03/2025 12:32 pm" at bounding box center [528, 129] width 37 height 57
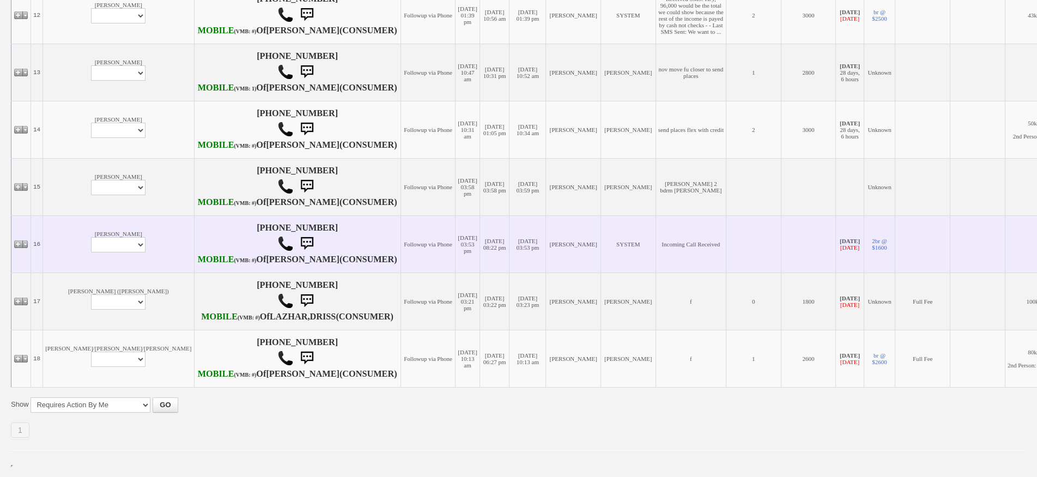
scroll to position [709, 0]
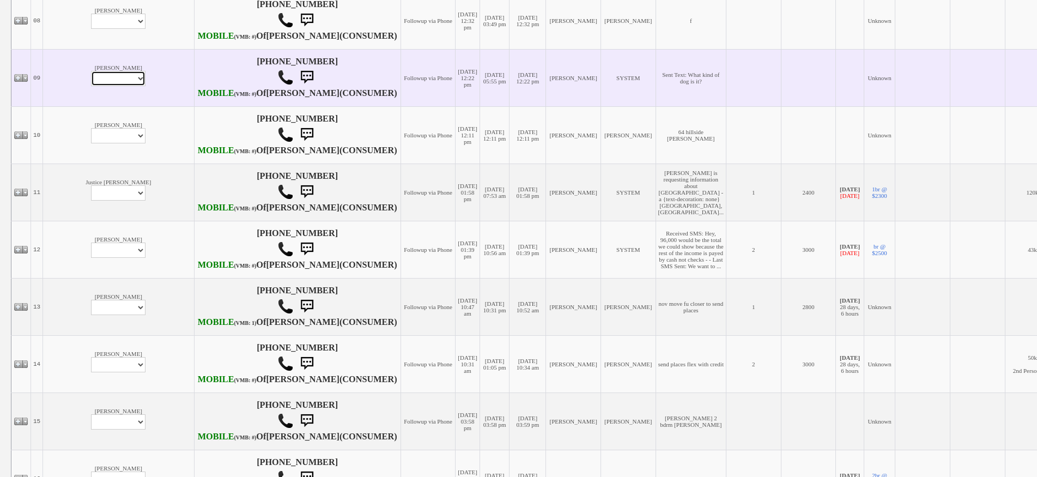
click at [91, 86] on select "Profile Edit Print Email Externally (Will Not Be Tracked In CRM) Closed Deals" at bounding box center [118, 78] width 55 height 15
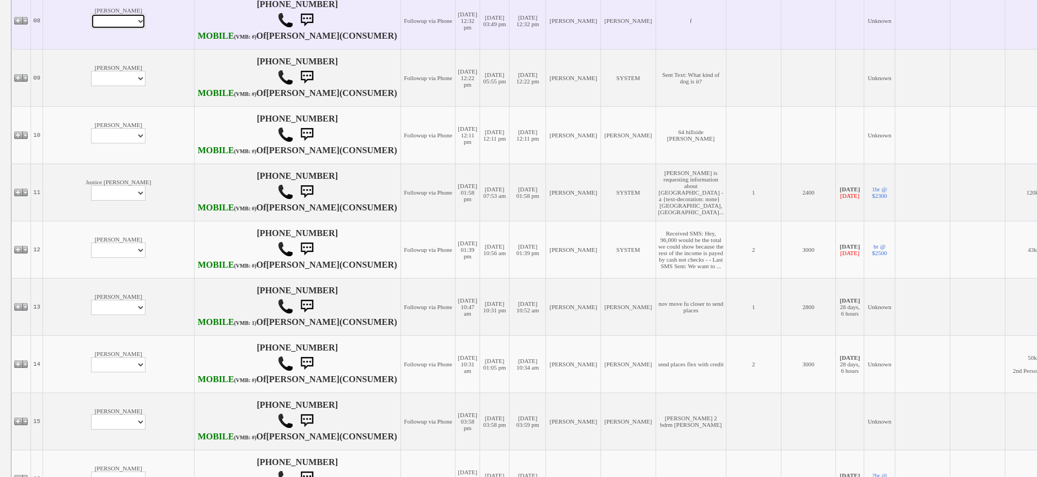
click at [91, 29] on select "Profile Edit Print Email Externally (Will Not Be Tracked In CRM) Closed Deals" at bounding box center [118, 21] width 55 height 15
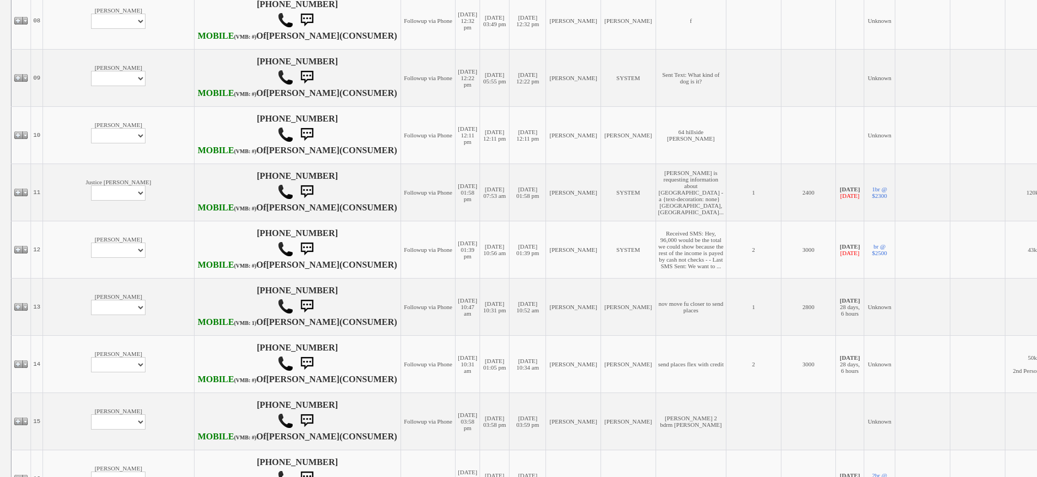
select select "ChangeURL,/crm/custom/edit_client_form.php?redirect=%2Fcrm%2Fclients.php&id=168…"
select select
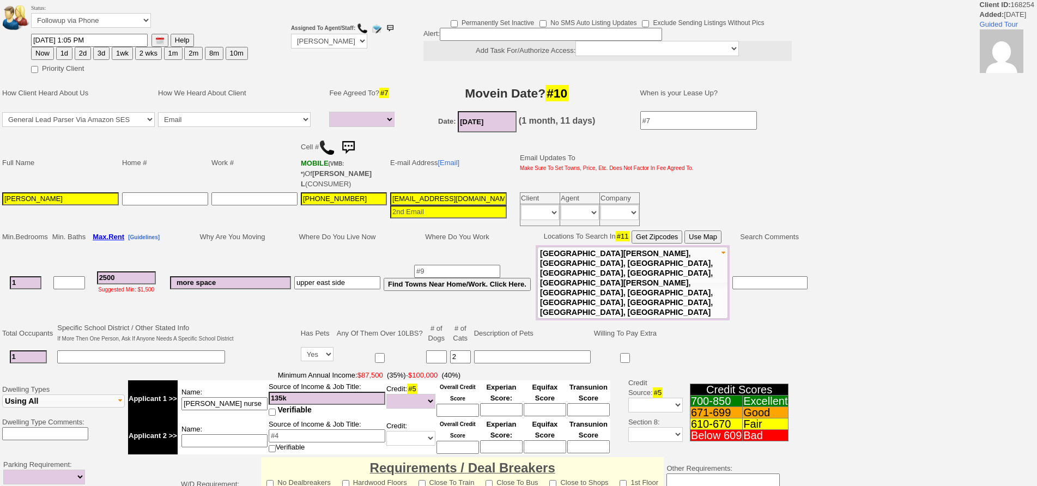
select select
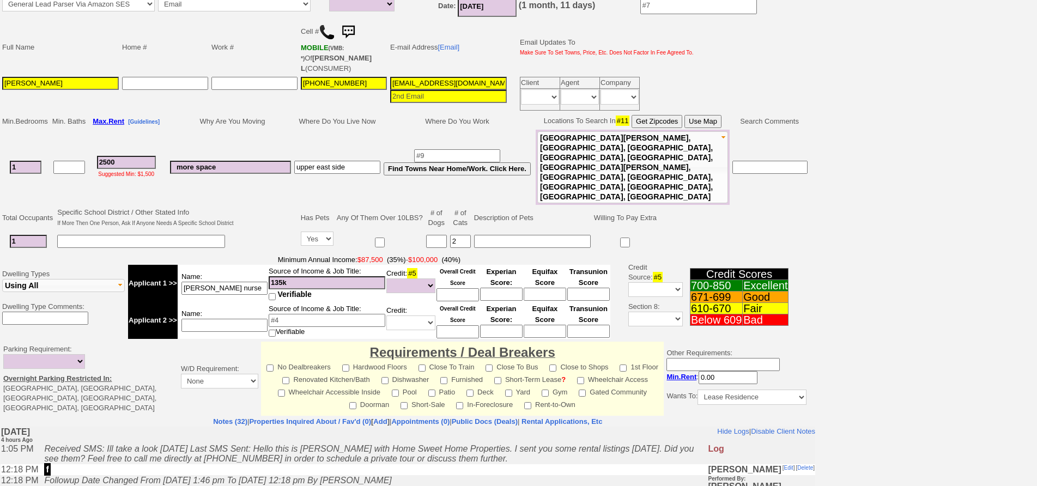
scroll to position [278, 0]
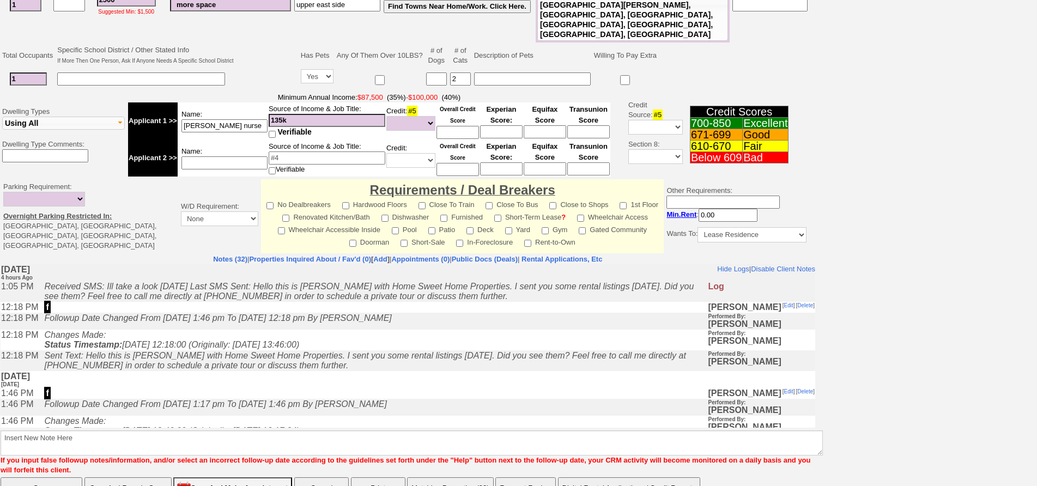
click at [257, 349] on icon "Changes Made: Status Timestamp: [DATE] 12:18:00 (Originally: [DATE] 13:46:00)" at bounding box center [171, 339] width 255 height 19
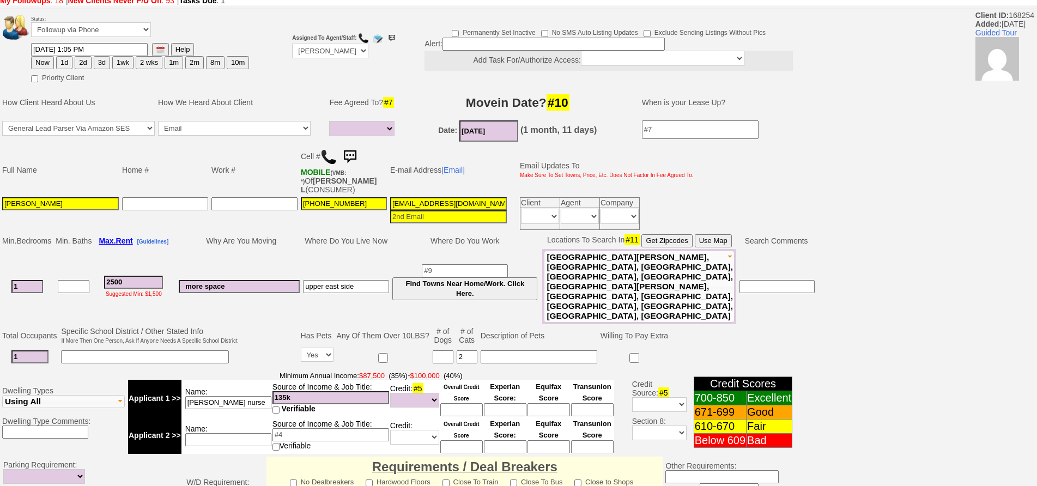
scroll to position [55, 0]
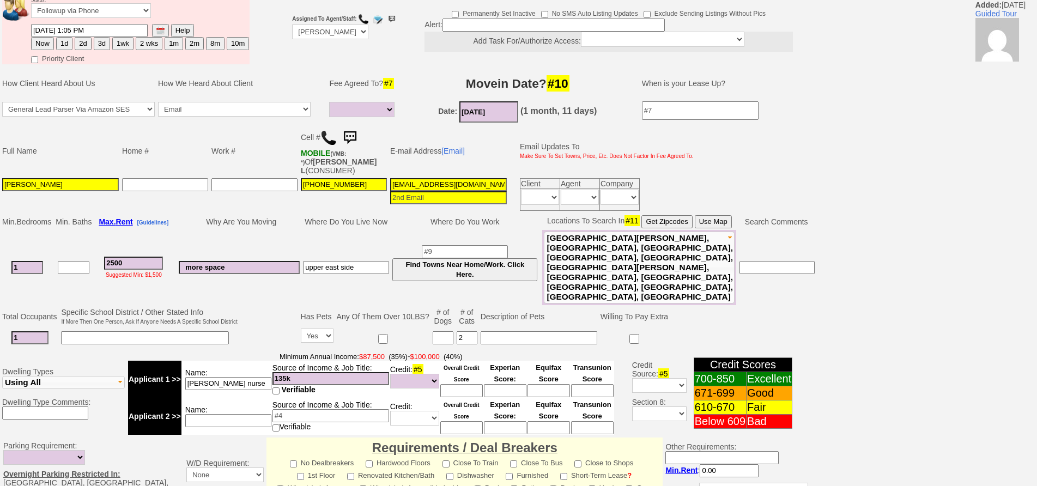
click at [101, 45] on button "3d" at bounding box center [102, 43] width 16 height 13
type input "[DATE] 05:35 PM"
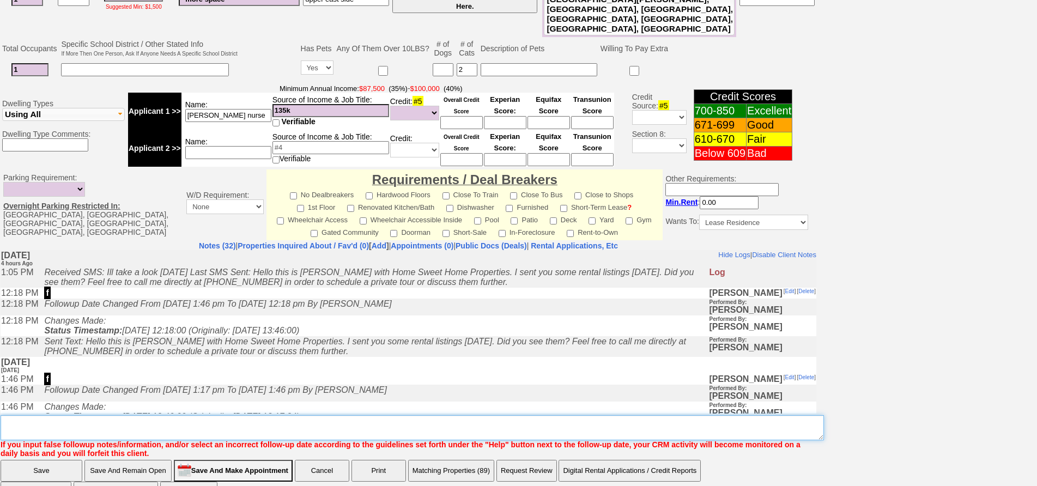
click at [491, 415] on textarea "Insert New Note Here" at bounding box center [413, 427] width 824 height 25
type textarea "f"
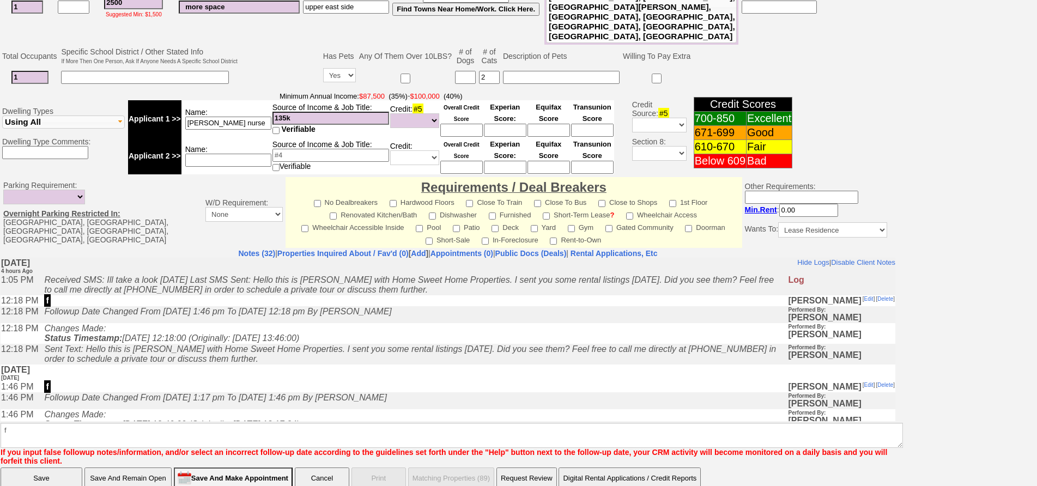
click input "Save" at bounding box center [42, 479] width 82 height 22
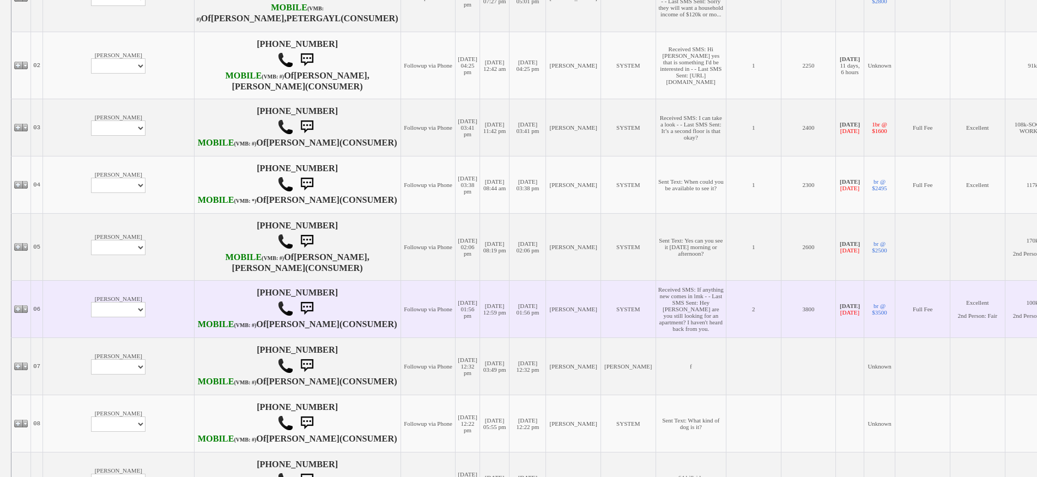
scroll to position [327, 0]
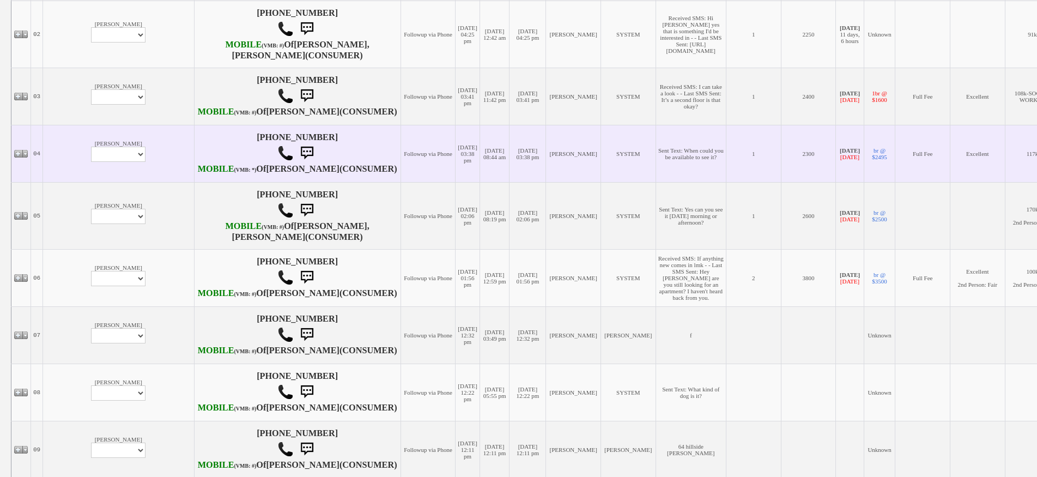
click at [63, 182] on td "Rose Ronca Profile Edit Print Email Externally (Will Not Be Tracked In CRM) Clo…" at bounding box center [118, 153] width 151 height 57
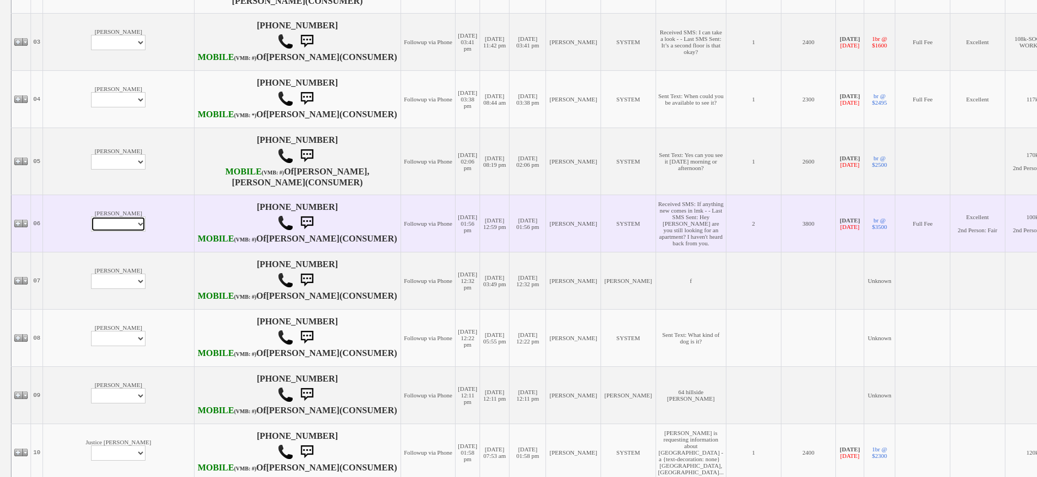
click at [91, 232] on select "Profile Edit Print Email Externally (Will Not Be Tracked In CRM) Closed Deals" at bounding box center [118, 223] width 55 height 15
select select "ChangeURL,/crm/custom/edit_client_form.php?redirect=%2Fcrm%2Fclients.php&id=995…"
click at [91, 232] on select "Profile Edit Print Email Externally (Will Not Be Tracked In CRM) Closed Deals" at bounding box center [118, 223] width 55 height 15
select select
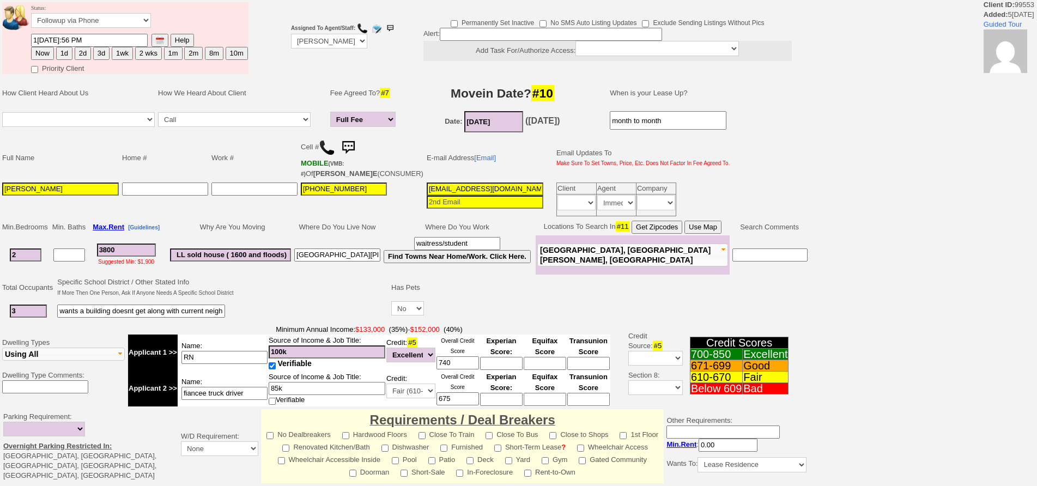
click at [129, 50] on button "1wk" at bounding box center [122, 53] width 21 height 13
type input "[DATE] 05:37 PM"
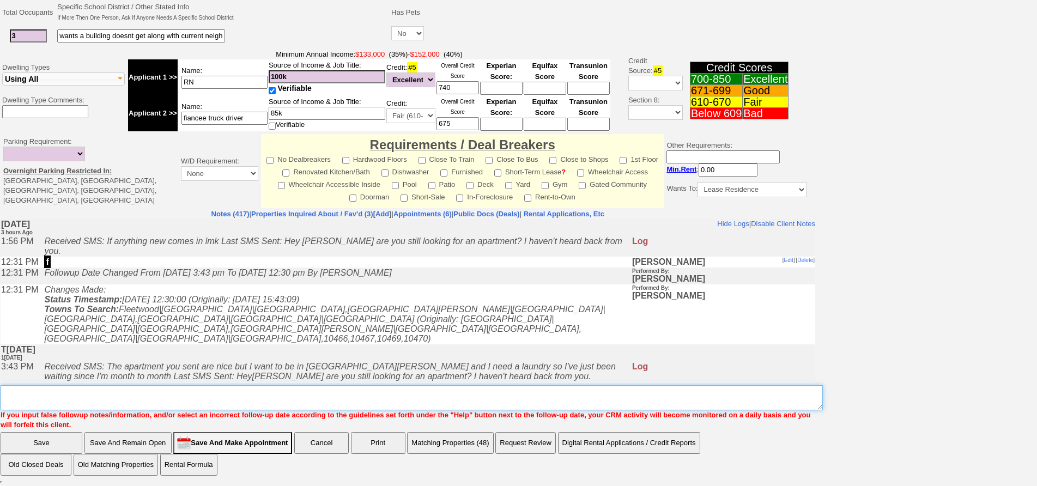
click at [400, 405] on textarea "Insert New Note Here" at bounding box center [412, 397] width 823 height 25
type textarea "f"
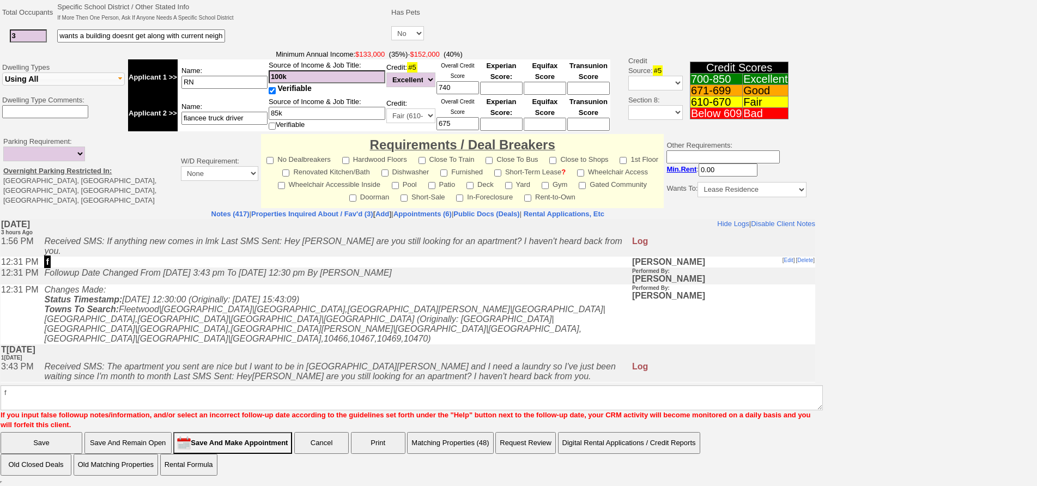
scroll to position [235, 0]
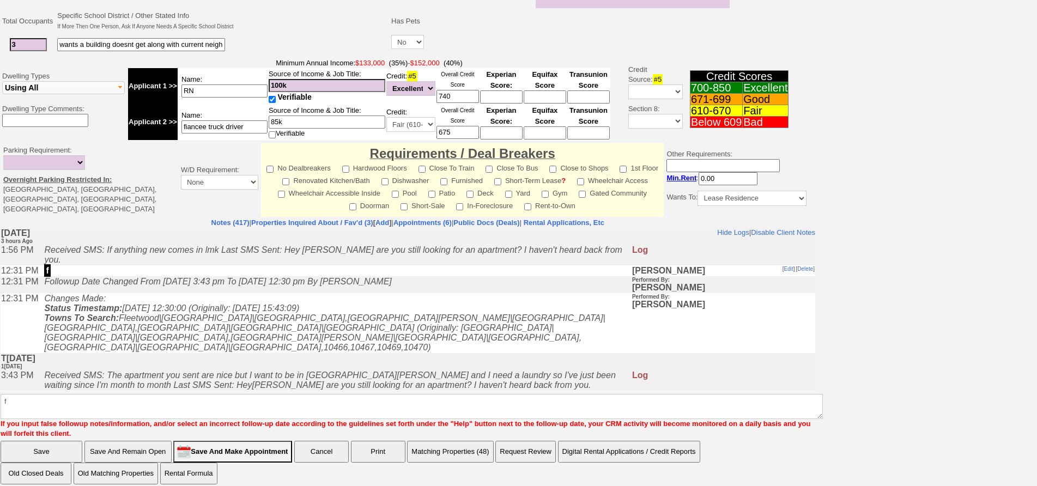
click input "Save" at bounding box center [42, 452] width 82 height 22
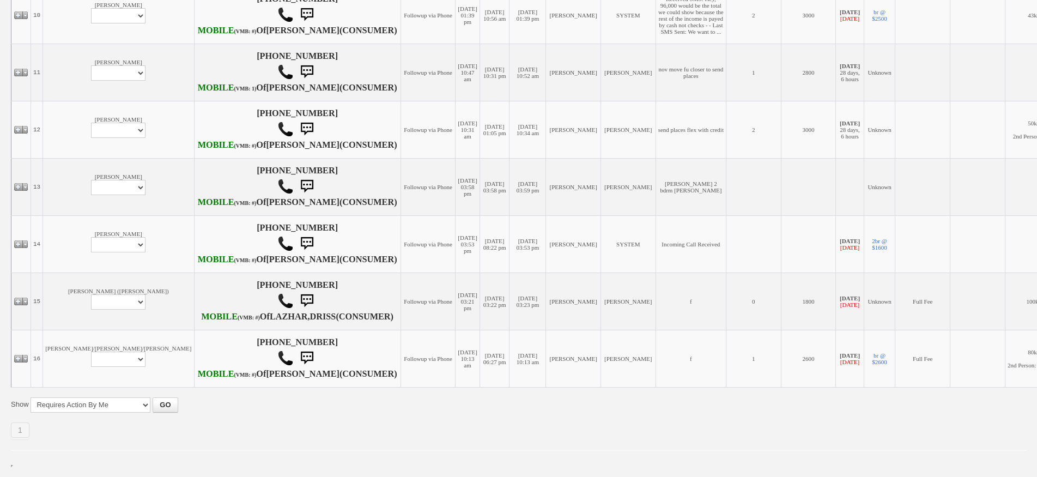
scroll to position [1102, 0]
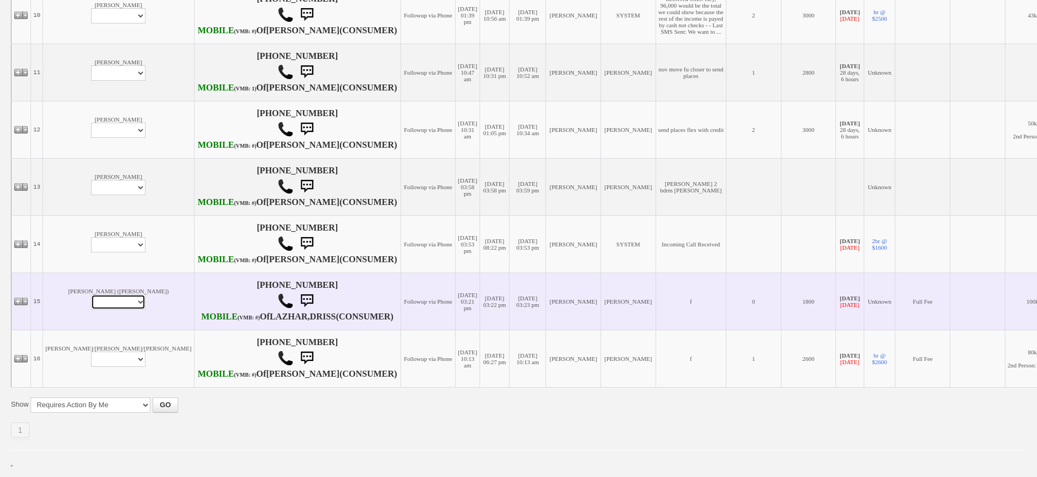
click at [91, 294] on select "Profile Edit Print Email Externally (Will Not Be Tracked In CRM) Closed Deals" at bounding box center [118, 301] width 55 height 15
click at [79, 273] on td "[PERSON_NAME] ([PERSON_NAME]) Profile Edit Print Email Externally (Will Not Be …" at bounding box center [118, 301] width 151 height 57
